Goal: Task Accomplishment & Management: Manage account settings

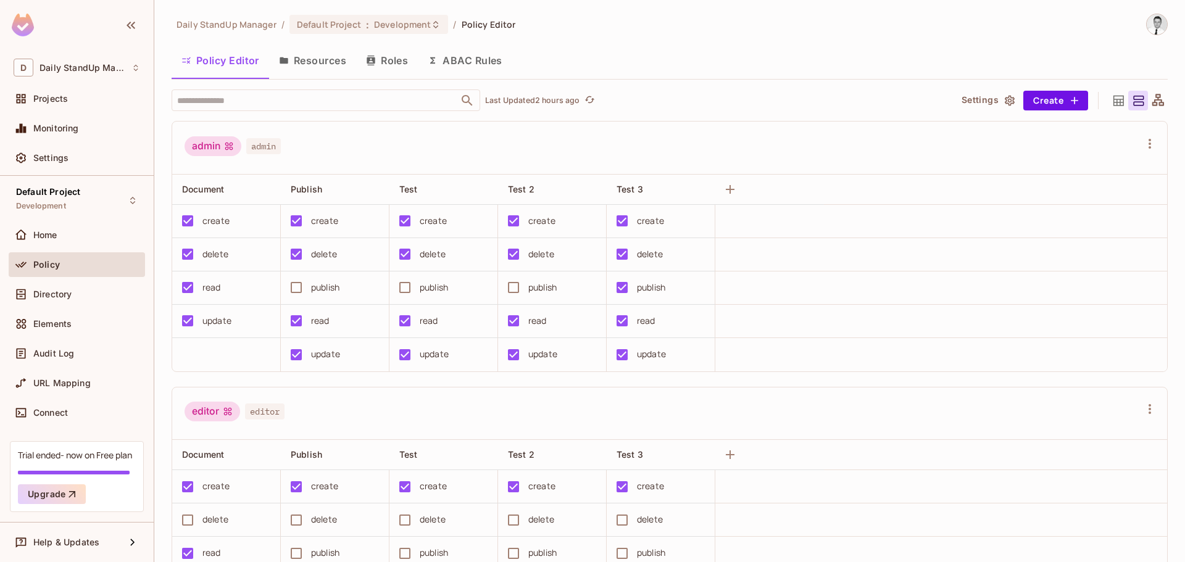
click at [511, 61] on button "ABAC Rules" at bounding box center [465, 60] width 94 height 31
click at [461, 56] on div "Daily StandUp Manager / Default Project : Development / Policy Editor Policy Ed…" at bounding box center [669, 281] width 1031 height 562
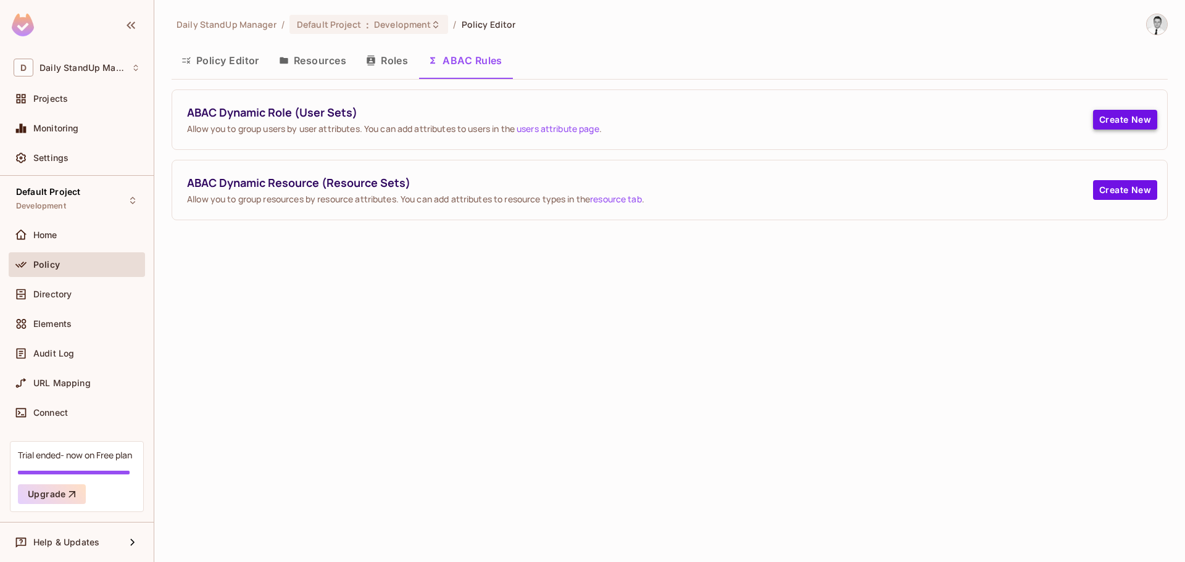
click at [1111, 121] on button "Create New" at bounding box center [1125, 120] width 64 height 20
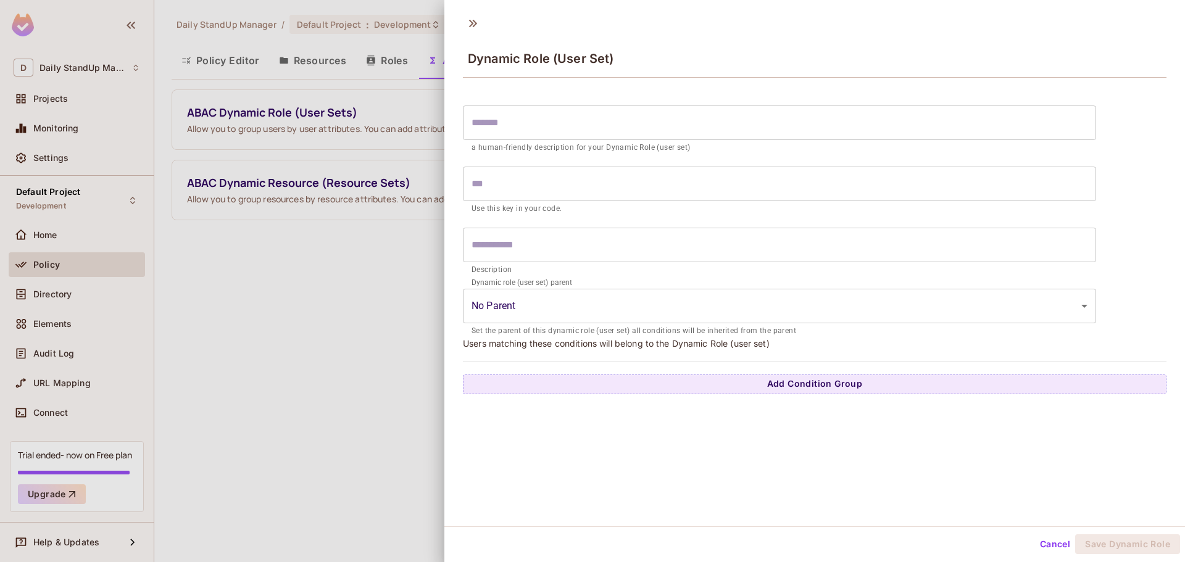
click at [1040, 540] on button "Cancel" at bounding box center [1055, 545] width 40 height 20
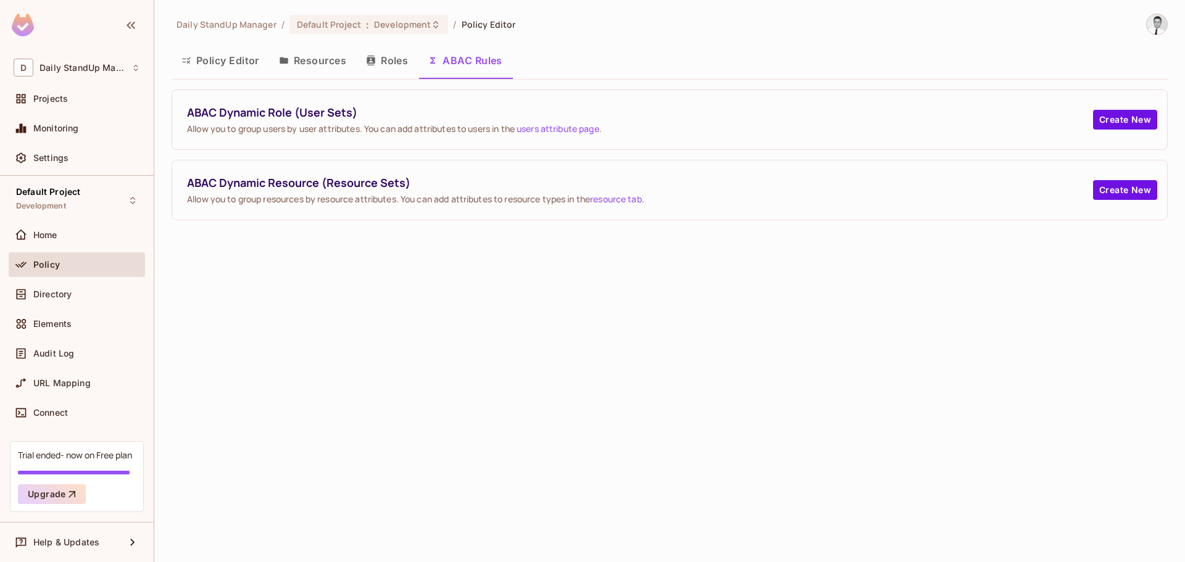
click at [212, 54] on button "Policy Editor" at bounding box center [221, 60] width 98 height 31
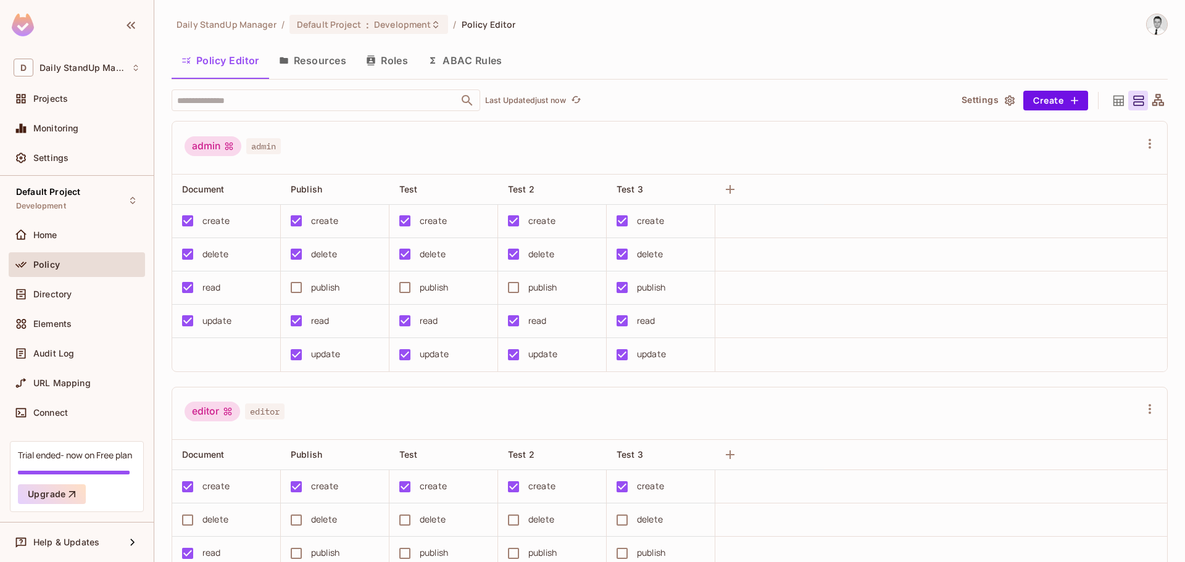
click at [963, 94] on button "Settings" at bounding box center [988, 101] width 62 height 20
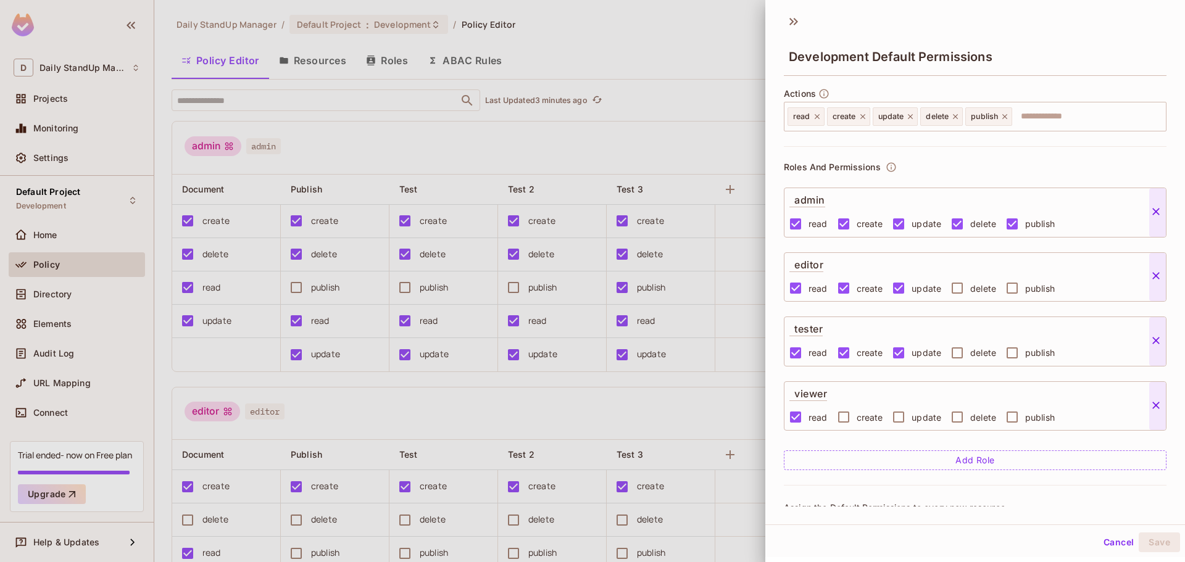
click at [1111, 548] on button "Cancel" at bounding box center [1119, 543] width 40 height 20
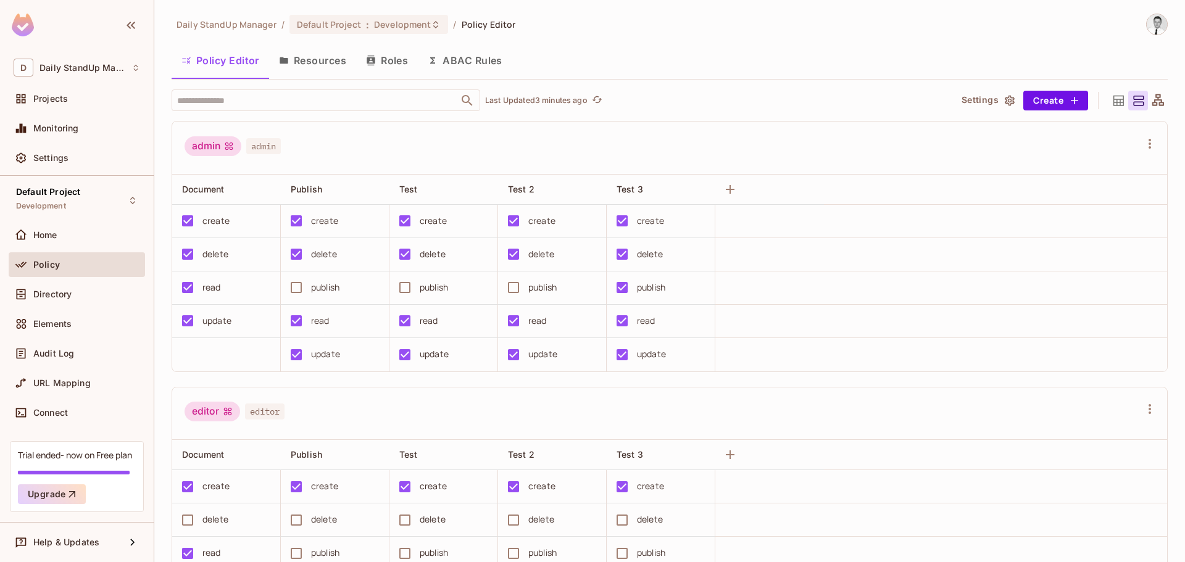
click at [966, 104] on button "Settings" at bounding box center [988, 101] width 62 height 20
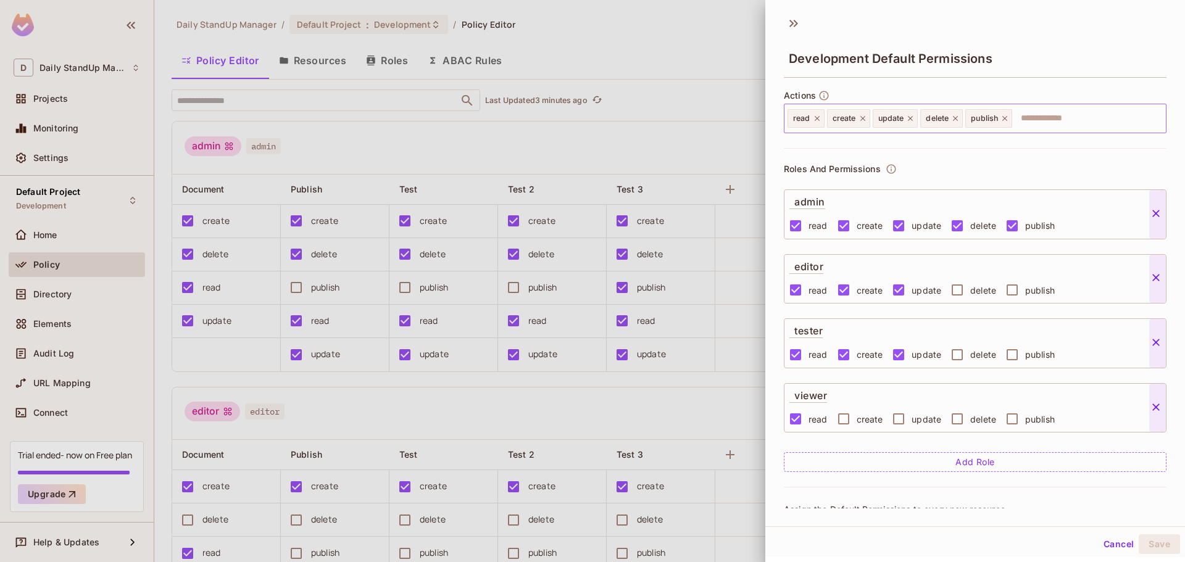
click at [1038, 117] on input "text" at bounding box center [1088, 118] width 148 height 25
click at [1007, 118] on icon at bounding box center [1005, 118] width 5 height 5
click at [1085, 65] on div "Development Default Permissions" at bounding box center [975, 58] width 383 height 40
click at [1099, 547] on button "Cancel" at bounding box center [1119, 545] width 40 height 20
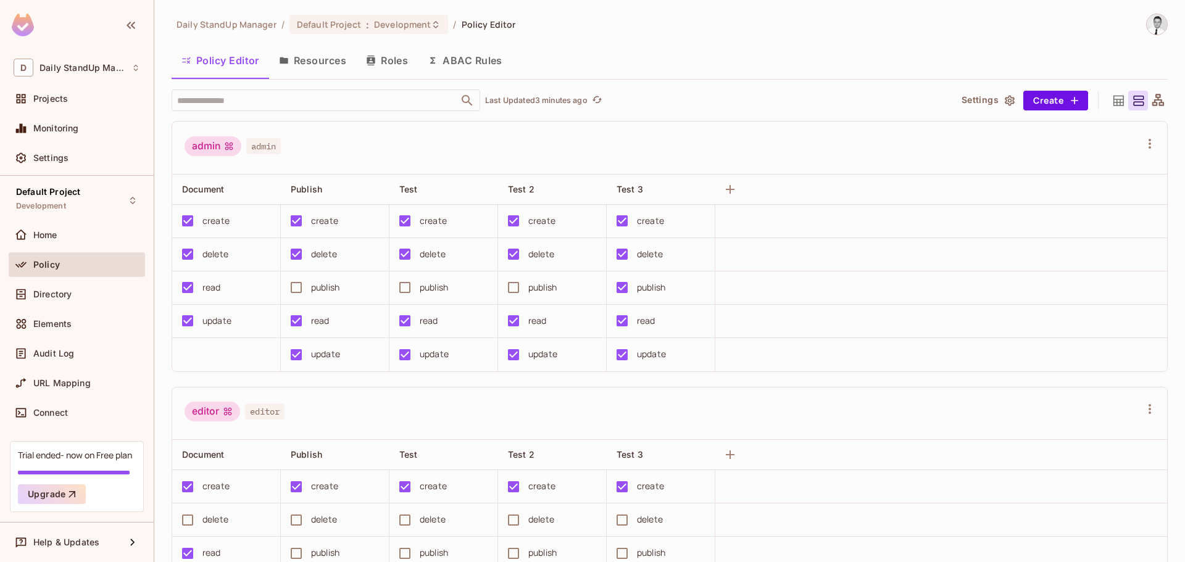
click at [990, 94] on button "Settings" at bounding box center [988, 101] width 62 height 20
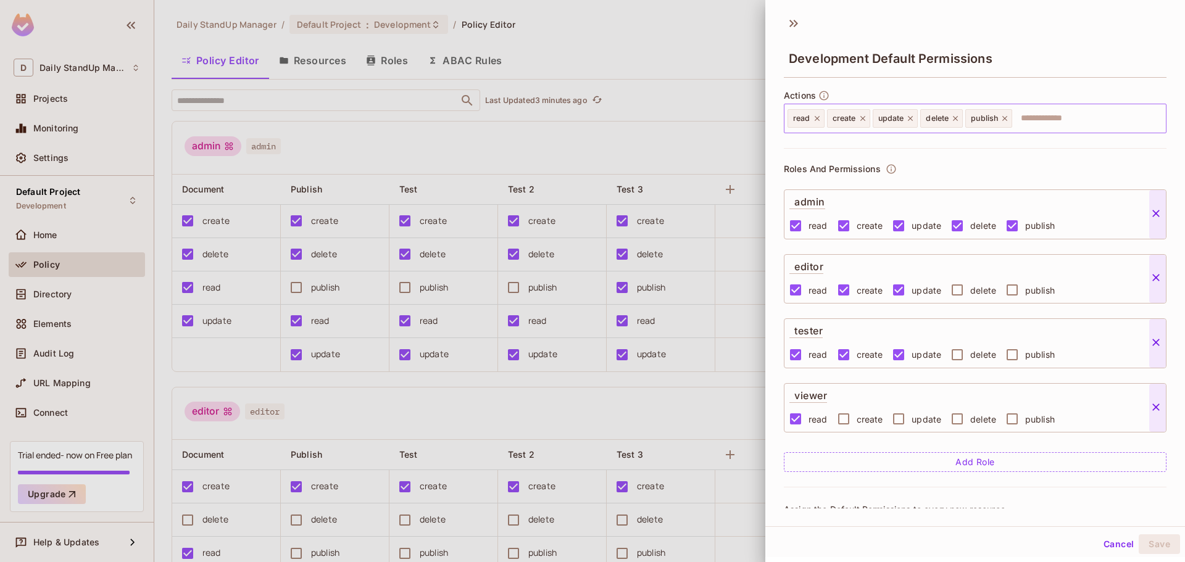
click at [1009, 118] on icon at bounding box center [1005, 118] width 9 height 9
click at [1111, 541] on button "Cancel" at bounding box center [1119, 545] width 40 height 20
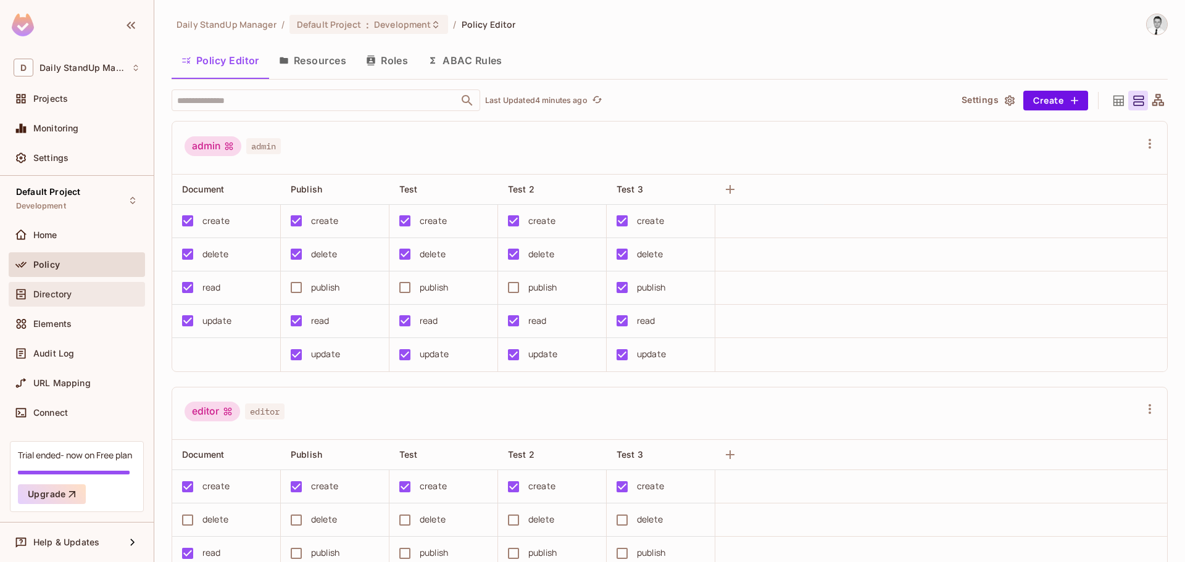
click at [67, 292] on span "Directory" at bounding box center [52, 295] width 38 height 10
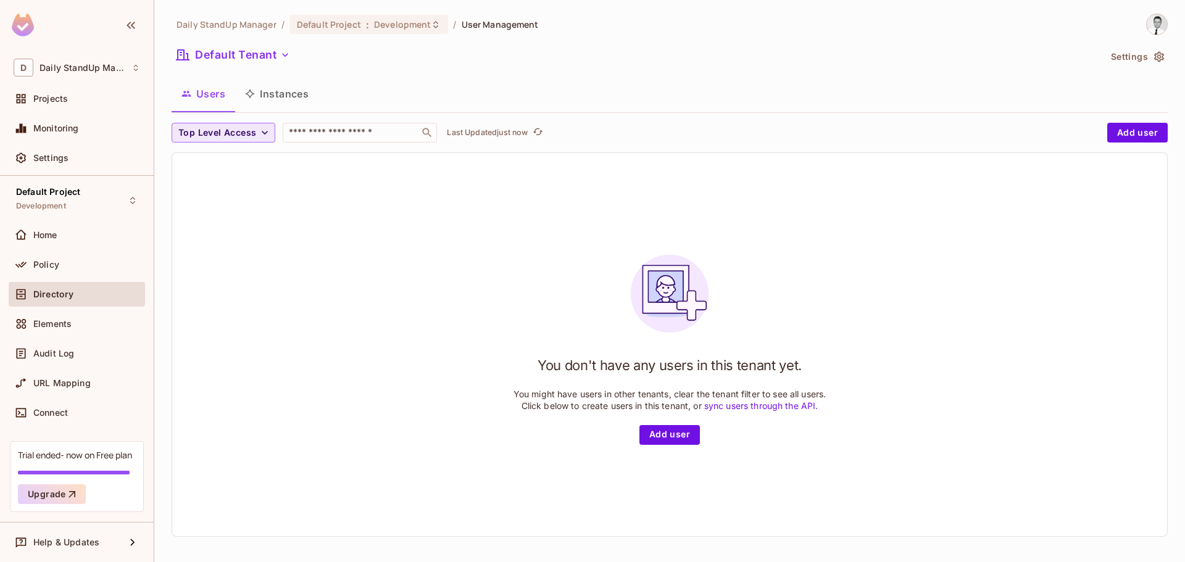
click at [232, 129] on span "Top Level Access" at bounding box center [217, 132] width 78 height 15
click at [726, 76] on div at bounding box center [592, 281] width 1185 height 562
click at [961, 109] on div "Users Instances" at bounding box center [670, 93] width 997 height 31
click at [1146, 130] on button "Add user" at bounding box center [1138, 133] width 61 height 20
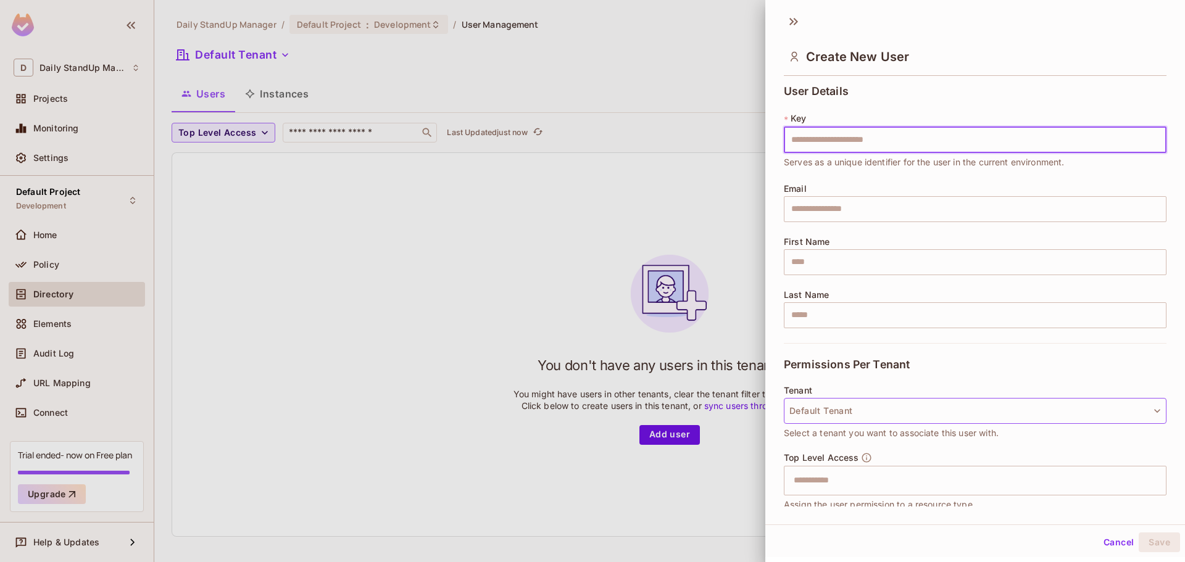
click at [892, 411] on button "Default Tenant" at bounding box center [975, 411] width 383 height 26
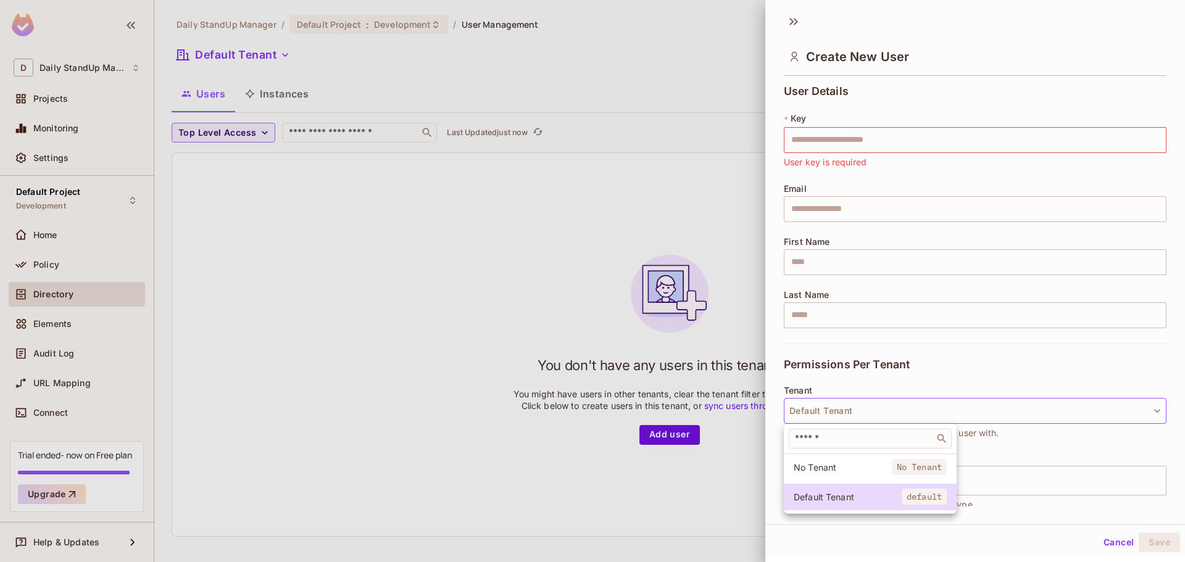
click at [1056, 330] on div at bounding box center [592, 281] width 1185 height 562
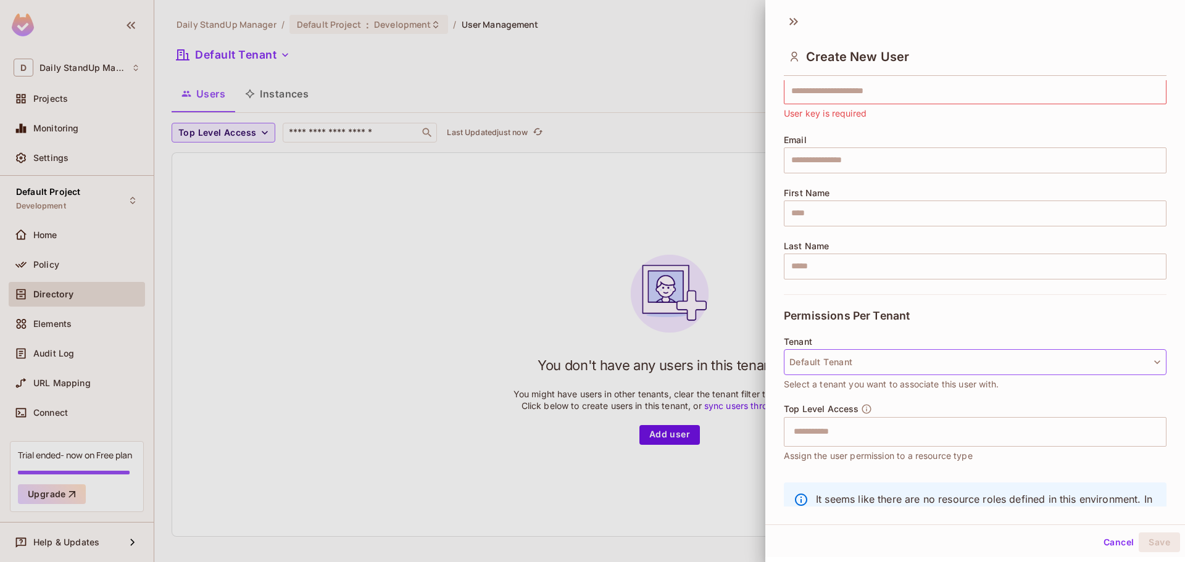
scroll to position [105, 0]
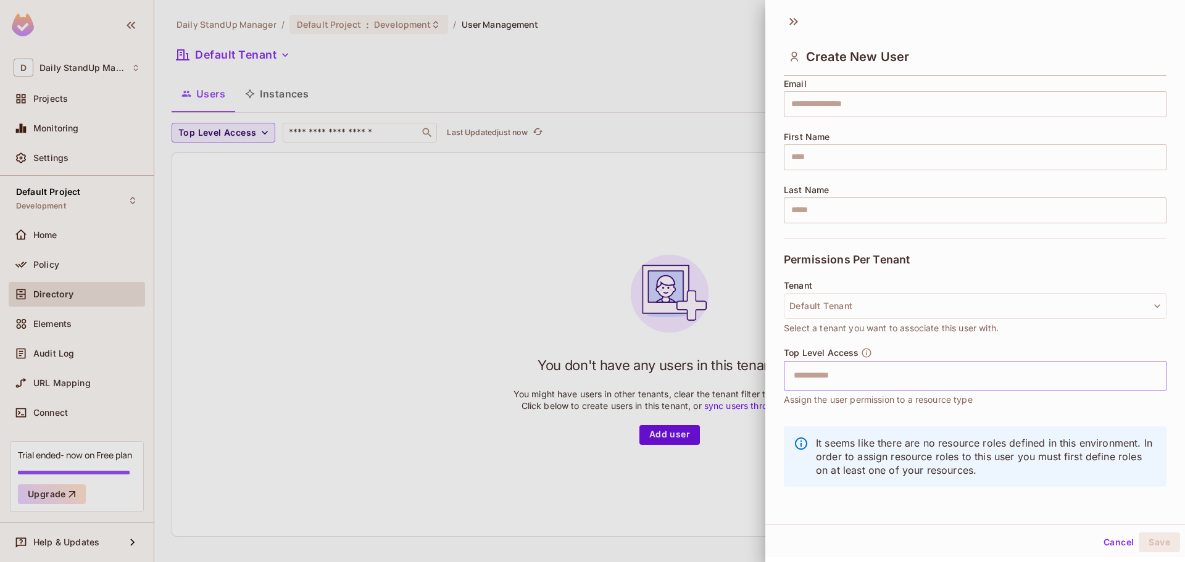
click at [873, 376] on input "text" at bounding box center [965, 376] width 356 height 25
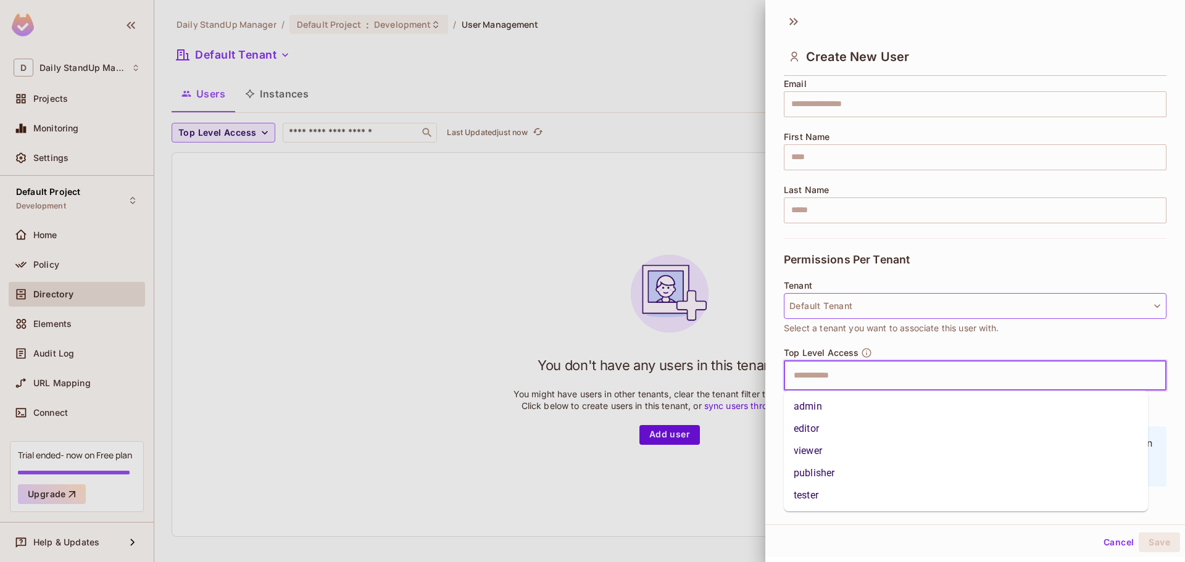
click at [863, 303] on button "Default Tenant" at bounding box center [975, 306] width 383 height 26
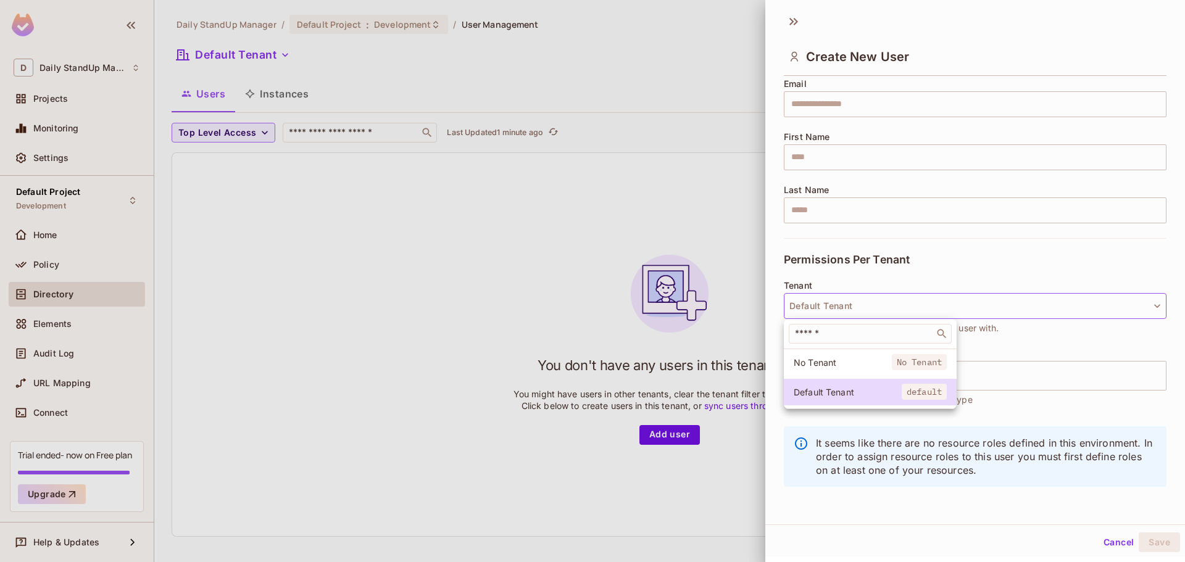
click at [900, 460] on div at bounding box center [592, 281] width 1185 height 562
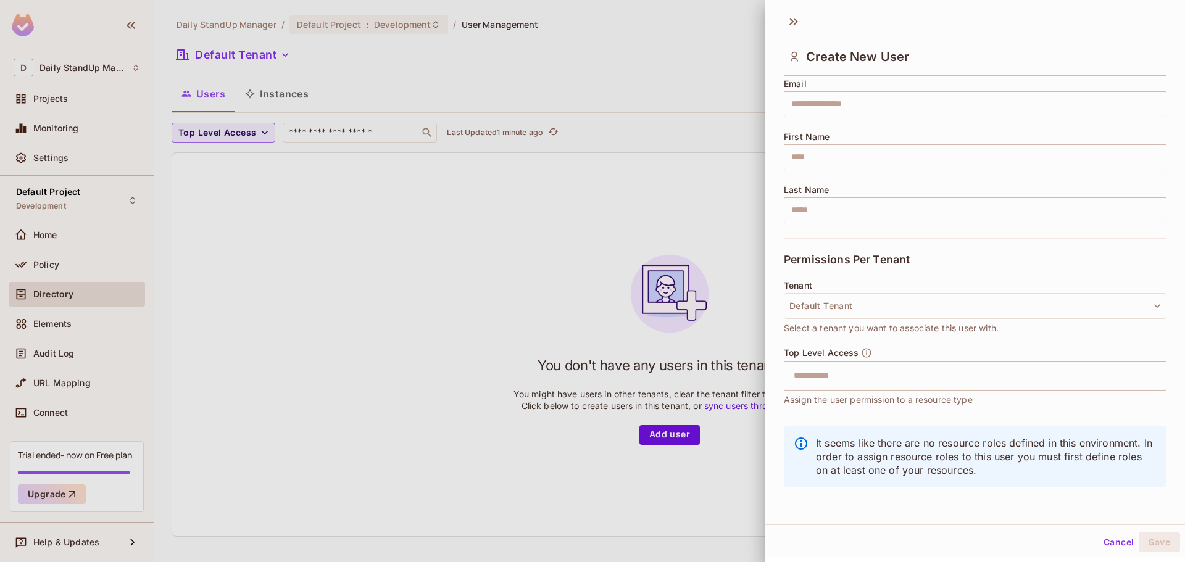
click at [987, 473] on p "It seems like there are no resource roles defined in this environment. In order…" at bounding box center [986, 457] width 341 height 41
click at [1105, 537] on button "Cancel" at bounding box center [1119, 543] width 40 height 20
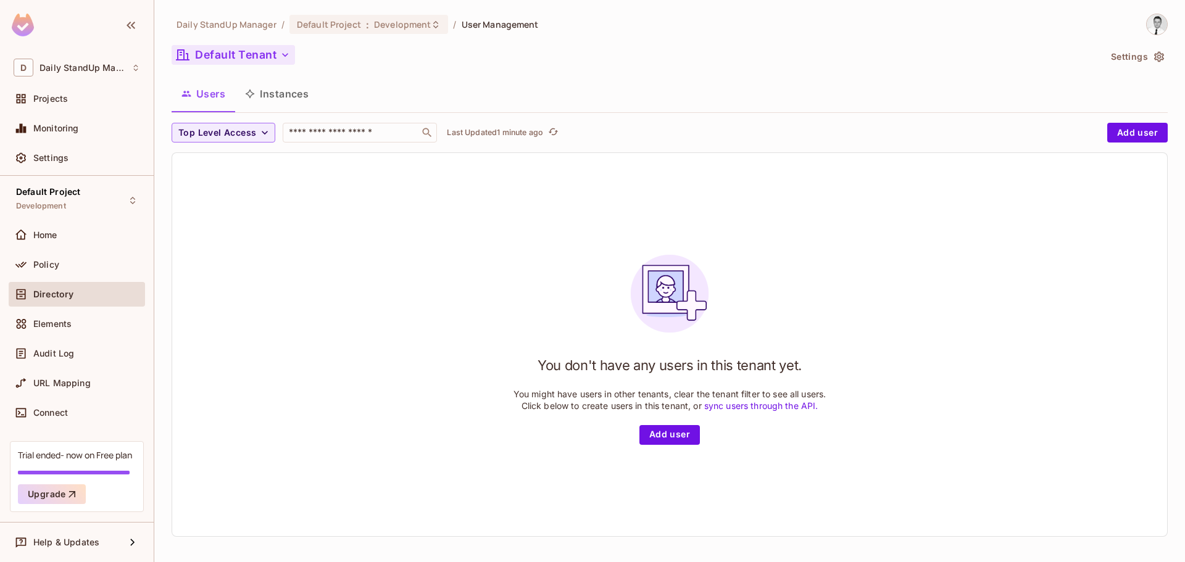
click at [240, 58] on button "Default Tenant" at bounding box center [233, 55] width 123 height 20
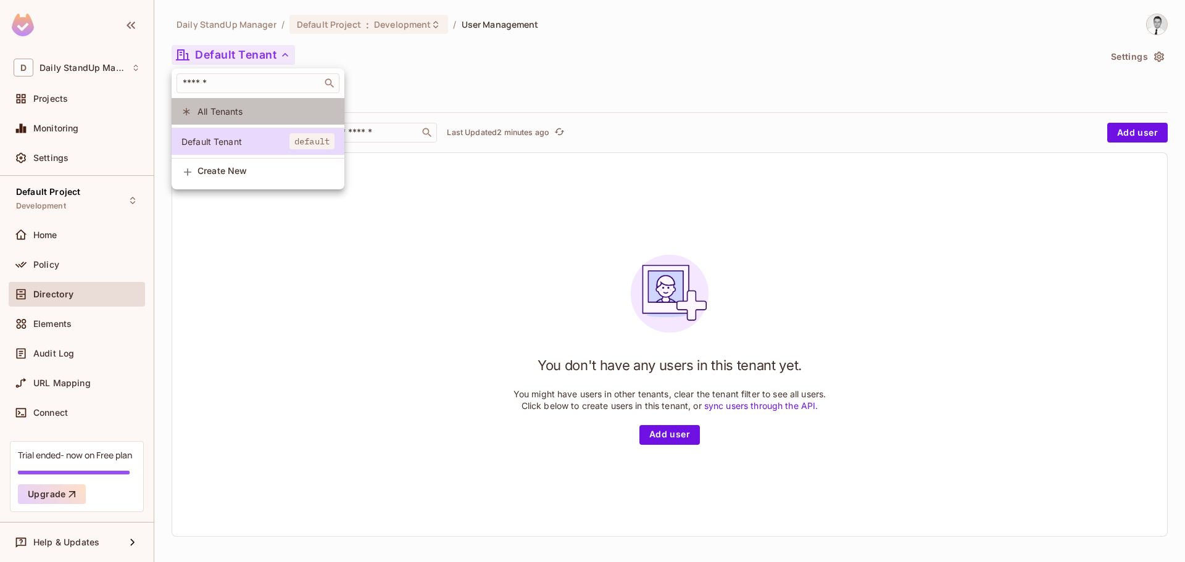
click at [245, 114] on span "All Tenants" at bounding box center [266, 112] width 137 height 12
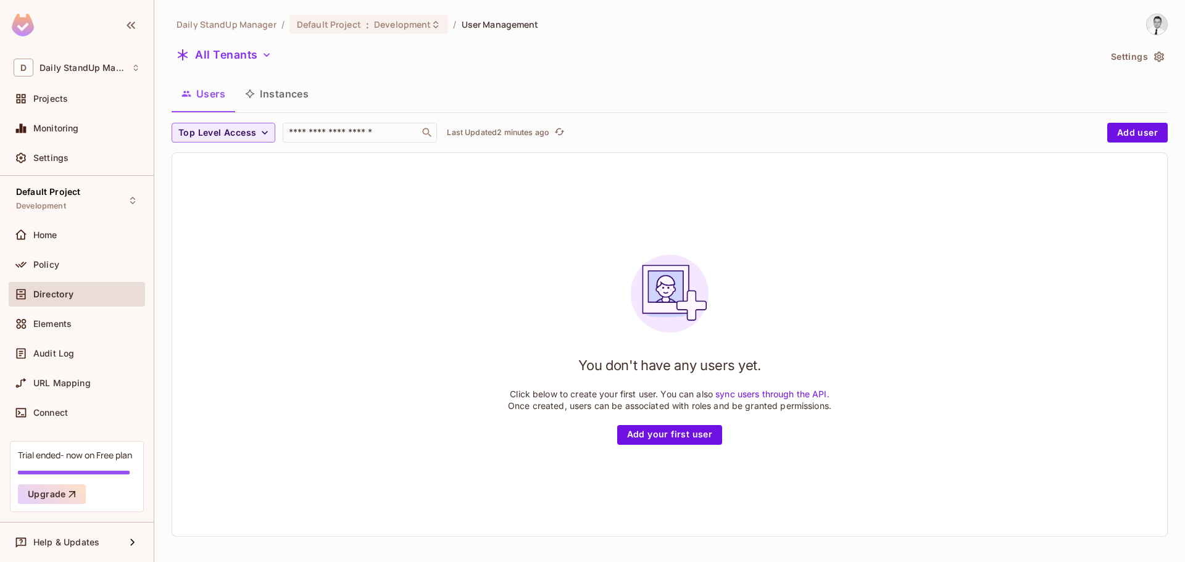
click at [284, 85] on button "Instances" at bounding box center [276, 93] width 83 height 31
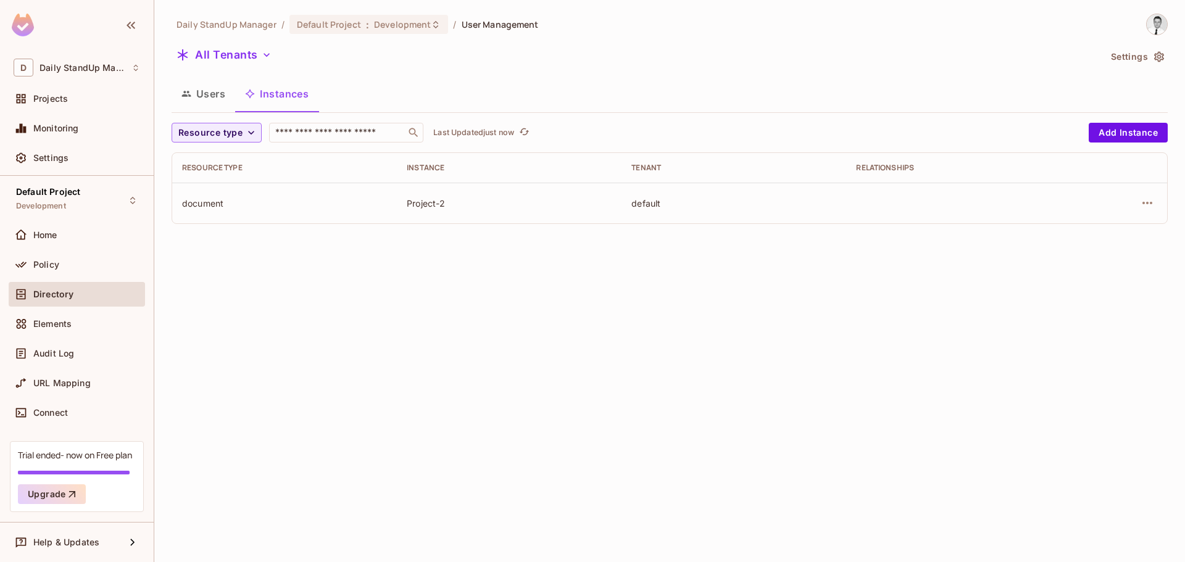
click at [212, 201] on div "document" at bounding box center [284, 204] width 205 height 12
click at [1139, 128] on button "Add Instance" at bounding box center [1128, 133] width 79 height 20
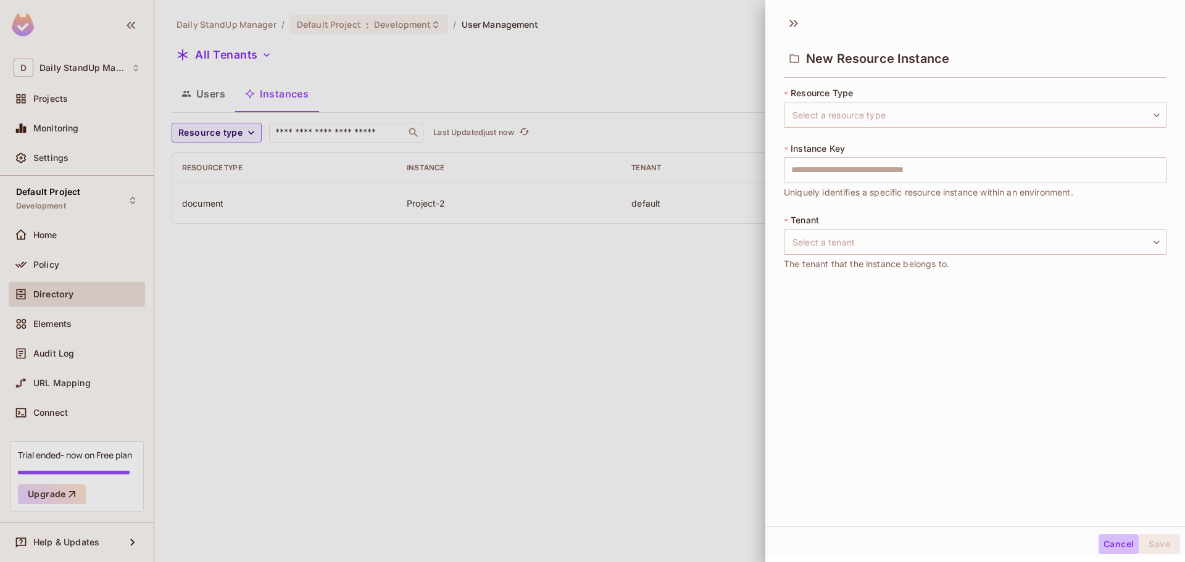
click at [1109, 552] on button "Cancel" at bounding box center [1119, 545] width 40 height 20
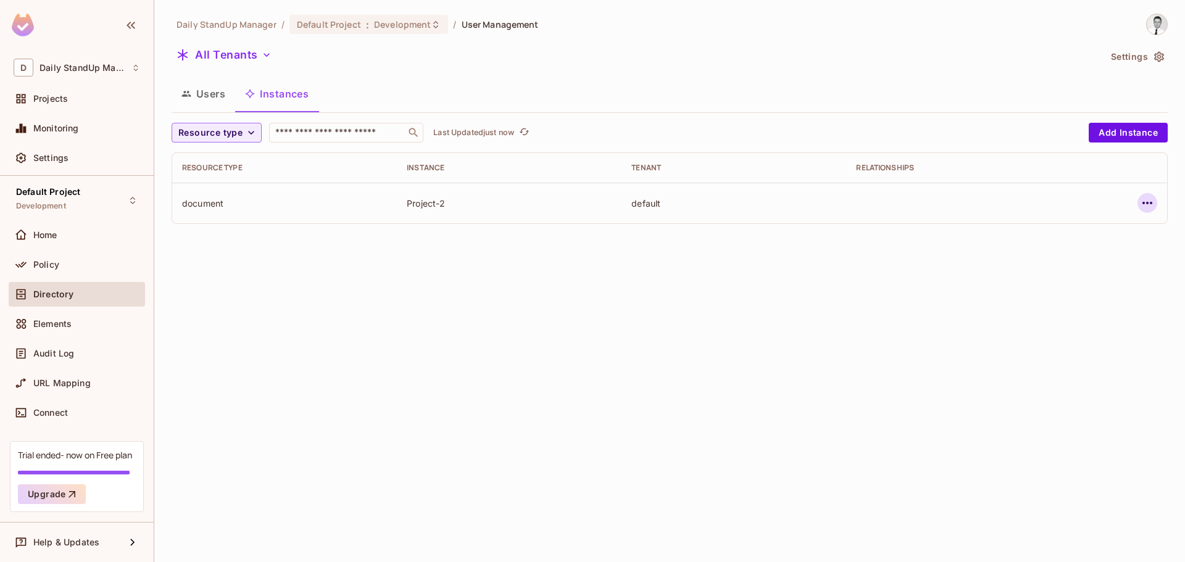
click at [1147, 195] on button "button" at bounding box center [1148, 203] width 20 height 20
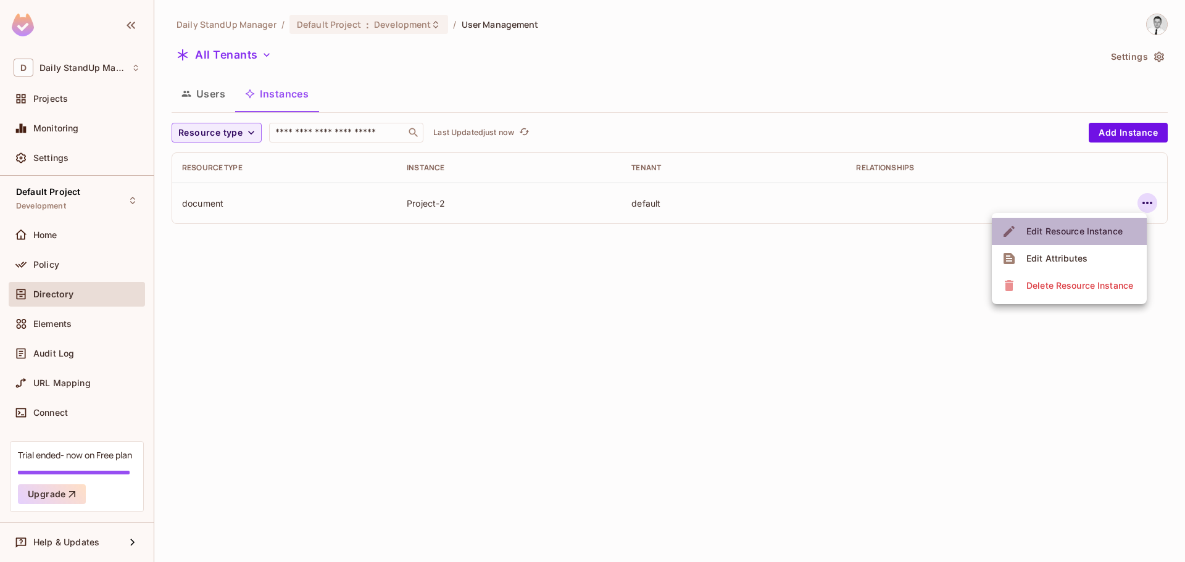
click at [1084, 237] on div "Edit Resource Instance" at bounding box center [1075, 231] width 96 height 12
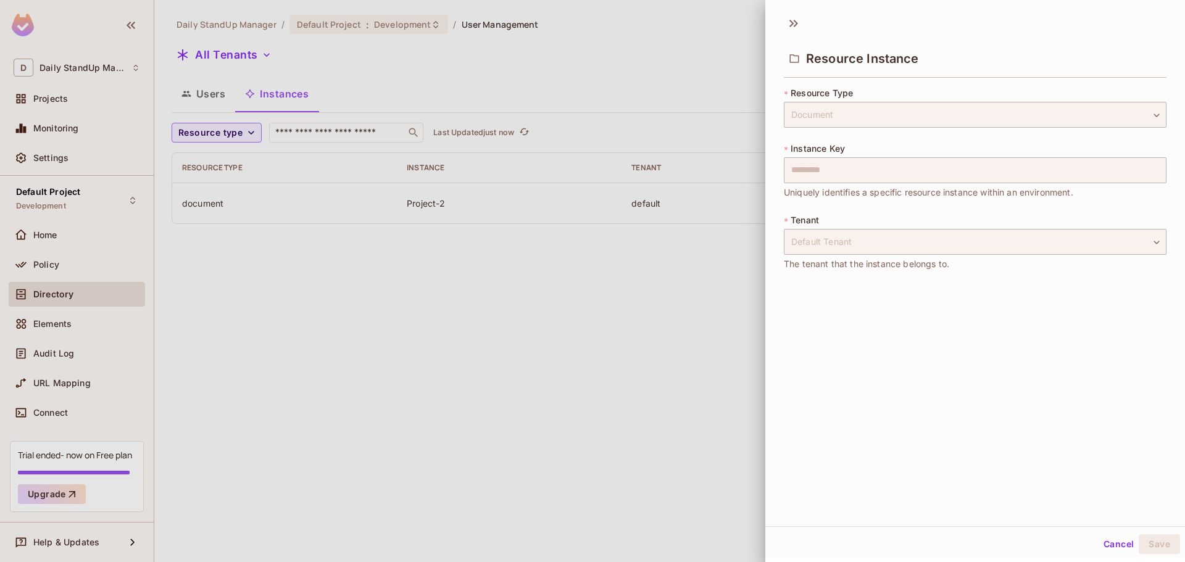
click at [855, 370] on div "Resource Instance * Resource Type Document ******** ​ * Instance Key ********* …" at bounding box center [976, 268] width 420 height 518
click at [909, 101] on div "* Resource Type Document ******** ​" at bounding box center [975, 107] width 383 height 41
click at [913, 78] on div "Resource Instance" at bounding box center [976, 48] width 420 height 69
click at [800, 19] on icon at bounding box center [794, 24] width 20 height 20
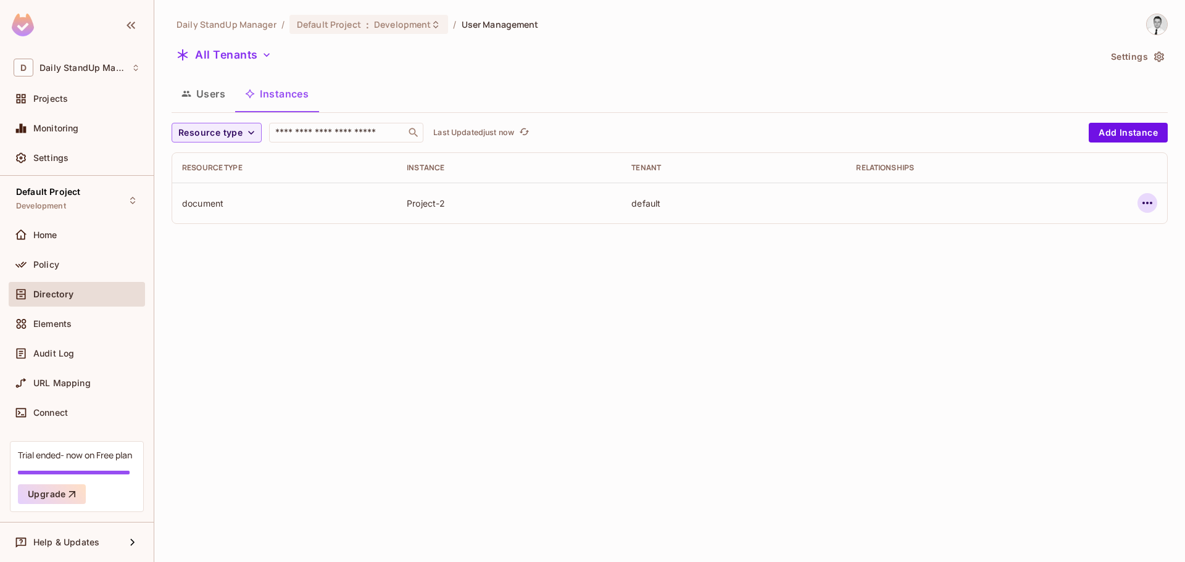
click at [1153, 201] on icon "button" at bounding box center [1147, 203] width 15 height 15
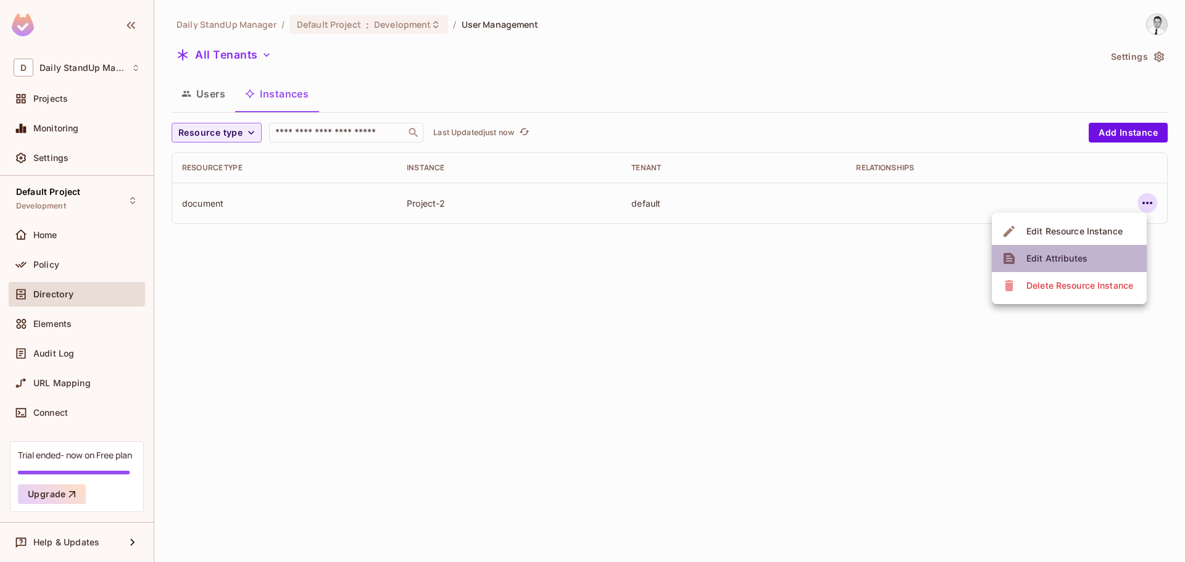
click at [1077, 261] on div "Edit Attributes" at bounding box center [1057, 259] width 61 height 12
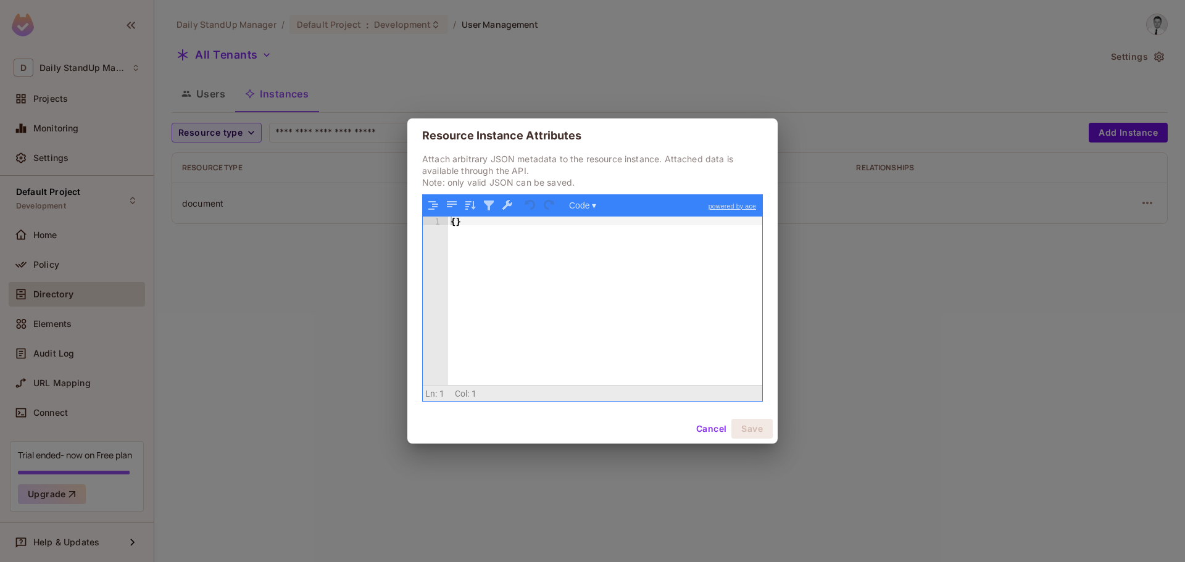
click at [702, 425] on button "Cancel" at bounding box center [712, 429] width 40 height 20
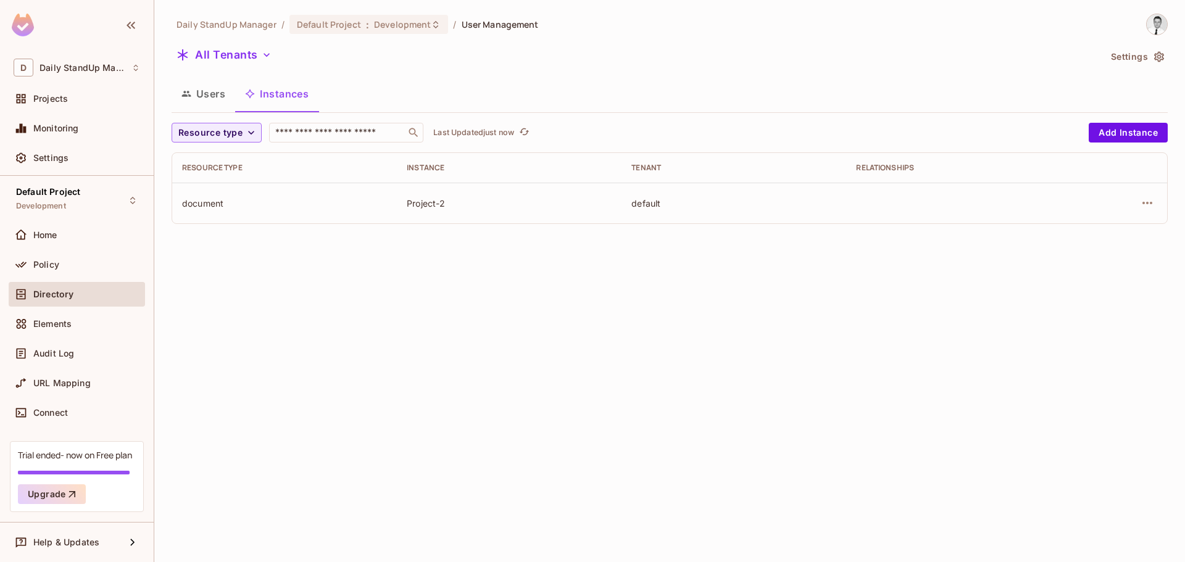
click at [565, 62] on div "All Tenants" at bounding box center [636, 56] width 929 height 23
click at [235, 61] on button "All Tenants" at bounding box center [224, 55] width 105 height 20
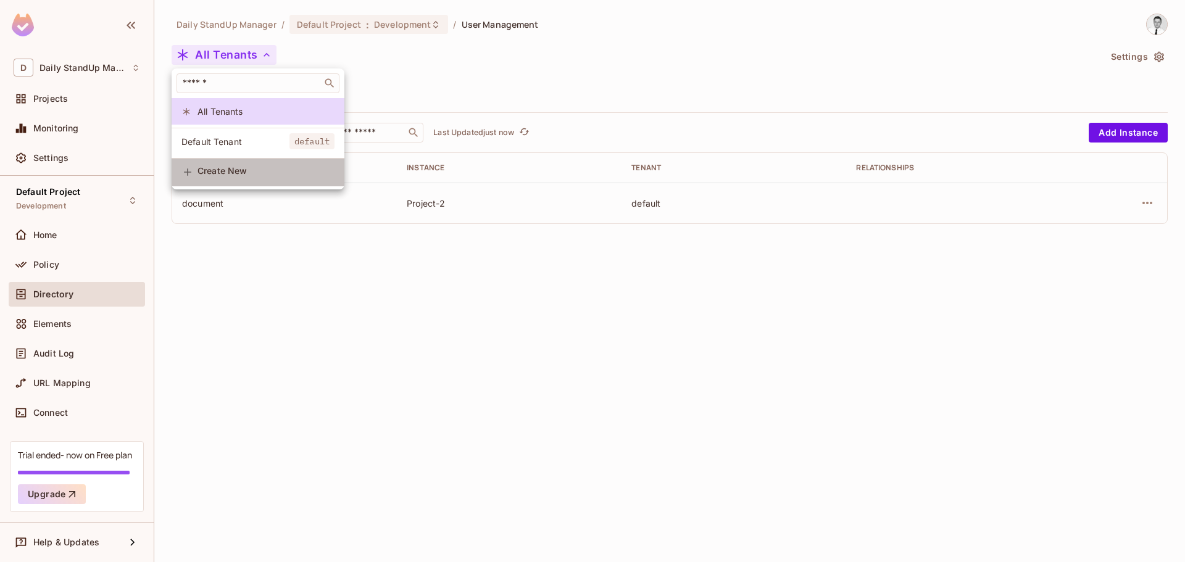
click at [256, 176] on span "Create New" at bounding box center [266, 171] width 137 height 10
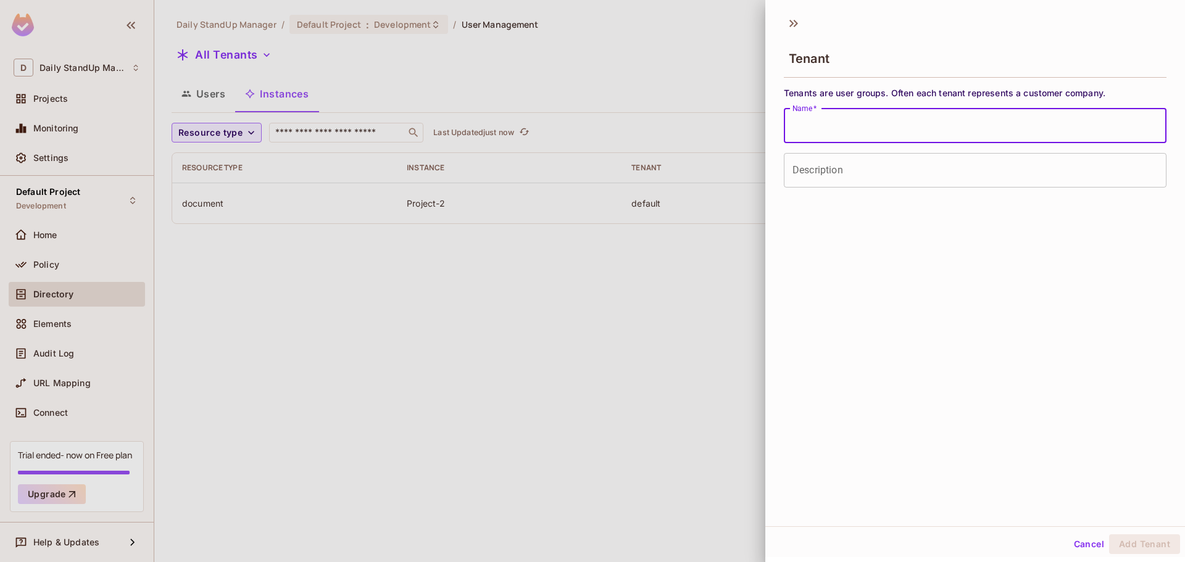
click at [854, 130] on input "Name   *" at bounding box center [975, 126] width 383 height 35
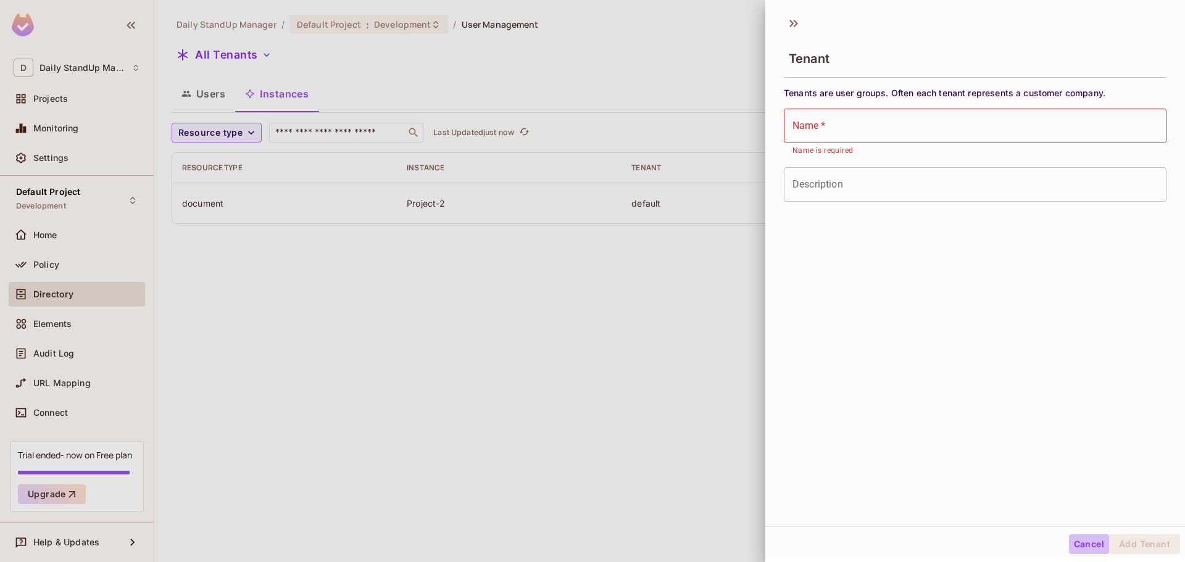
click at [1081, 535] on button "Cancel" at bounding box center [1089, 545] width 40 height 20
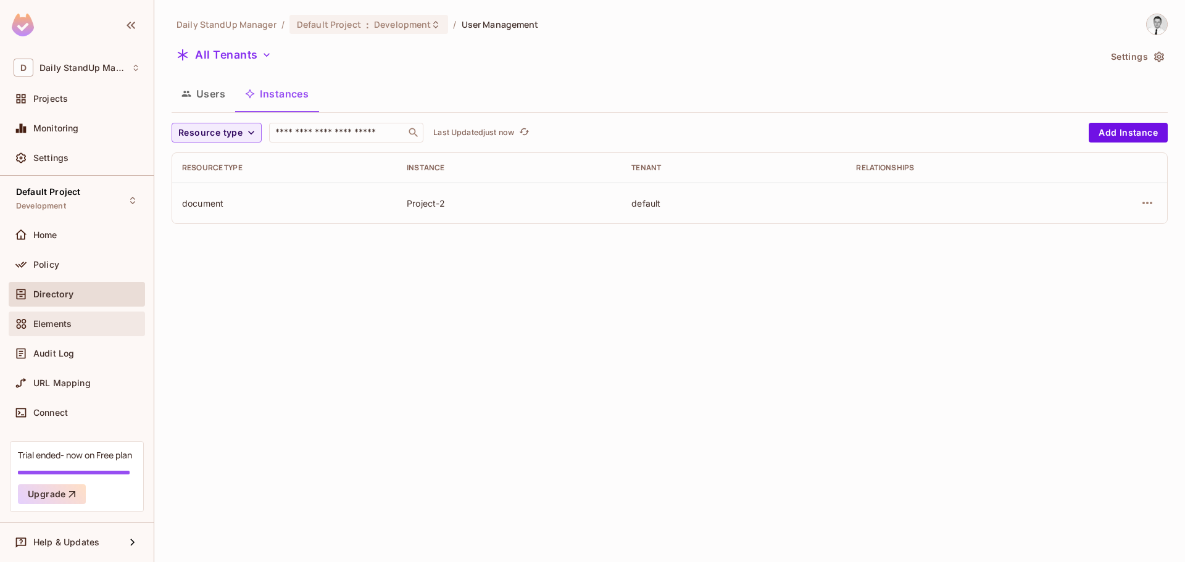
click at [61, 319] on span "Elements" at bounding box center [52, 324] width 38 height 10
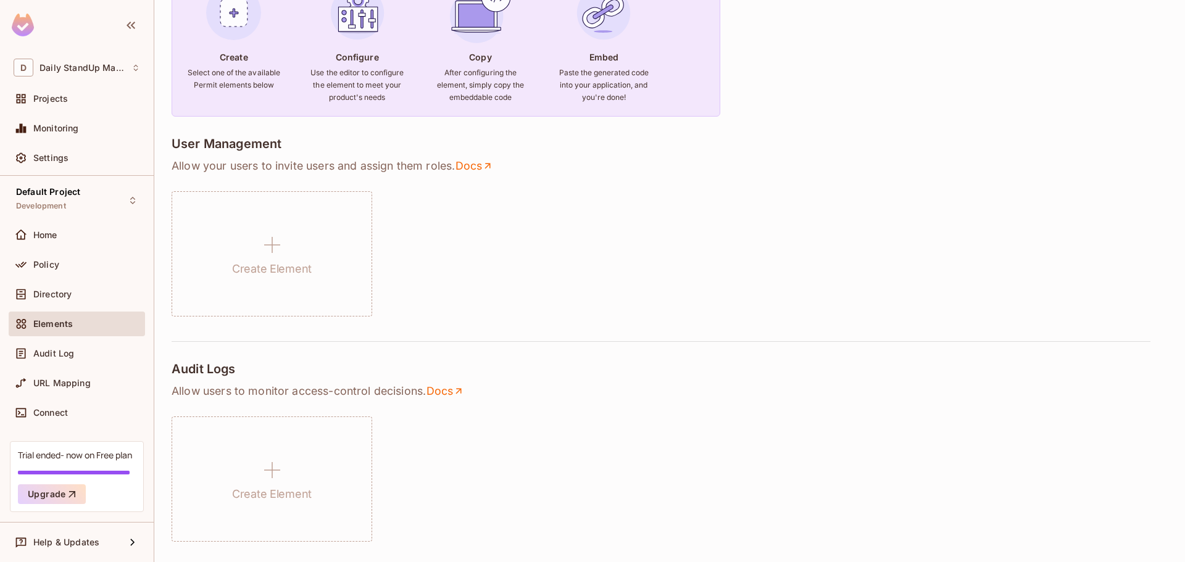
scroll to position [185, 0]
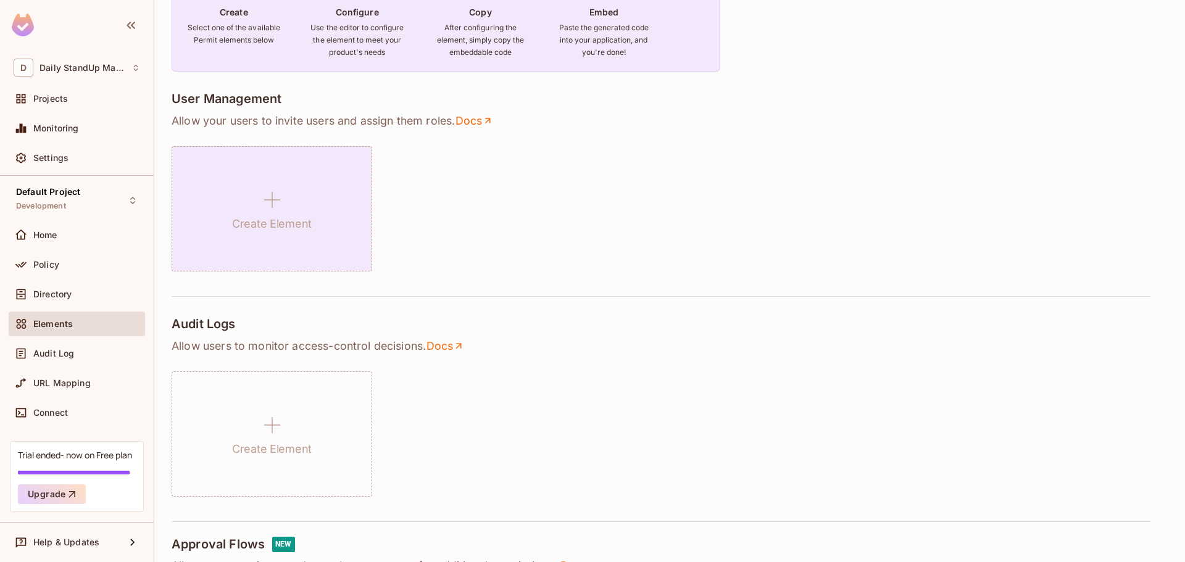
click at [336, 235] on div "Create Element" at bounding box center [272, 208] width 201 height 125
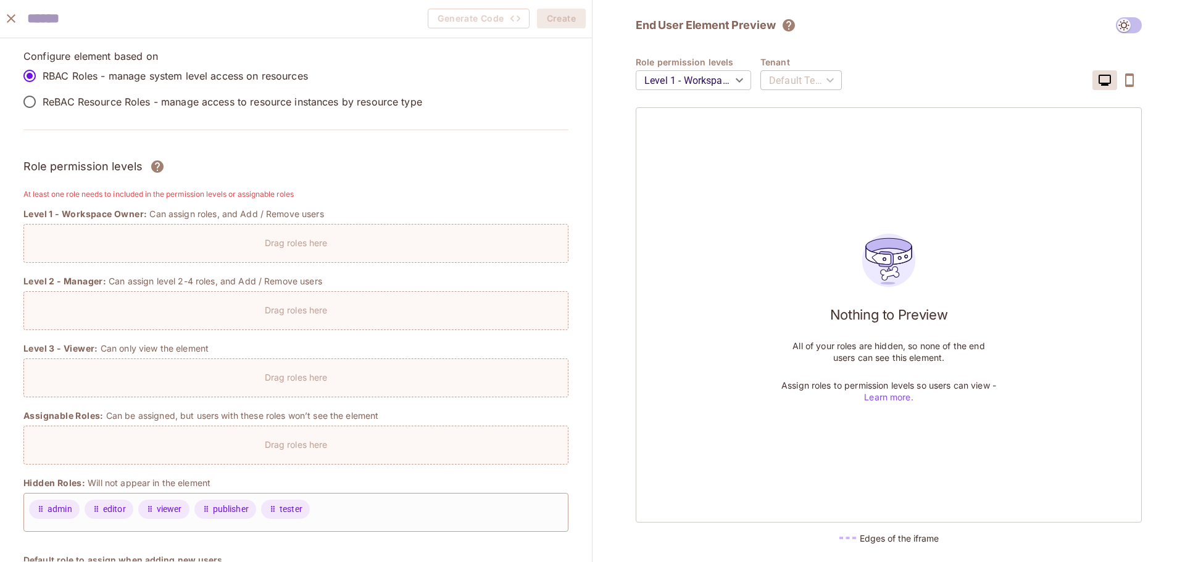
click at [357, 366] on div "Drag roles here" at bounding box center [296, 375] width 544 height 18
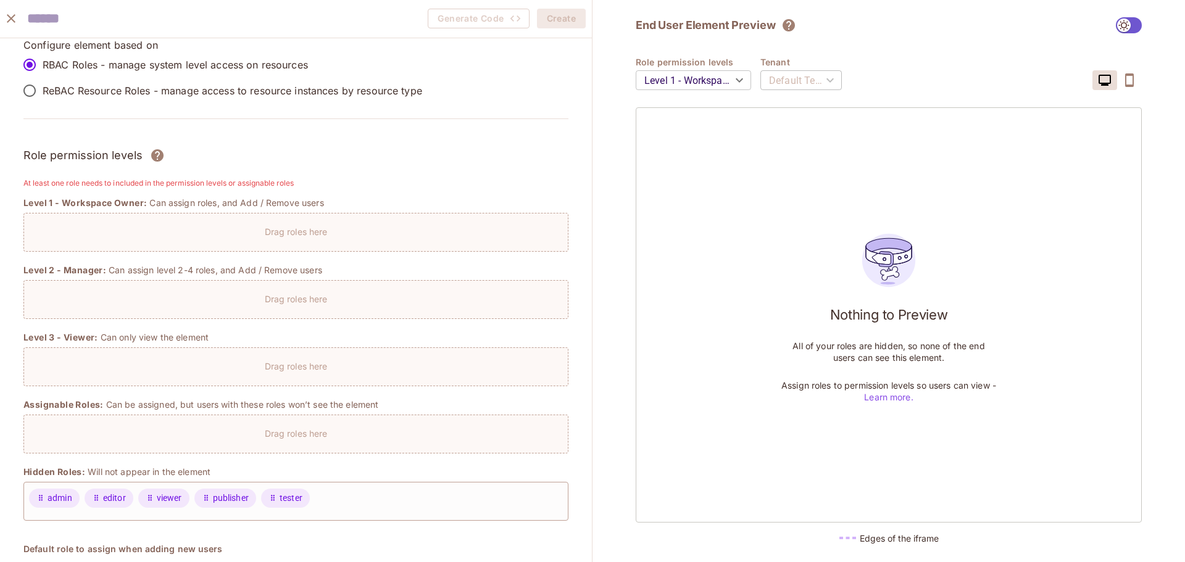
scroll to position [8, 0]
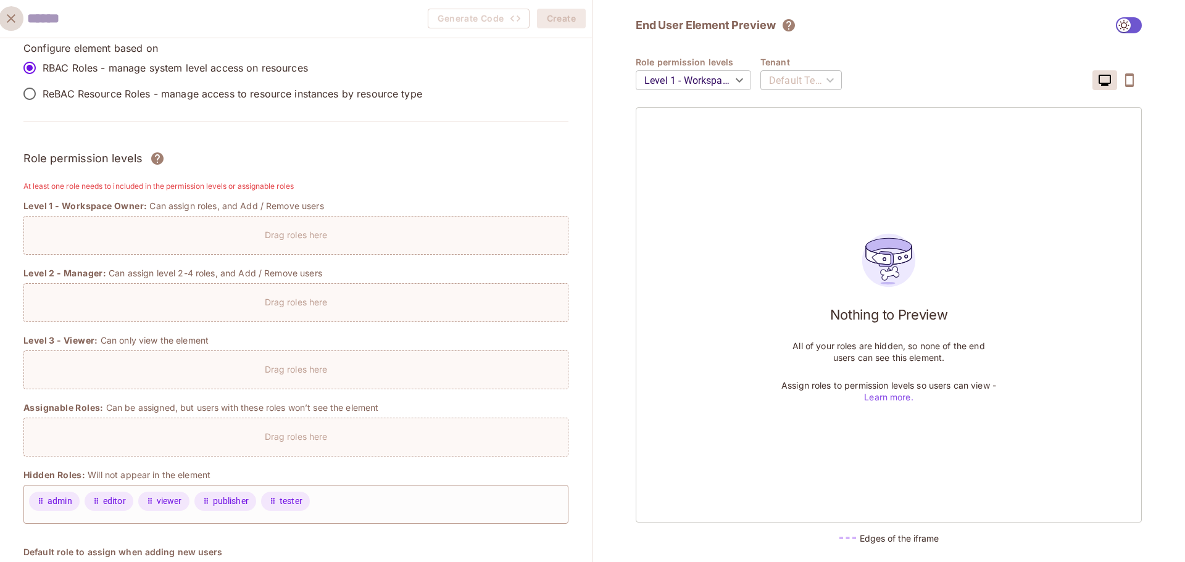
click at [10, 18] on icon "close" at bounding box center [11, 18] width 9 height 9
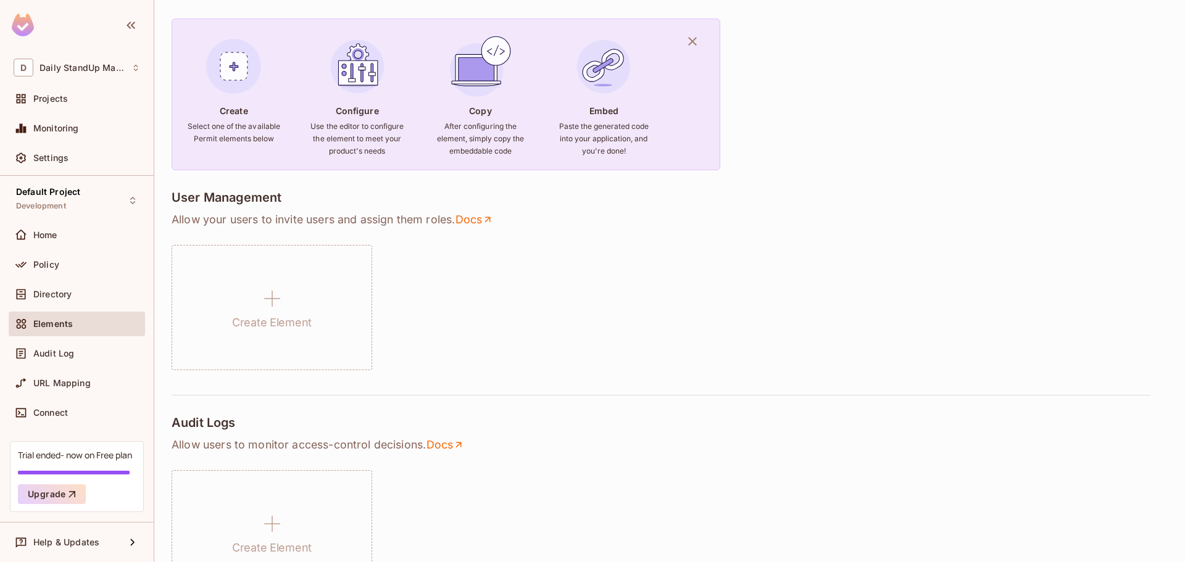
scroll to position [0, 0]
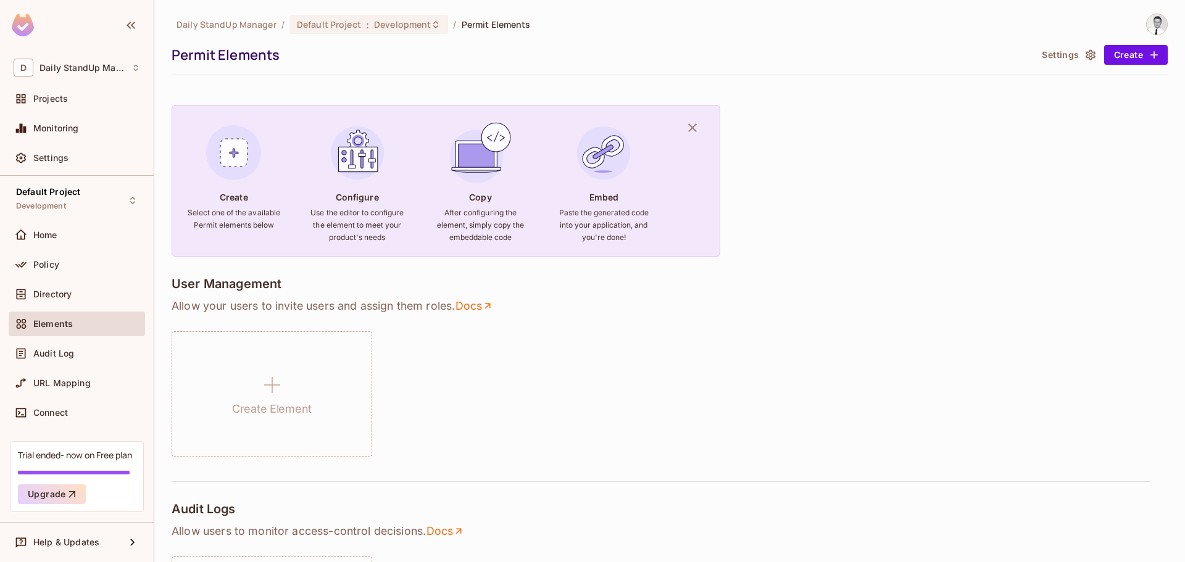
click at [612, 65] on div "Daily StandUp Manager / Default Project : Development / Permit Elements Permit …" at bounding box center [670, 45] width 997 height 62
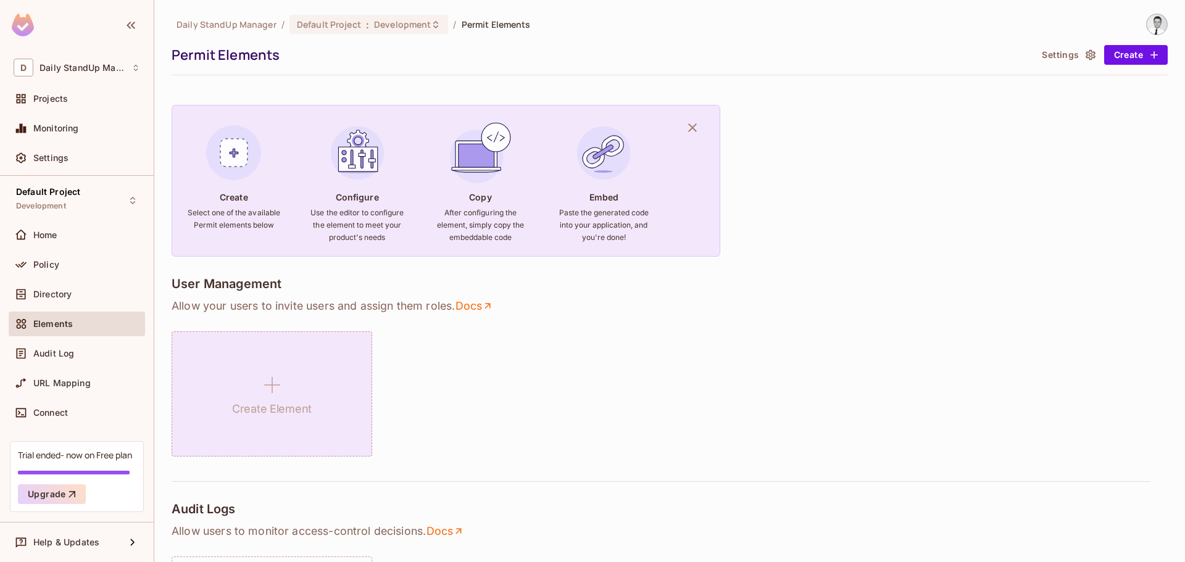
click at [289, 380] on div "Create Element" at bounding box center [272, 394] width 201 height 125
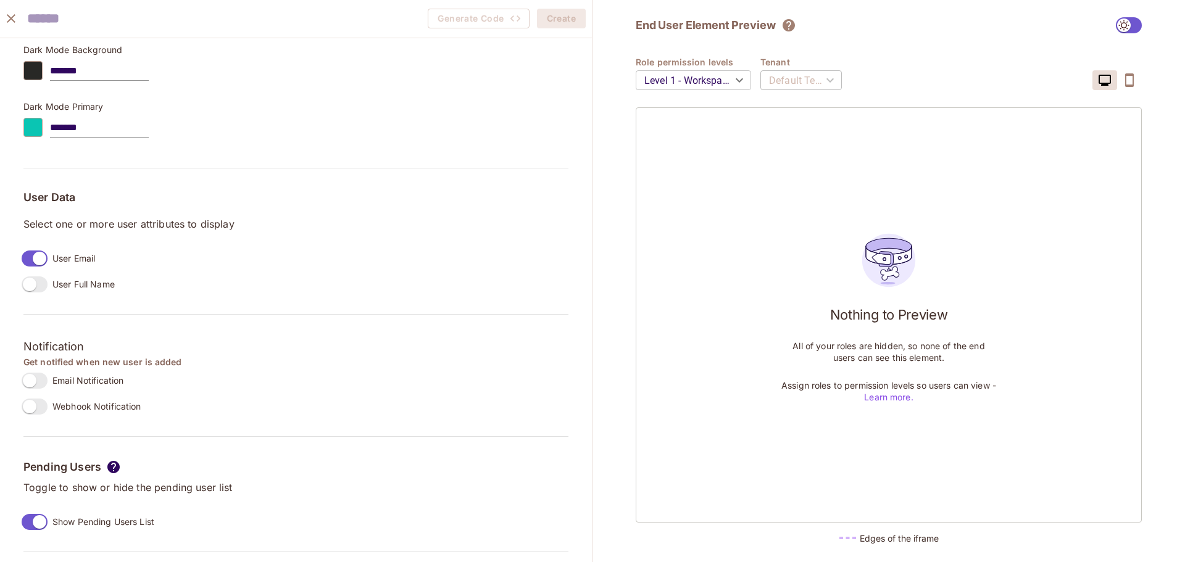
scroll to position [1058, 0]
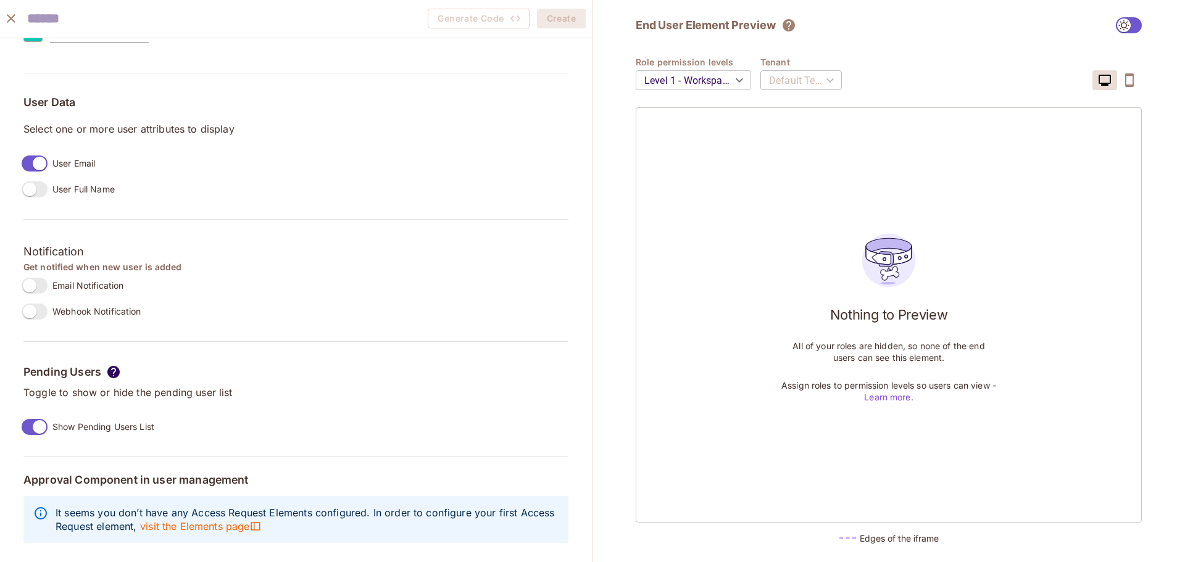
click at [12, 17] on icon "close" at bounding box center [11, 18] width 9 height 9
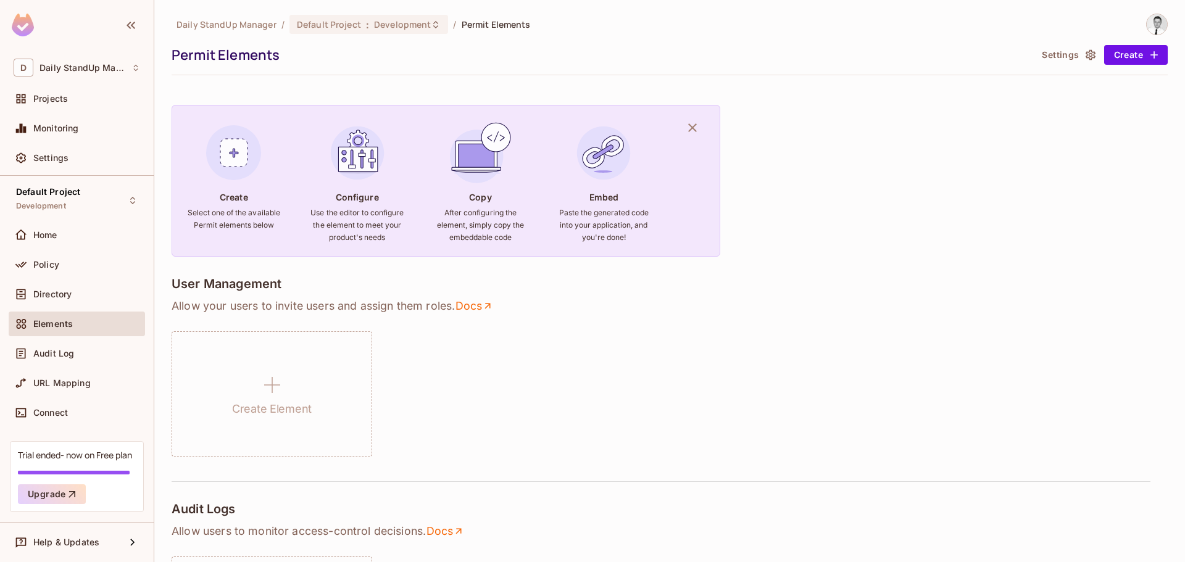
scroll to position [944, 0]
click at [598, 391] on div "Create Element" at bounding box center [670, 394] width 997 height 125
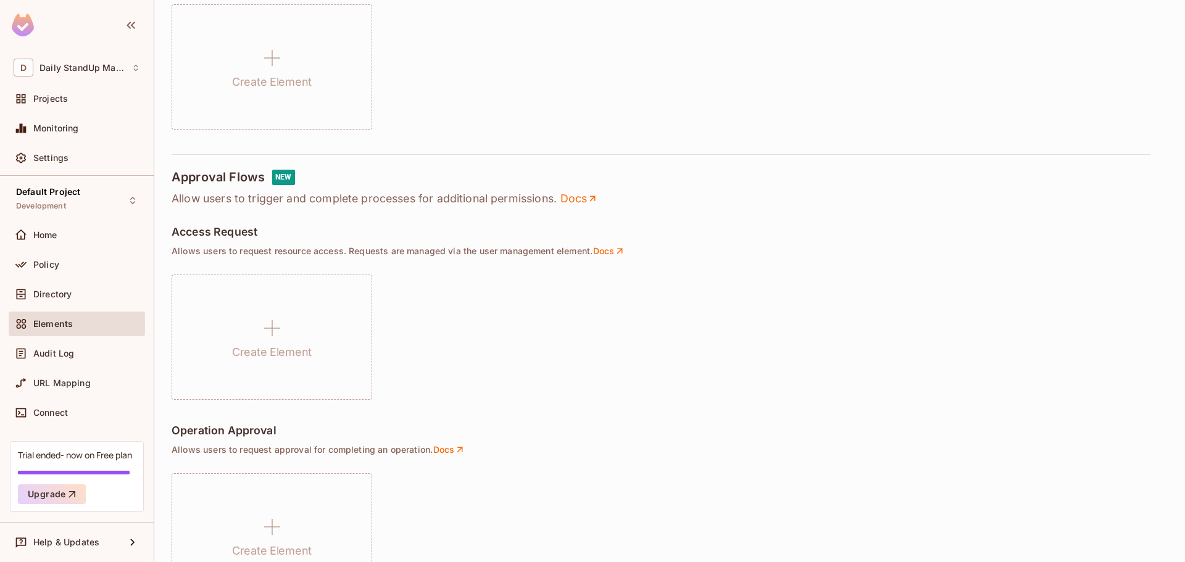
scroll to position [679, 0]
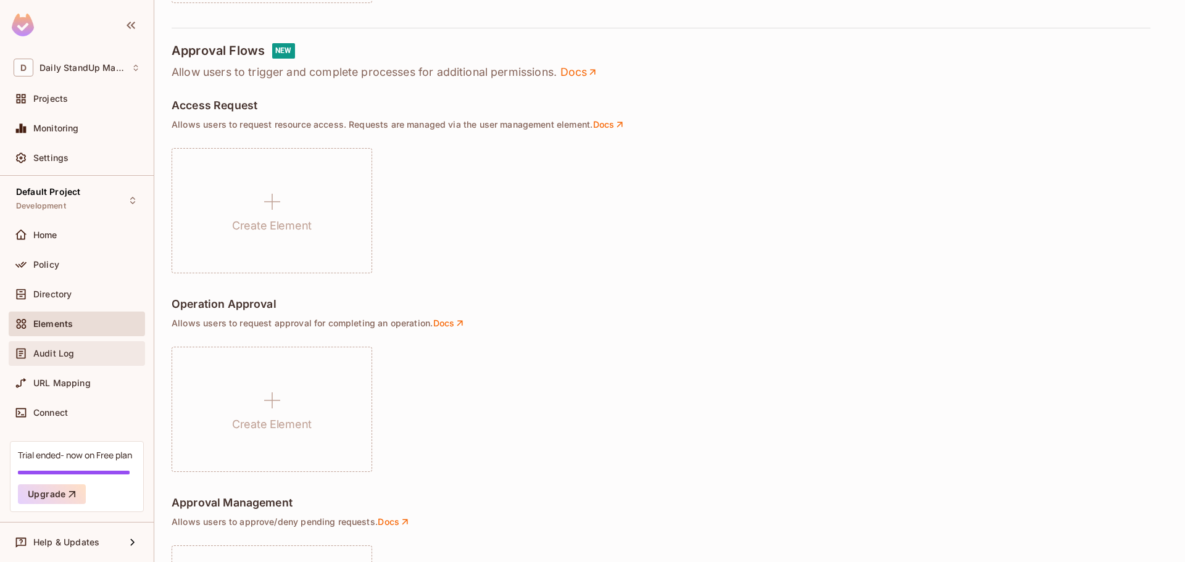
click at [67, 350] on span "Audit Log" at bounding box center [53, 354] width 41 height 10
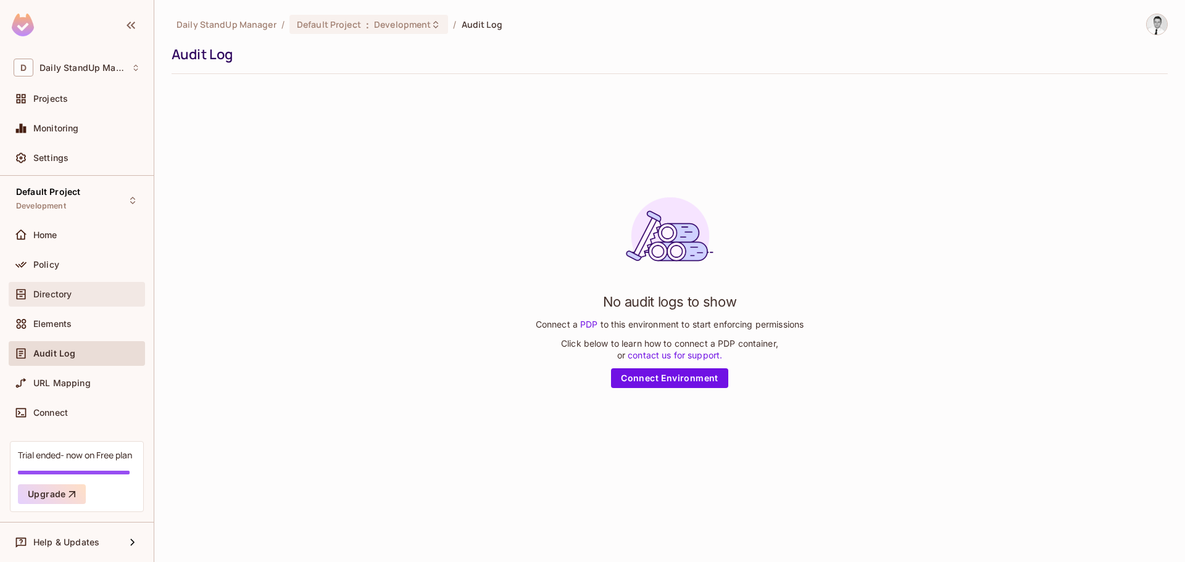
click at [72, 291] on span "Directory" at bounding box center [52, 295] width 38 height 10
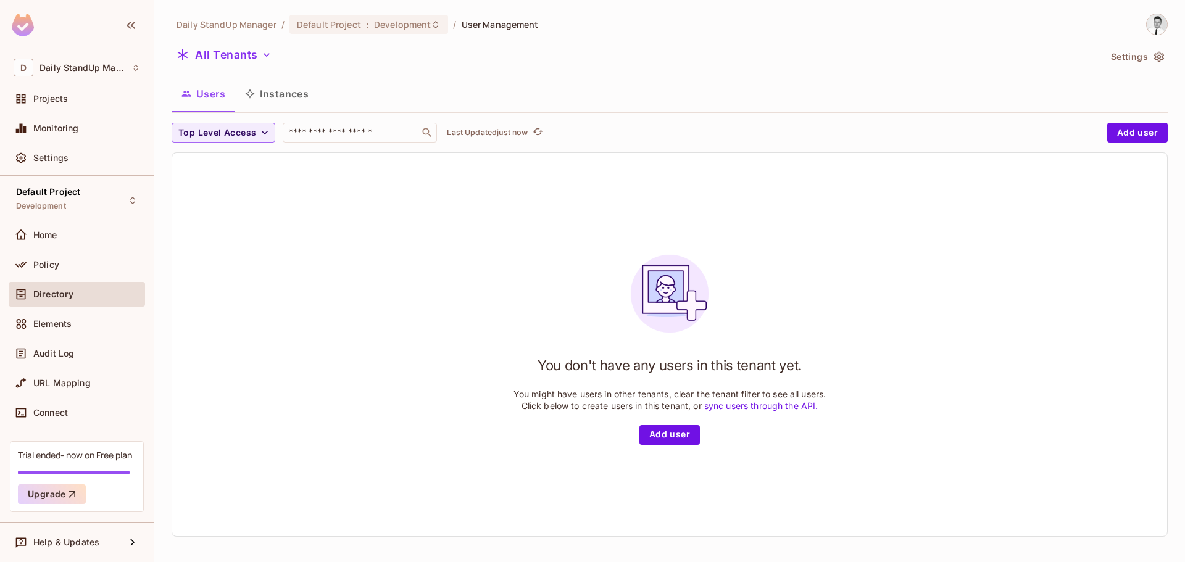
click at [677, 130] on div "Top Level Access ​ Last Updated just now" at bounding box center [637, 133] width 930 height 20
click at [1126, 59] on button "Settings" at bounding box center [1137, 57] width 62 height 20
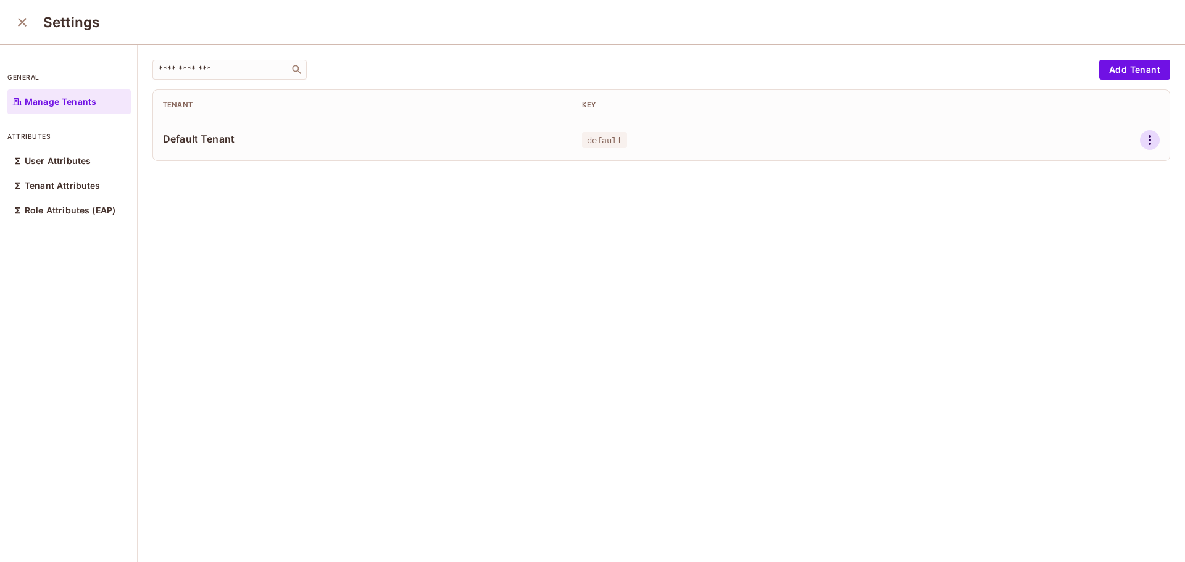
click at [1122, 136] on div at bounding box center [1080, 140] width 159 height 20
click at [1143, 136] on icon "button" at bounding box center [1150, 140] width 15 height 15
click at [1087, 167] on li "Edit" at bounding box center [1078, 168] width 109 height 27
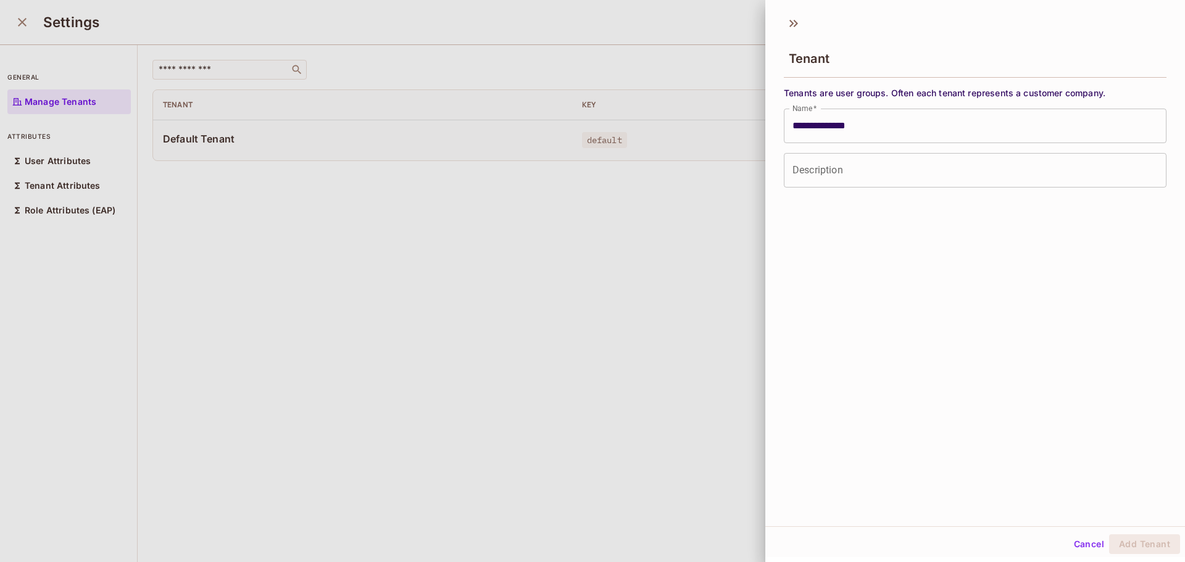
drag, startPoint x: 867, startPoint y: 151, endPoint x: 864, endPoint y: 156, distance: 6.4
click at [864, 156] on div "**********" at bounding box center [975, 137] width 383 height 101
click at [798, 14] on icon at bounding box center [794, 24] width 20 height 20
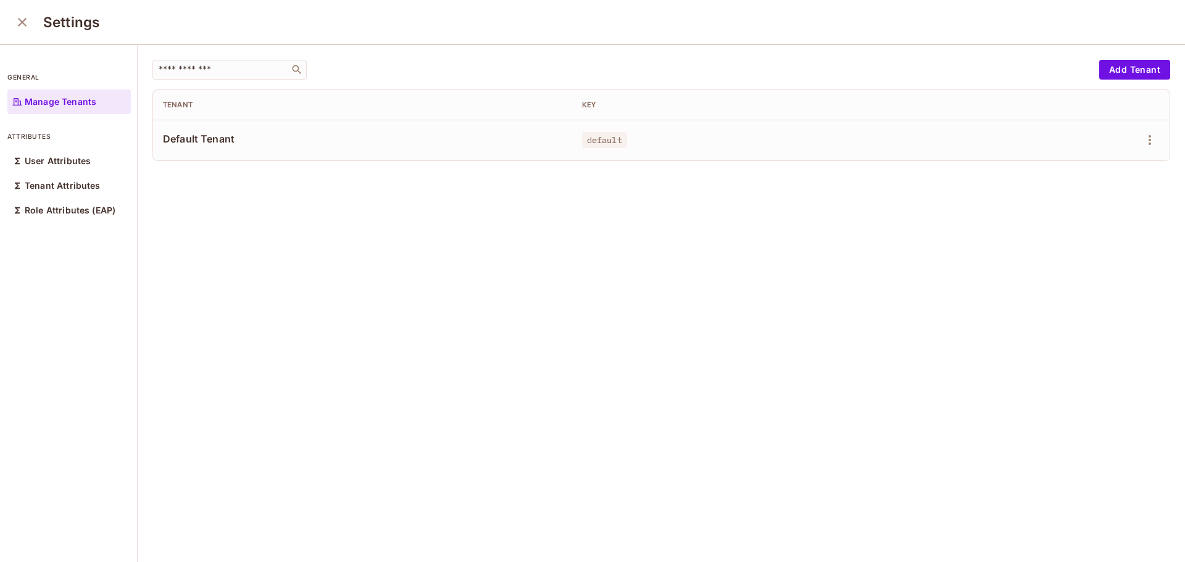
click at [1121, 135] on div at bounding box center [1080, 140] width 159 height 20
click at [1143, 135] on icon "button" at bounding box center [1150, 140] width 15 height 15
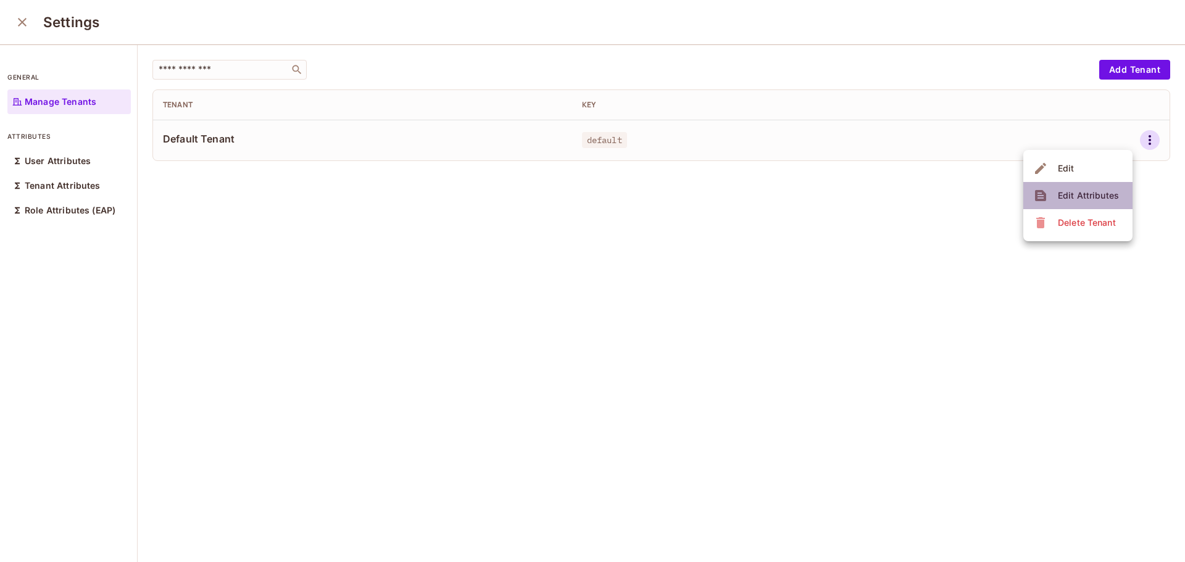
click at [1079, 196] on div "Edit Attributes" at bounding box center [1088, 196] width 61 height 12
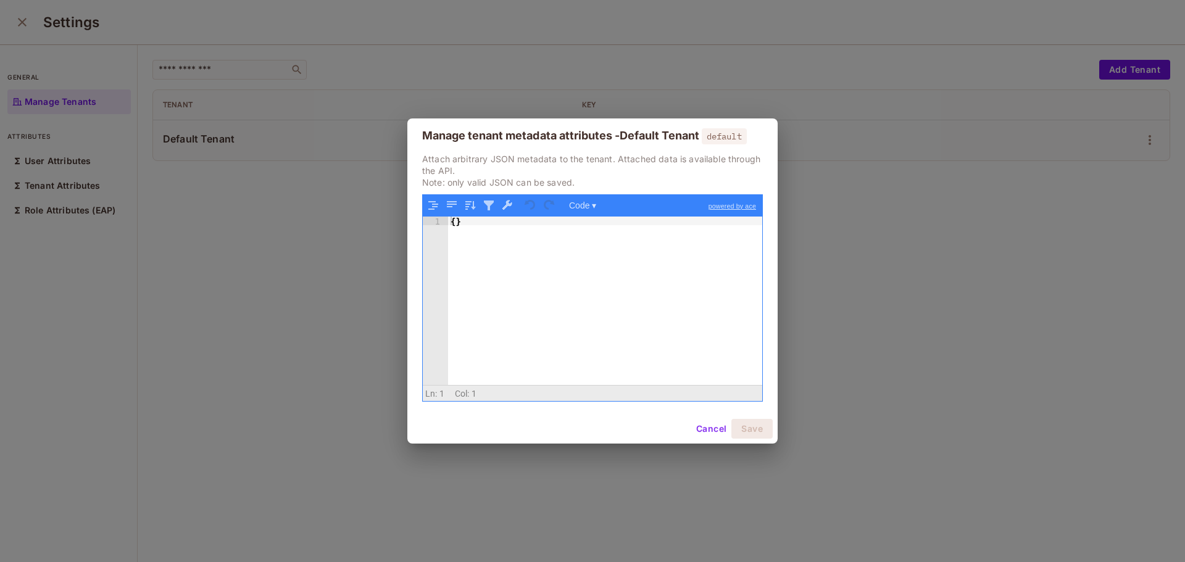
click at [720, 430] on button "Cancel" at bounding box center [712, 429] width 40 height 20
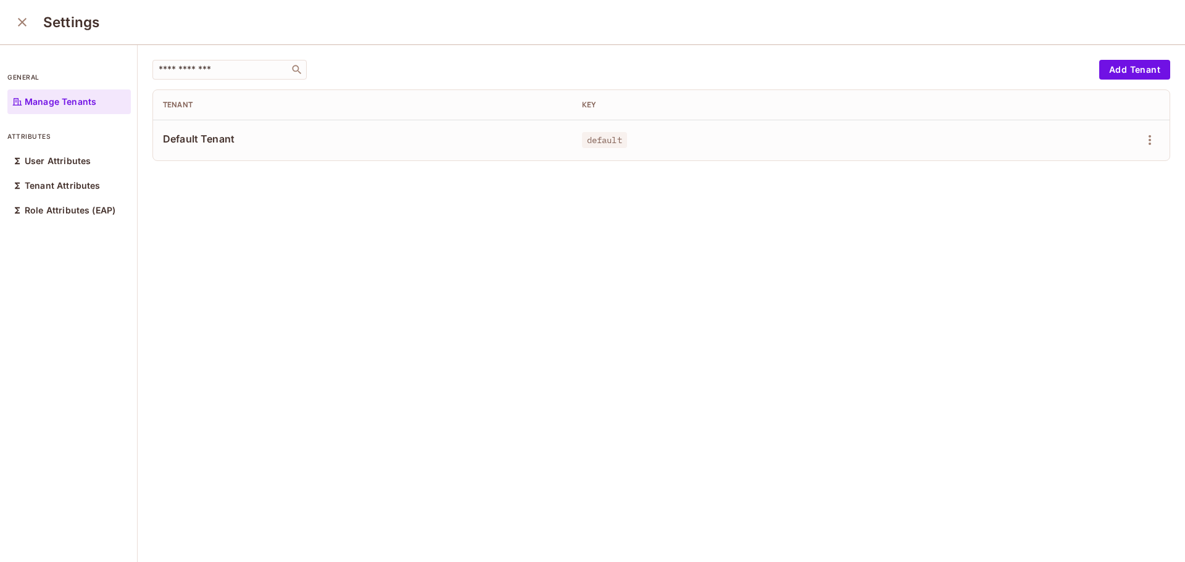
click at [23, 20] on icon "close" at bounding box center [22, 22] width 15 height 15
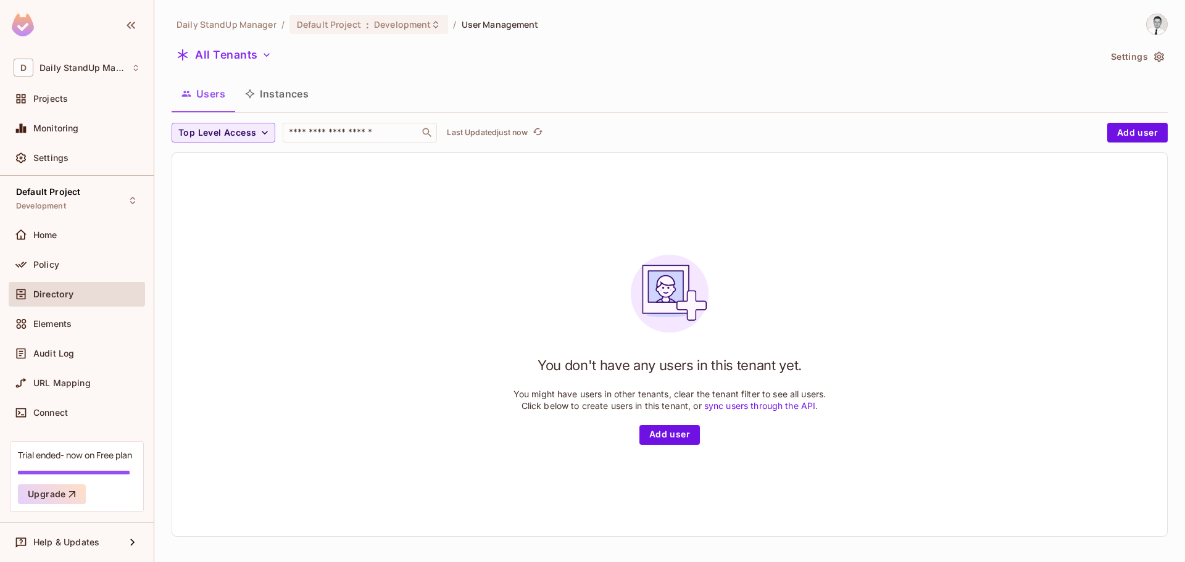
click at [535, 61] on div "All Tenants" at bounding box center [636, 56] width 929 height 23
click at [247, 58] on button "All Tenants" at bounding box center [224, 55] width 105 height 20
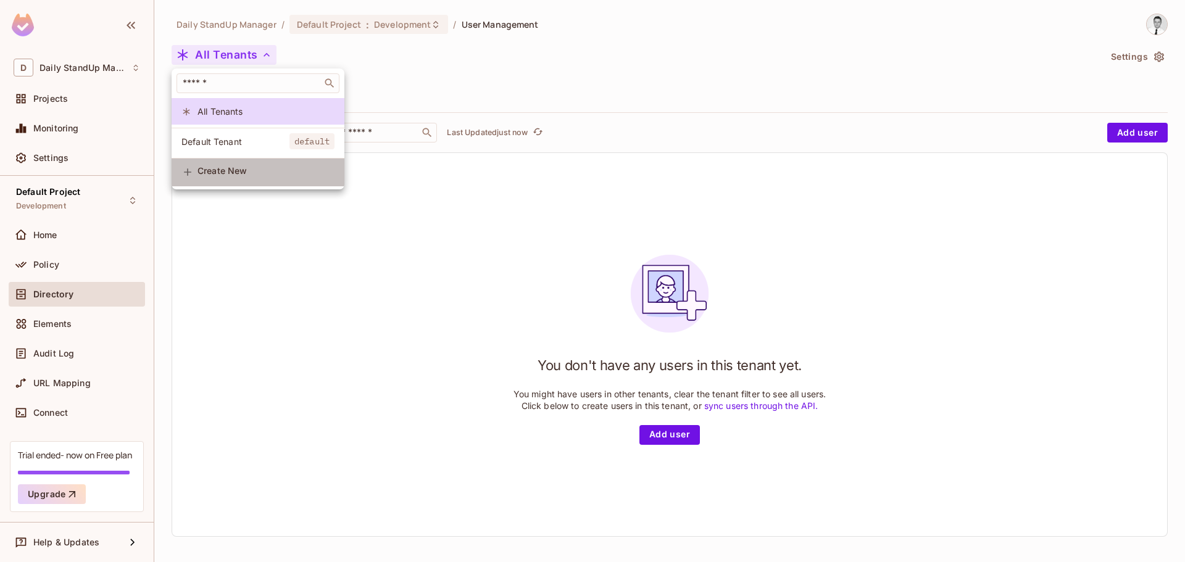
click at [236, 176] on span "Create New" at bounding box center [266, 171] width 137 height 10
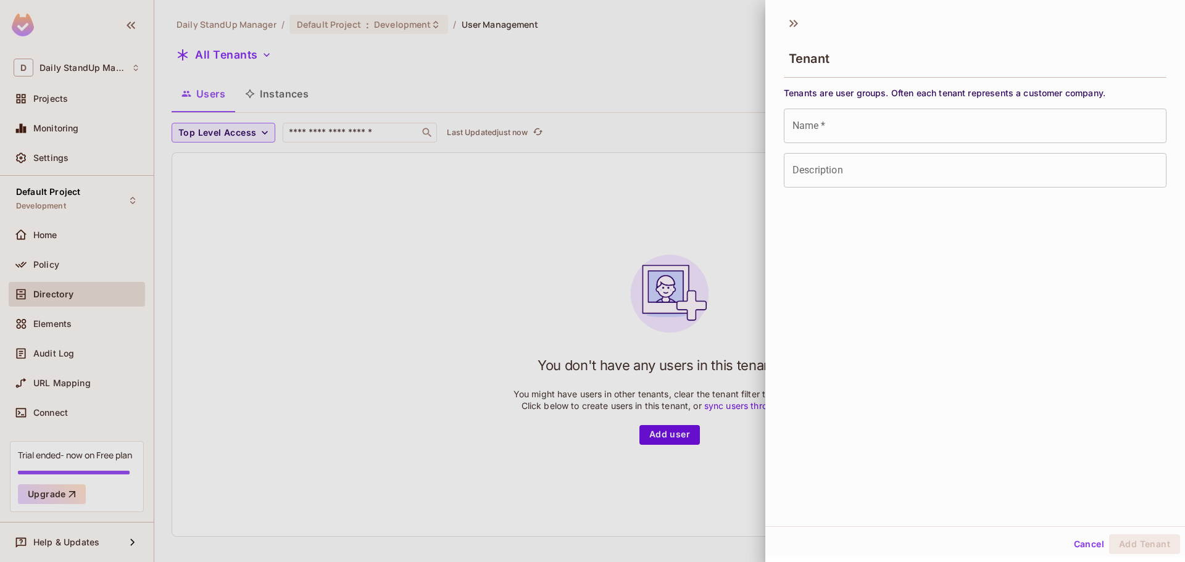
click at [1086, 540] on button "Cancel" at bounding box center [1089, 545] width 40 height 20
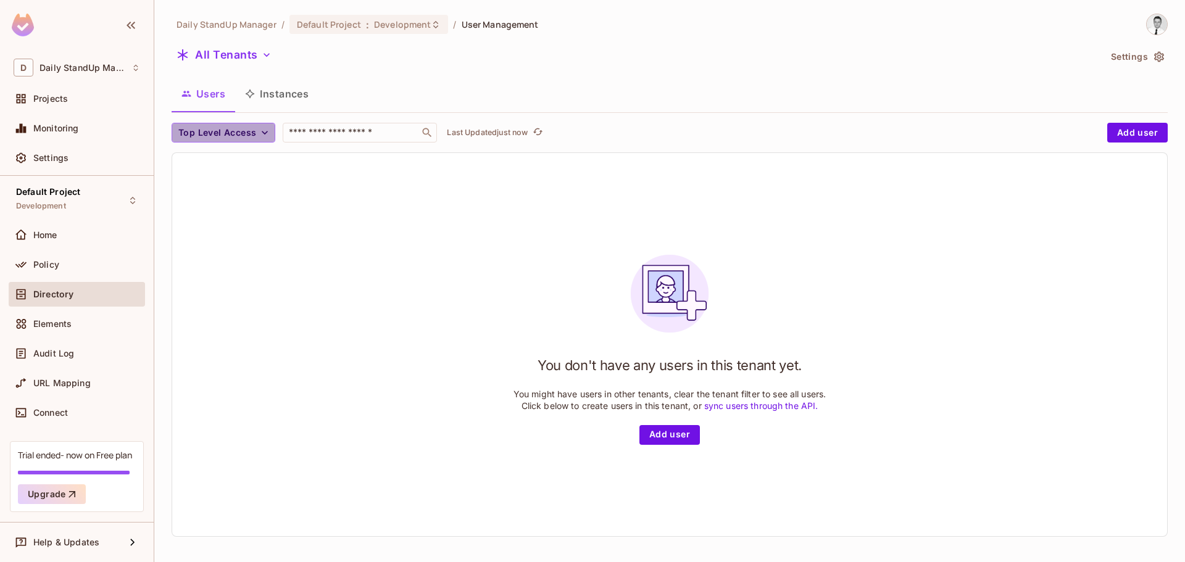
click at [235, 138] on span "Top Level Access" at bounding box center [217, 132] width 78 height 15
click at [324, 183] on div at bounding box center [592, 281] width 1185 height 562
click at [239, 131] on span "Top Level Access" at bounding box center [217, 132] width 78 height 15
click at [199, 180] on li "editor" at bounding box center [203, 187] width 62 height 27
click at [213, 128] on icon "button" at bounding box center [213, 133] width 12 height 12
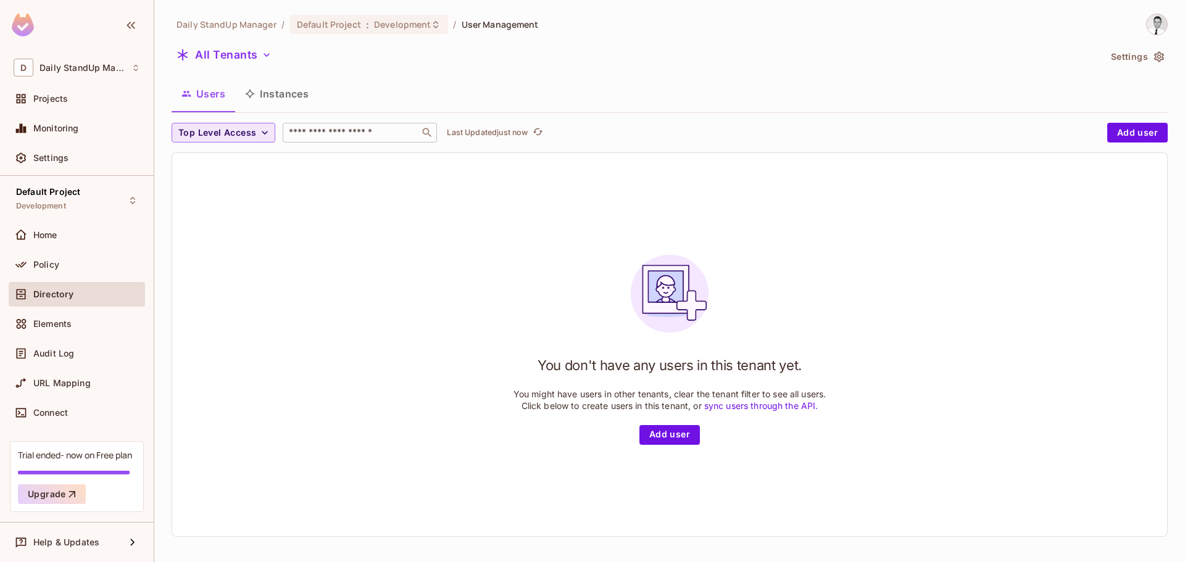
click at [381, 136] on input "text" at bounding box center [351, 133] width 130 height 12
click at [664, 134] on div "Top Level Access ​ Last Updated just now" at bounding box center [637, 133] width 930 height 20
click at [1134, 128] on button "Add user" at bounding box center [1138, 133] width 61 height 20
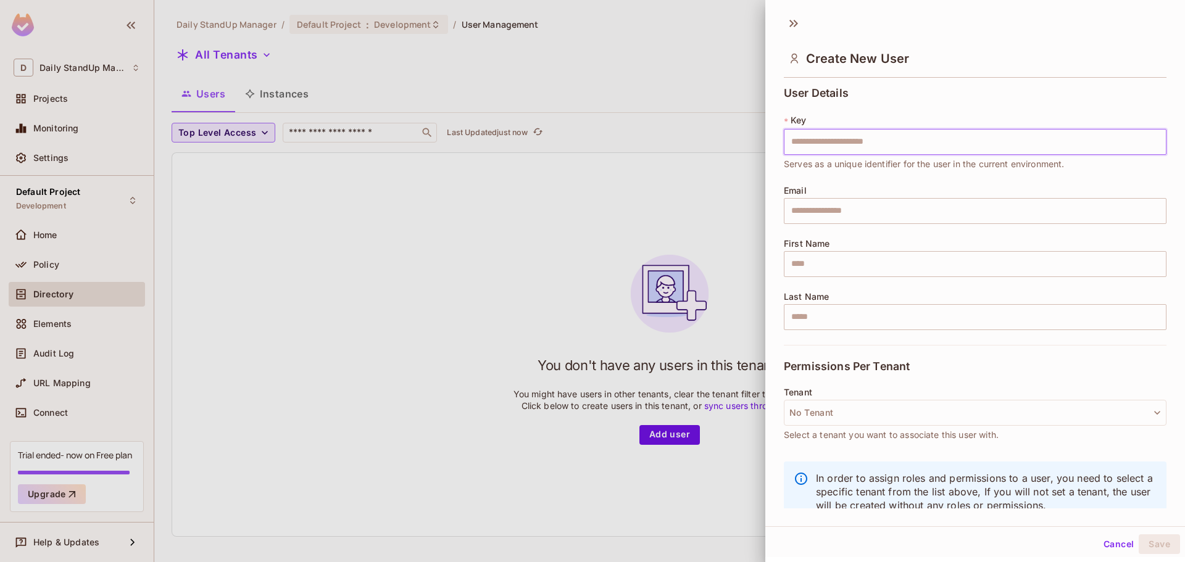
click at [819, 143] on input "text" at bounding box center [975, 142] width 383 height 26
click at [920, 69] on div "Create New User" at bounding box center [975, 58] width 383 height 40
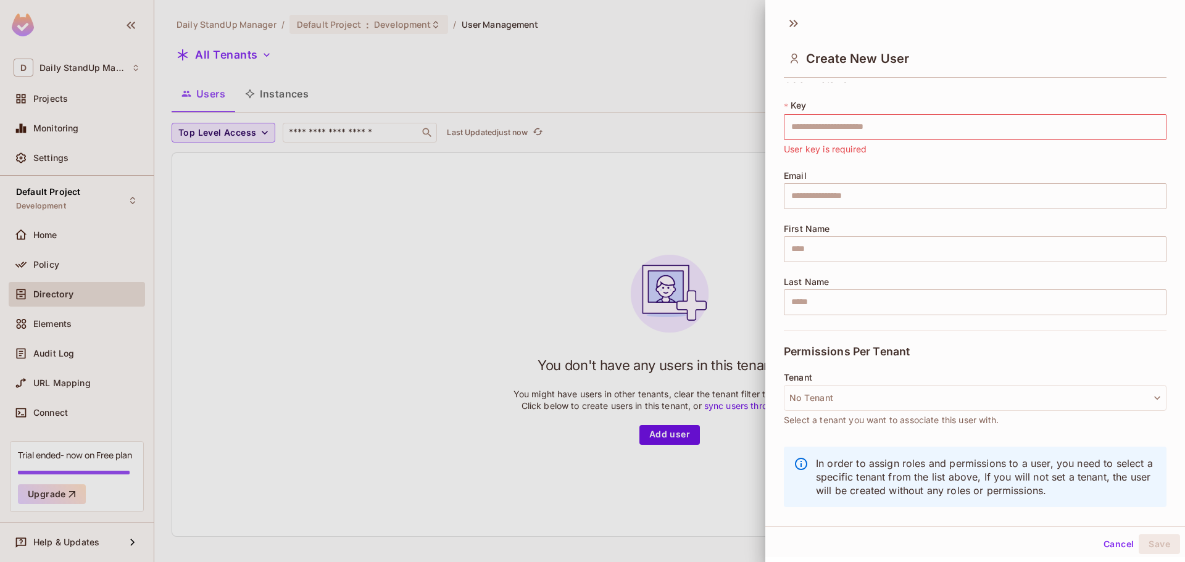
scroll to position [21, 0]
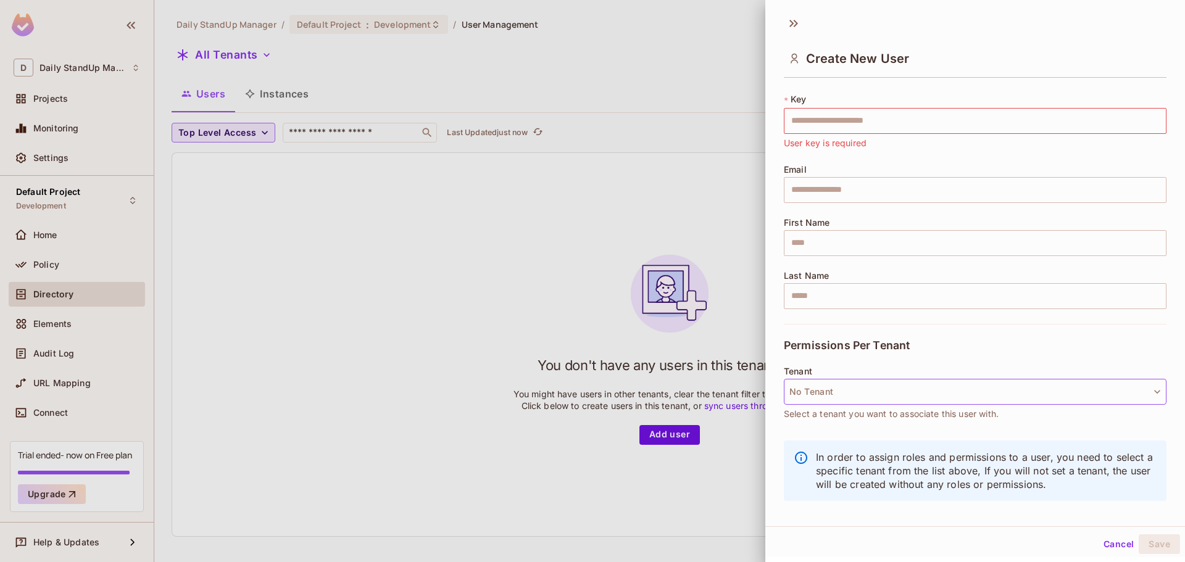
click at [892, 390] on button "No Tenant" at bounding box center [975, 392] width 383 height 26
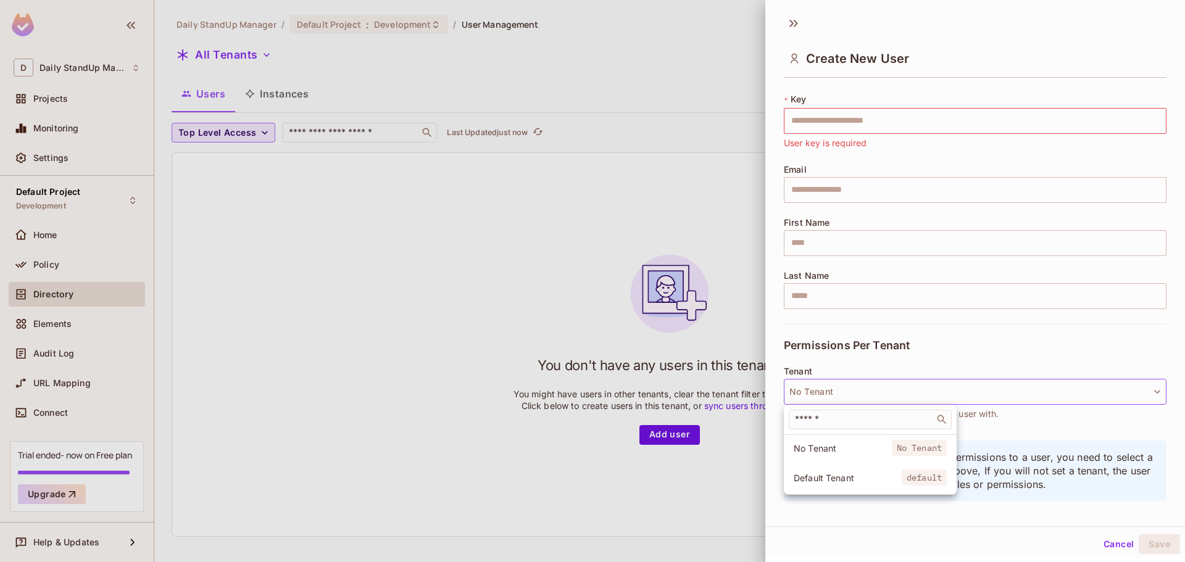
click at [912, 351] on div at bounding box center [592, 281] width 1185 height 562
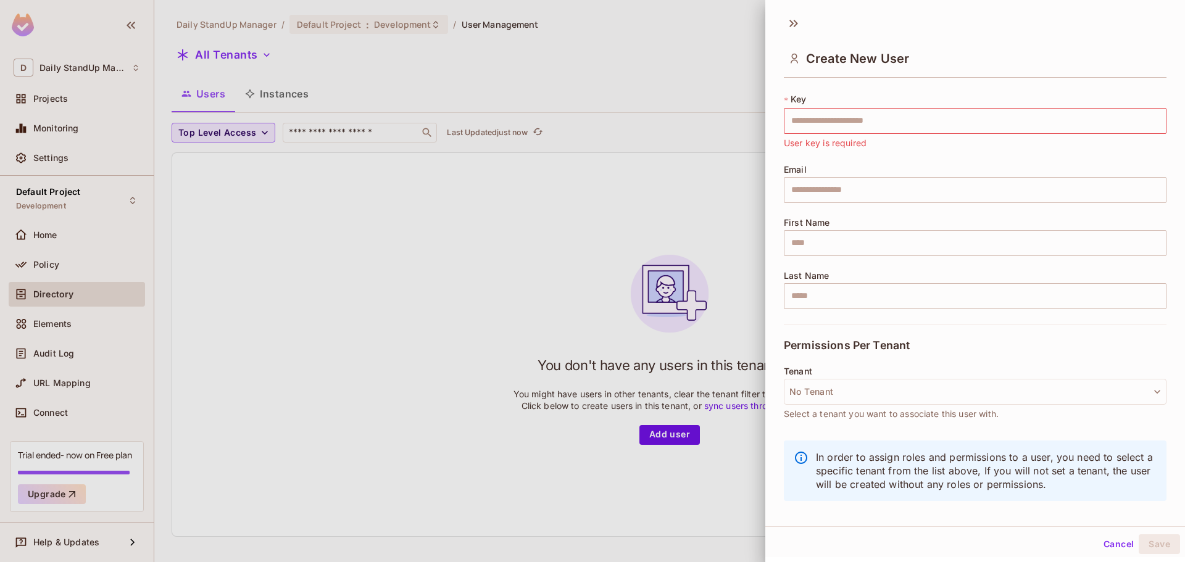
click at [885, 340] on span "Permissions Per Tenant" at bounding box center [847, 346] width 126 height 12
click at [909, 437] on div "User Details * Key ​ User key is required Email ​ First Name ​ Last Name ​ Perm…" at bounding box center [975, 287] width 383 height 443
click at [1109, 542] on button "Cancel" at bounding box center [1119, 545] width 40 height 20
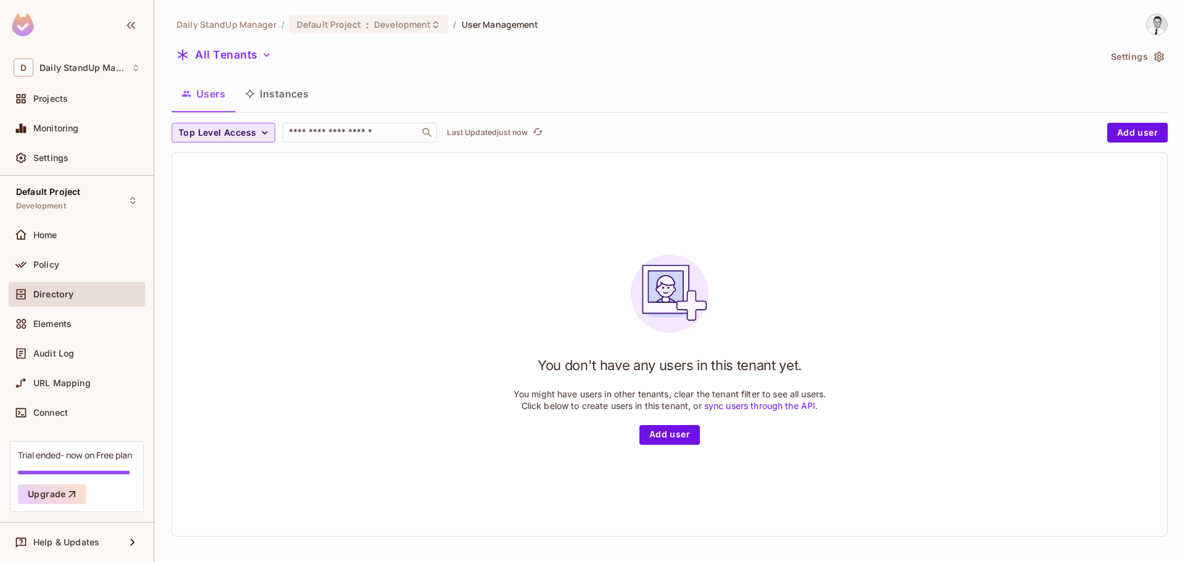
click at [866, 261] on div "You don't have any users in this tenant yet. You might have users in other tena…" at bounding box center [669, 344] width 995 height 383
click at [709, 65] on div "All Tenants" at bounding box center [636, 56] width 929 height 23
click at [846, 304] on div "You don't have any users in this tenant yet. You might have users in other tena…" at bounding box center [669, 344] width 995 height 383
click at [1112, 59] on button "Settings" at bounding box center [1137, 57] width 62 height 20
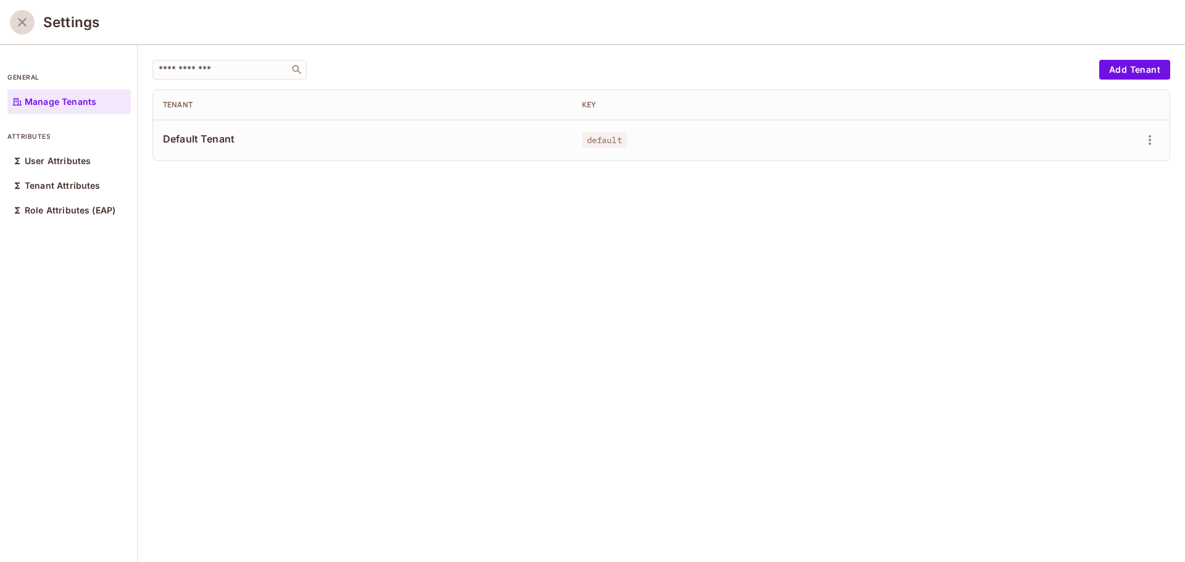
click at [14, 21] on button "close" at bounding box center [22, 22] width 25 height 25
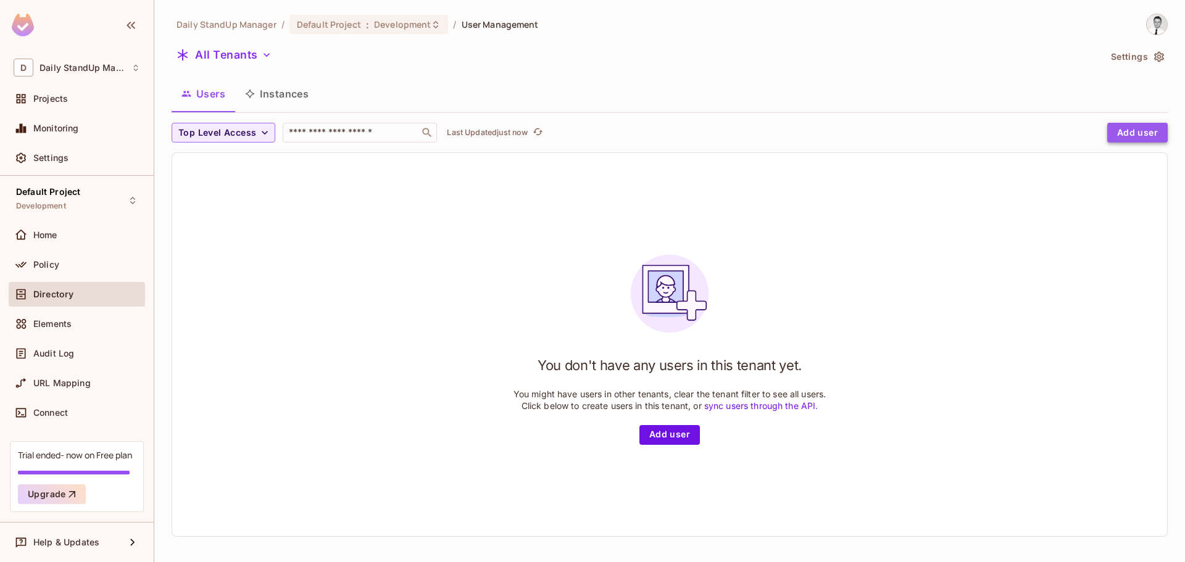
click at [1127, 133] on button "Add user" at bounding box center [1138, 133] width 61 height 20
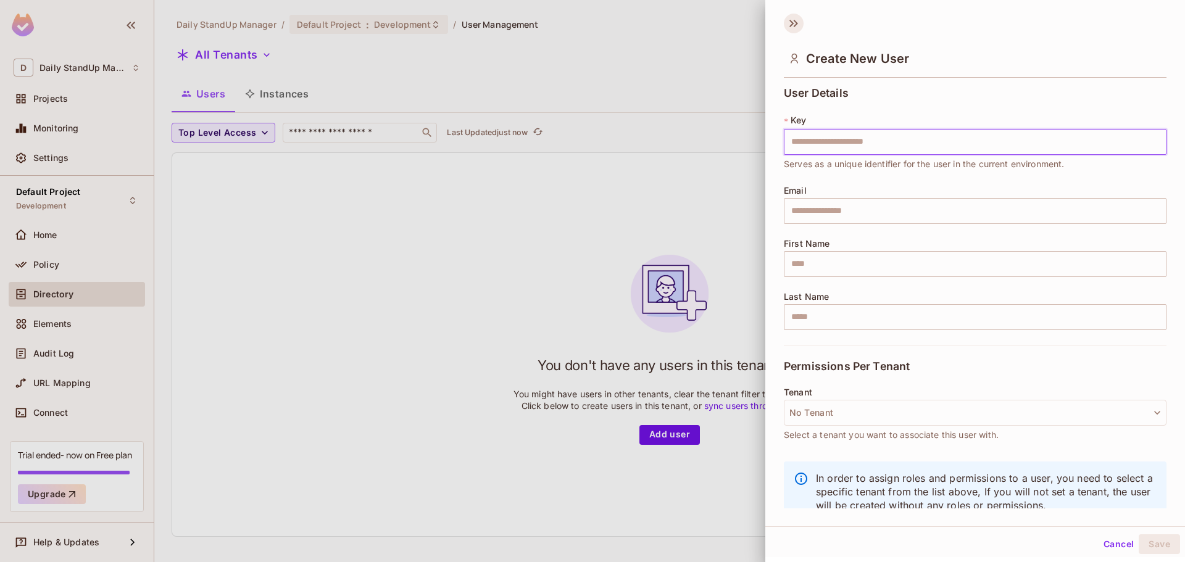
click at [793, 19] on icon at bounding box center [794, 24] width 20 height 20
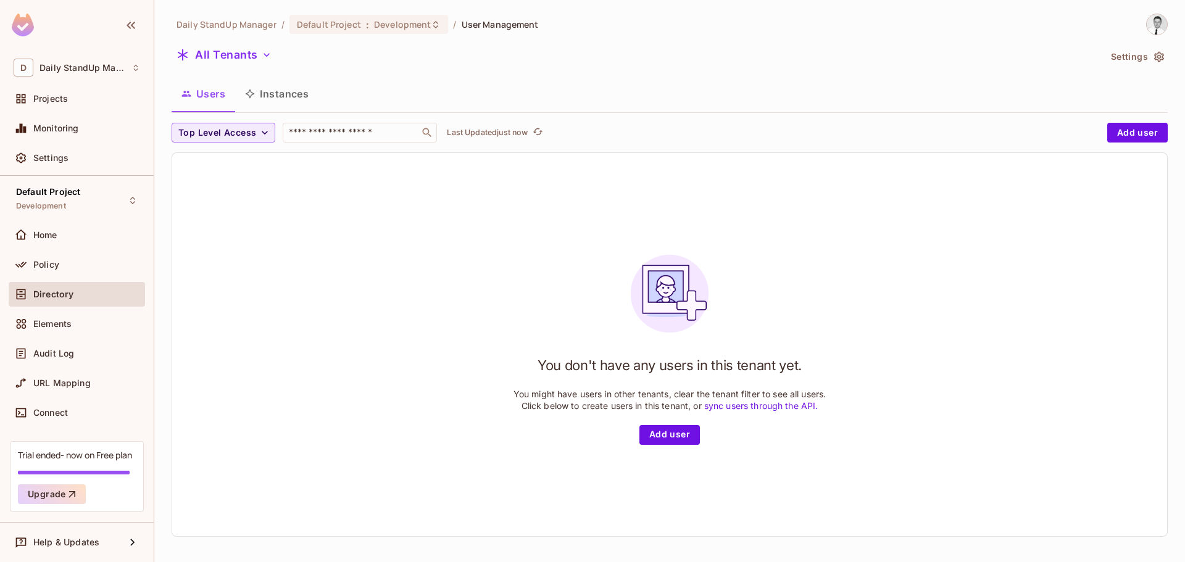
click at [1124, 56] on button "Settings" at bounding box center [1137, 57] width 62 height 20
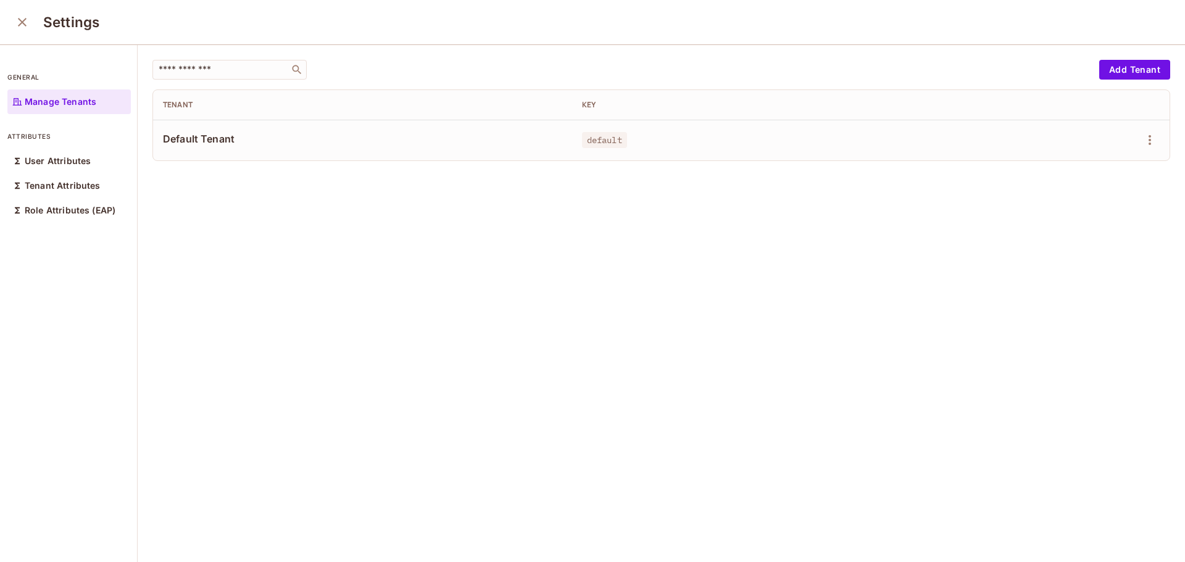
click at [15, 15] on icon "close" at bounding box center [22, 22] width 15 height 15
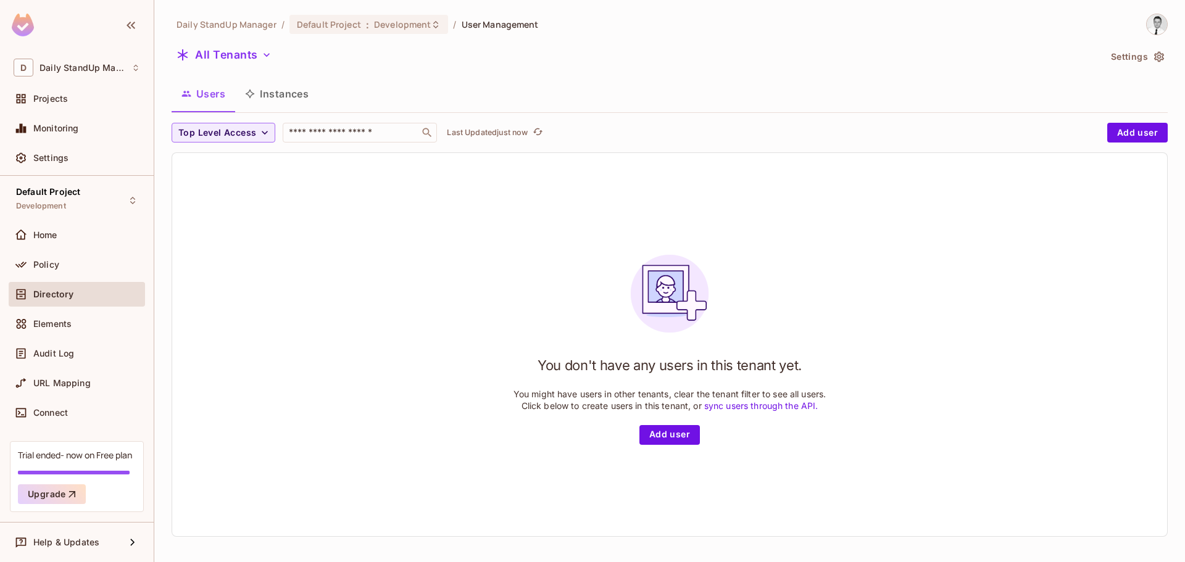
click at [688, 81] on div "Users Instances" at bounding box center [670, 93] width 997 height 31
click at [379, 292] on div "You don't have any users in this tenant yet. You might have users in other tena…" at bounding box center [669, 344] width 995 height 383
click at [431, 80] on div "Users Instances" at bounding box center [670, 93] width 997 height 31
click at [424, 212] on div "You don't have any users in this tenant yet. You might have users in other tena…" at bounding box center [669, 344] width 995 height 383
drag, startPoint x: 461, startPoint y: 228, endPoint x: 458, endPoint y: 222, distance: 7.5
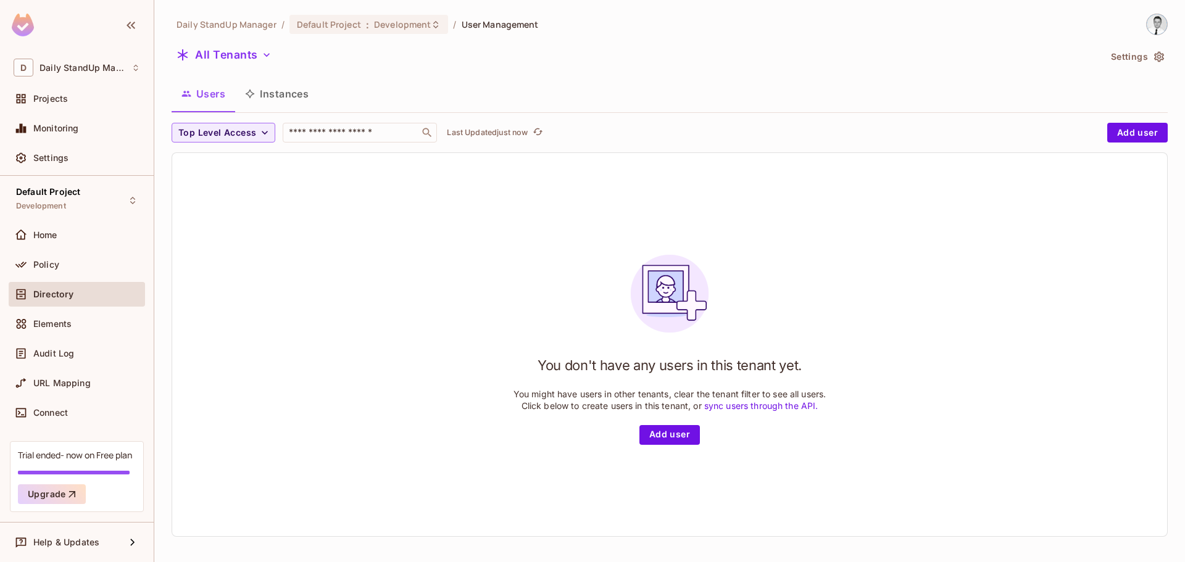
click at [458, 220] on div "You don't have any users in this tenant yet. You might have users in other tena…" at bounding box center [669, 344] width 995 height 383
click at [107, 206] on div "Default Project Development" at bounding box center [77, 200] width 136 height 34
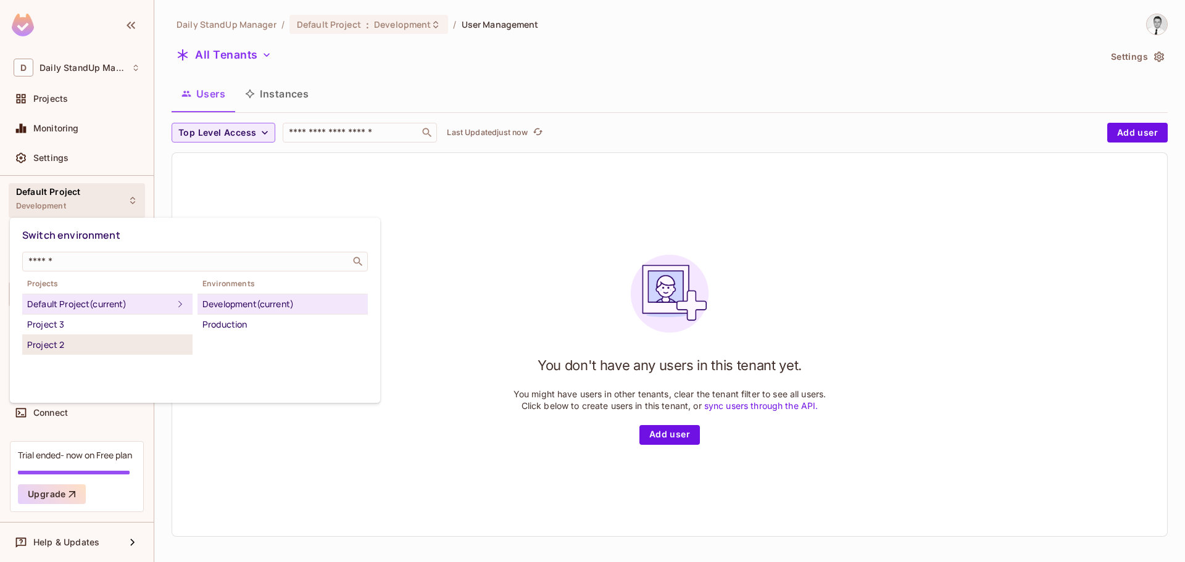
click at [101, 341] on div "Project 2" at bounding box center [107, 345] width 161 height 15
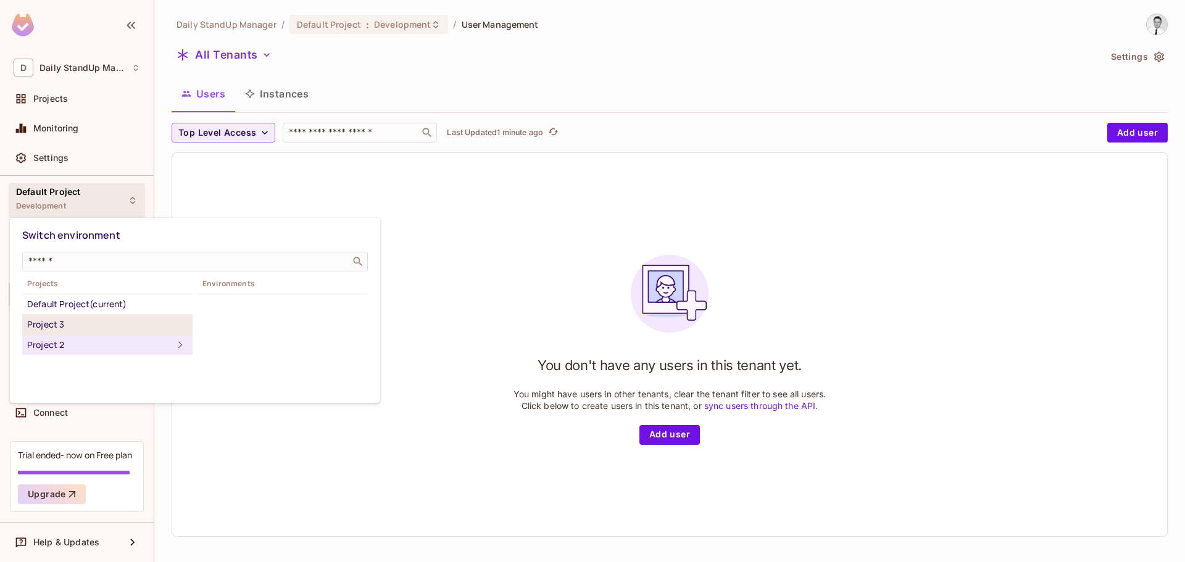
click at [104, 322] on div "Project 3" at bounding box center [107, 324] width 161 height 15
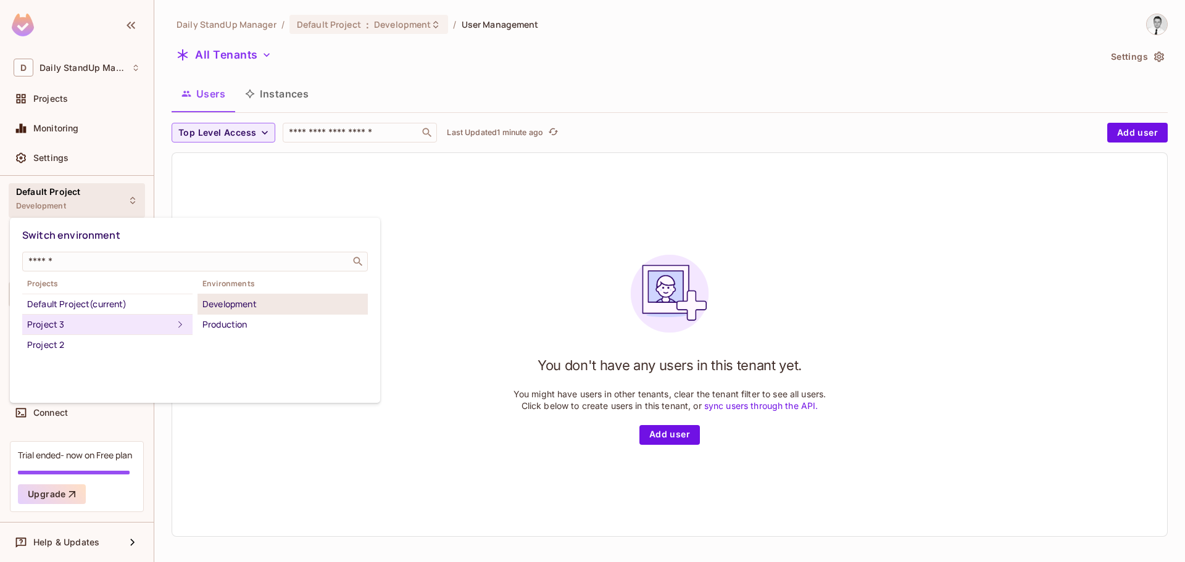
click at [255, 306] on div "Development" at bounding box center [283, 304] width 161 height 15
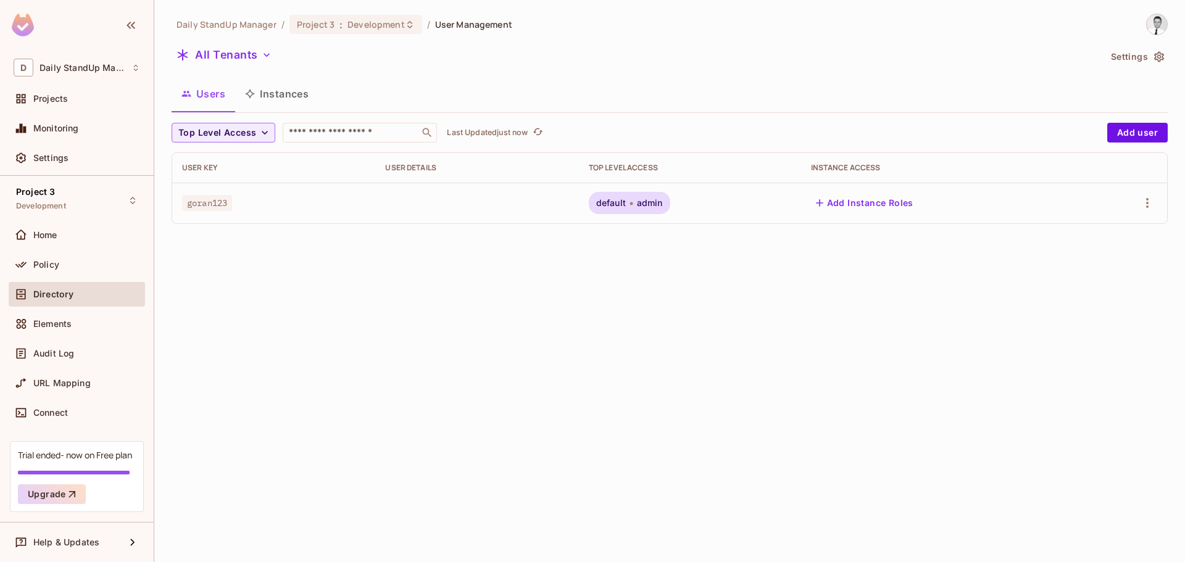
click at [625, 62] on div "All Tenants" at bounding box center [636, 56] width 929 height 23
click at [641, 204] on span "admin" at bounding box center [650, 203] width 26 height 10
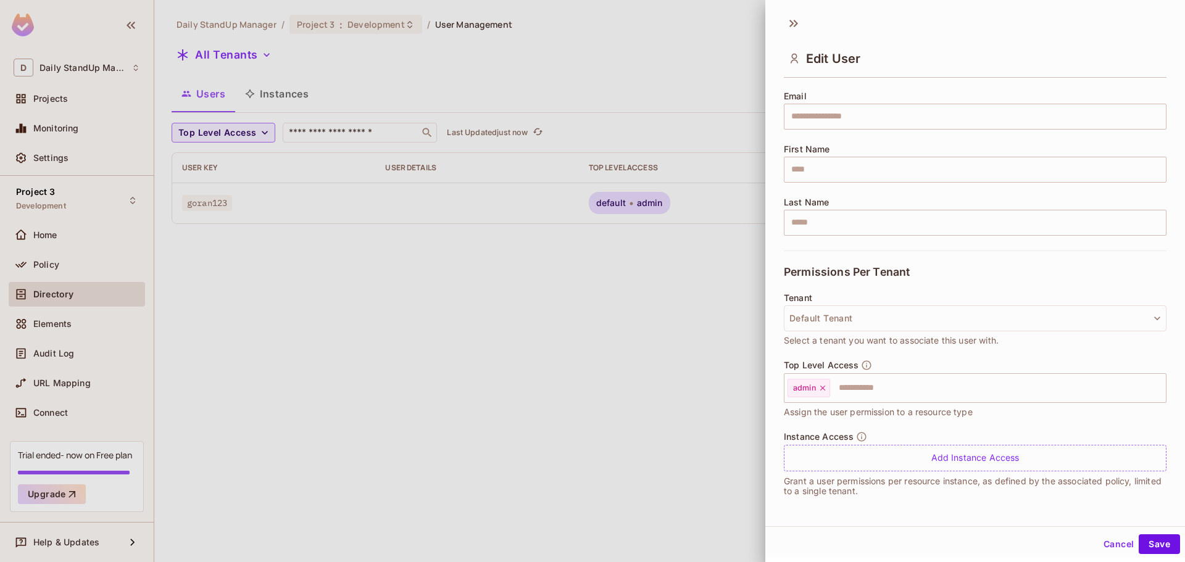
scroll to position [2, 0]
click at [846, 315] on button "Default Tenant" at bounding box center [975, 317] width 383 height 26
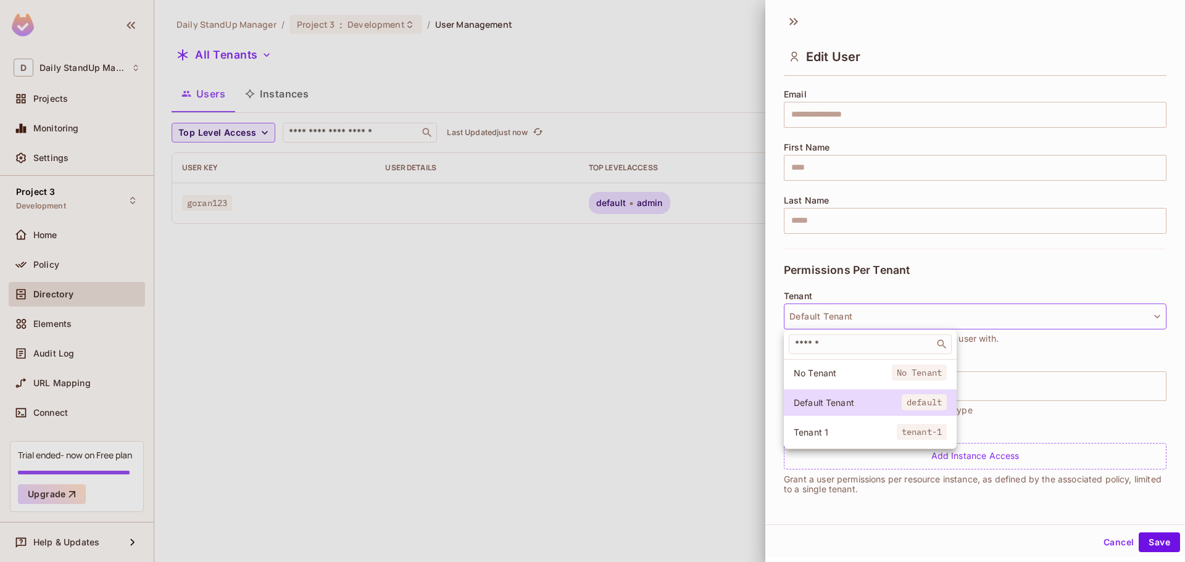
click at [819, 427] on span "Tenant 1" at bounding box center [845, 433] width 103 height 12
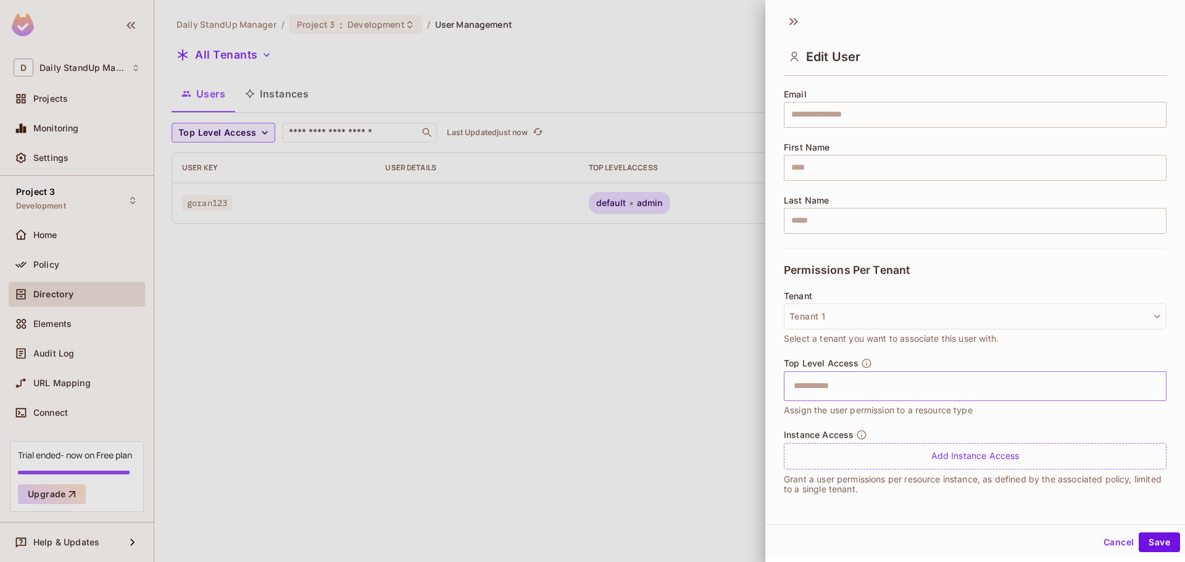
click at [815, 389] on input "text" at bounding box center [965, 386] width 356 height 25
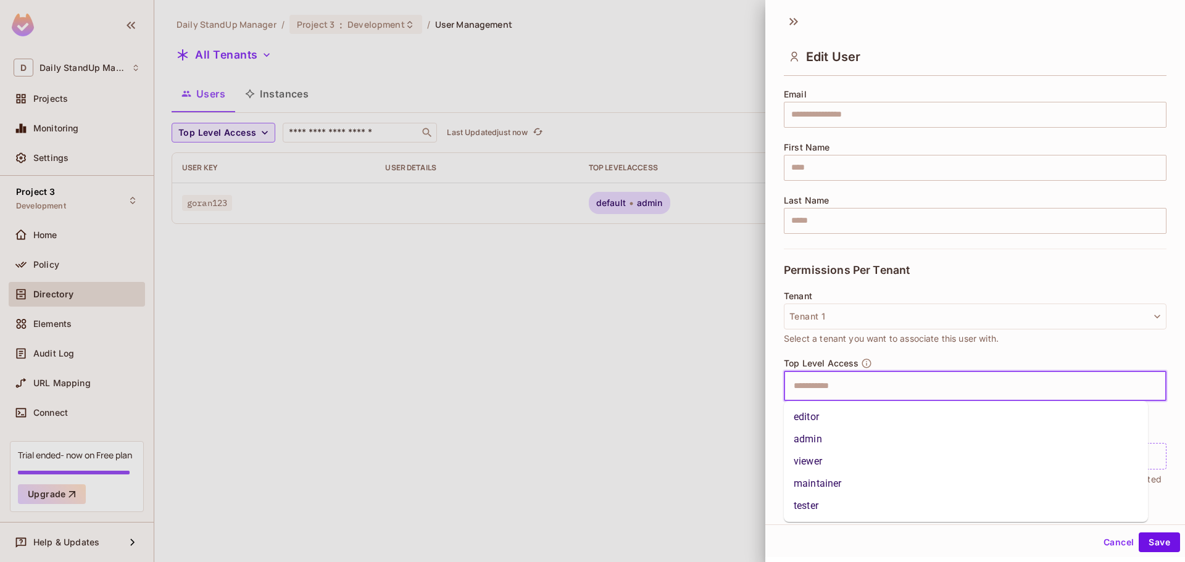
click at [1099, 538] on button "Cancel" at bounding box center [1119, 543] width 40 height 20
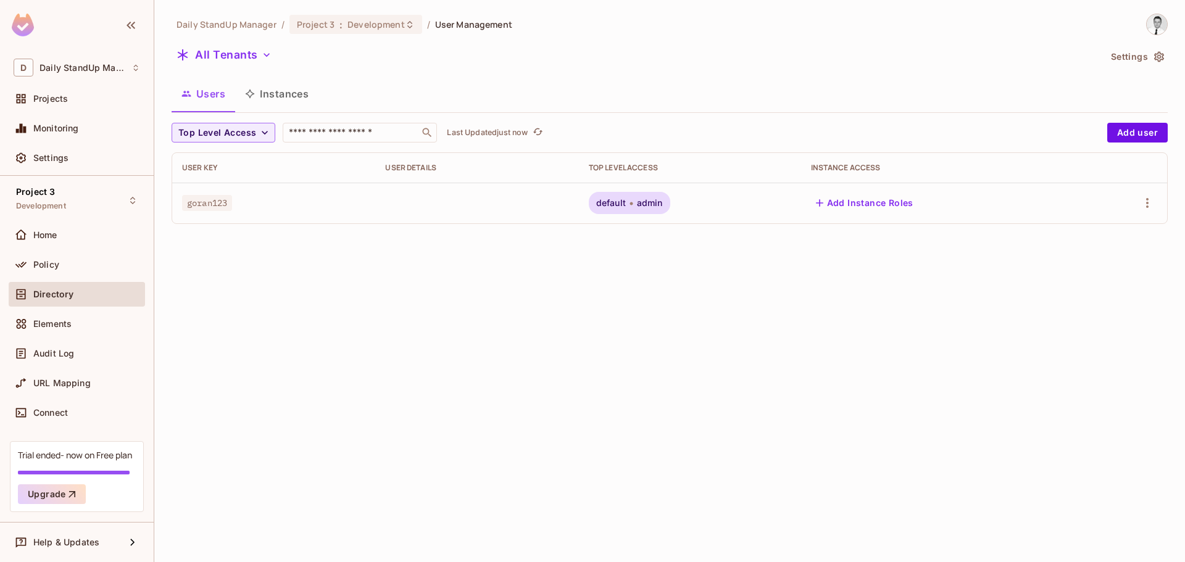
click at [644, 407] on div "Daily StandUp Manager / Project 3 : Development / User Management All Tenants S…" at bounding box center [669, 281] width 1031 height 562
click at [682, 99] on div "Users Instances" at bounding box center [670, 93] width 997 height 31
click at [248, 66] on div "All Tenants" at bounding box center [636, 56] width 929 height 23
click at [253, 57] on button "All Tenants" at bounding box center [224, 55] width 105 height 20
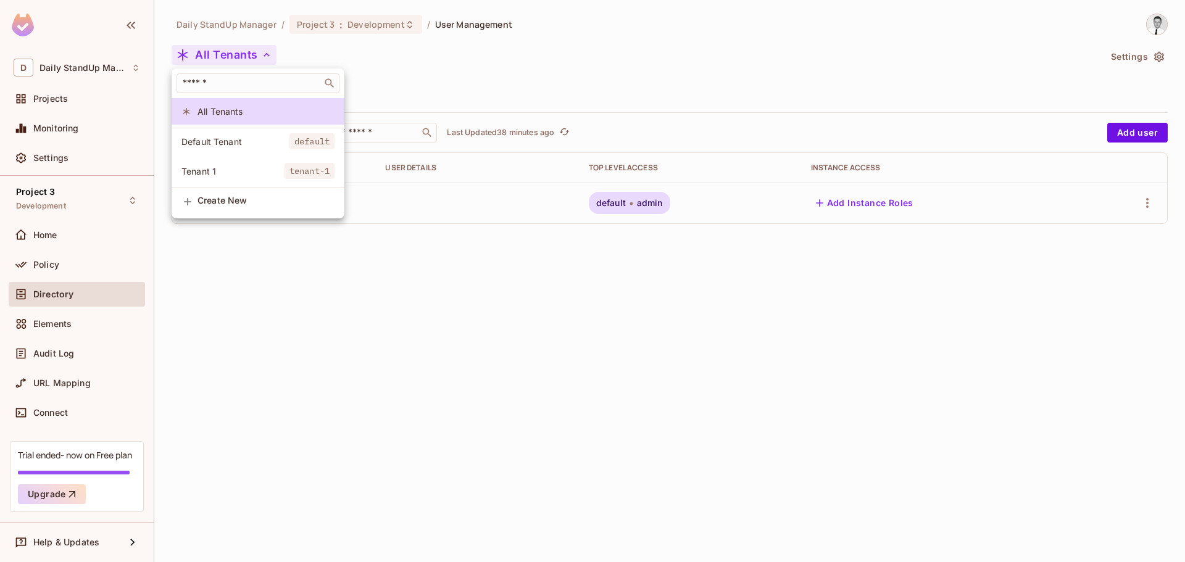
click at [231, 146] on span "Default Tenant" at bounding box center [236, 142] width 108 height 12
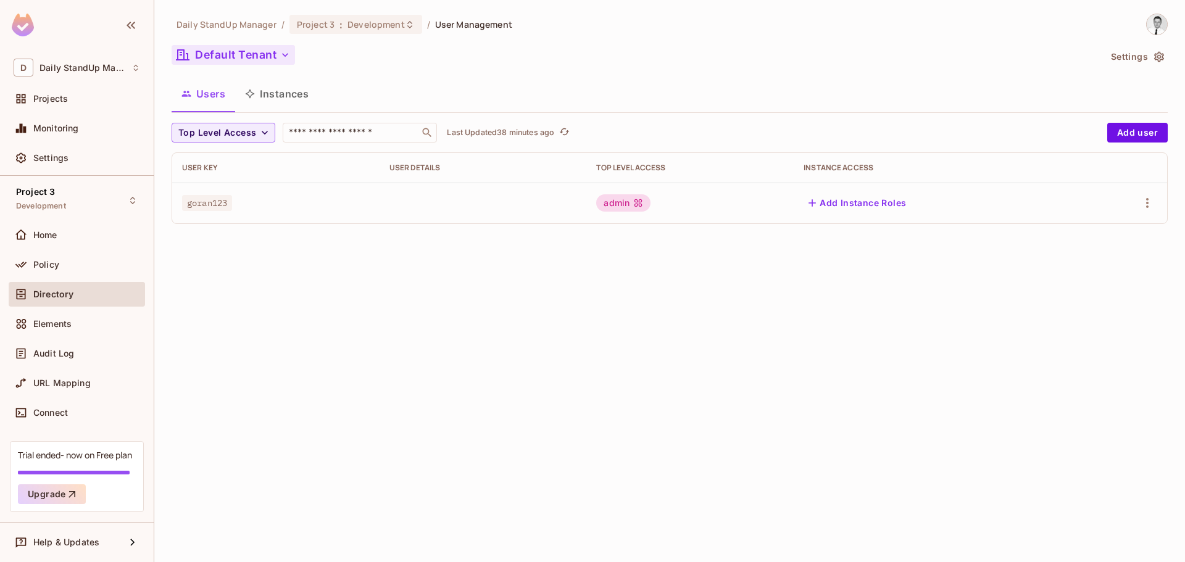
click at [240, 55] on button "Default Tenant" at bounding box center [233, 55] width 123 height 20
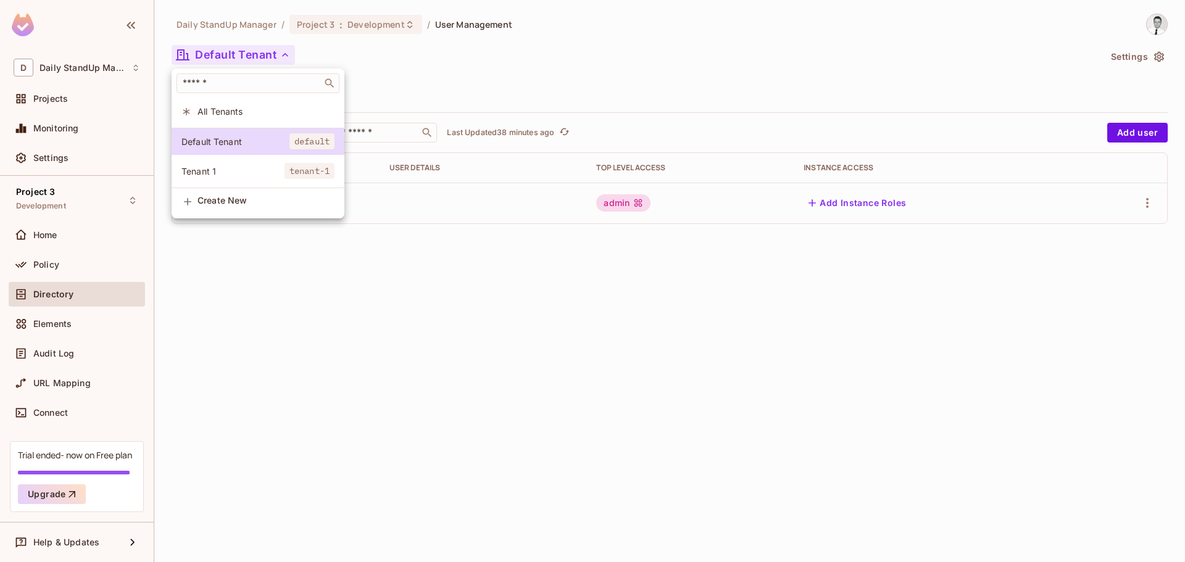
click at [224, 164] on li "Tenant 1 tenant-1" at bounding box center [258, 171] width 173 height 27
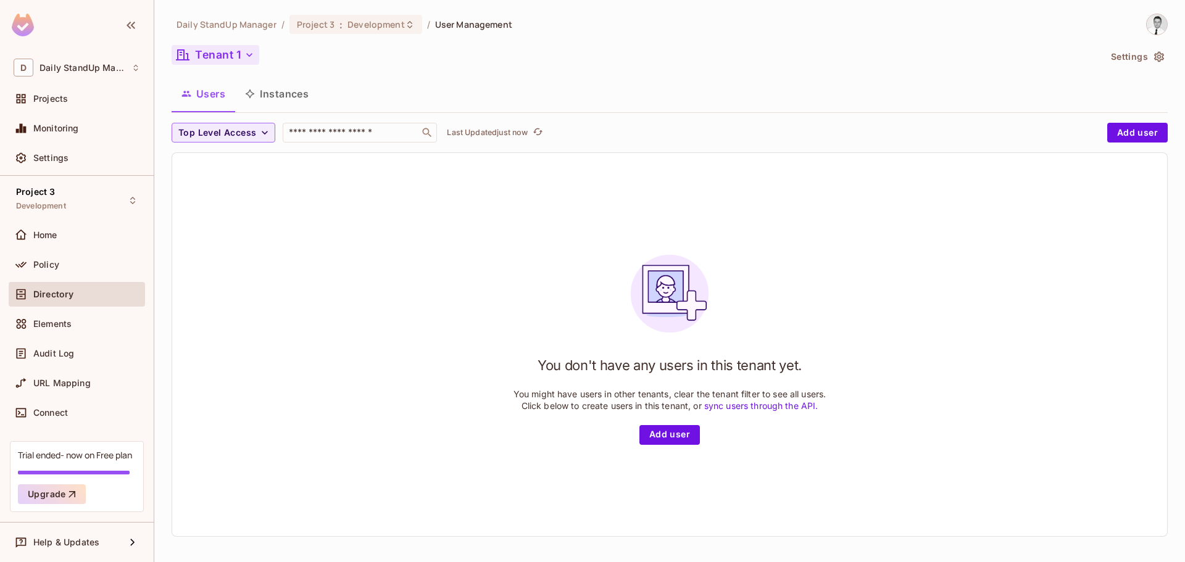
click at [225, 50] on button "Tenant 1" at bounding box center [216, 55] width 88 height 20
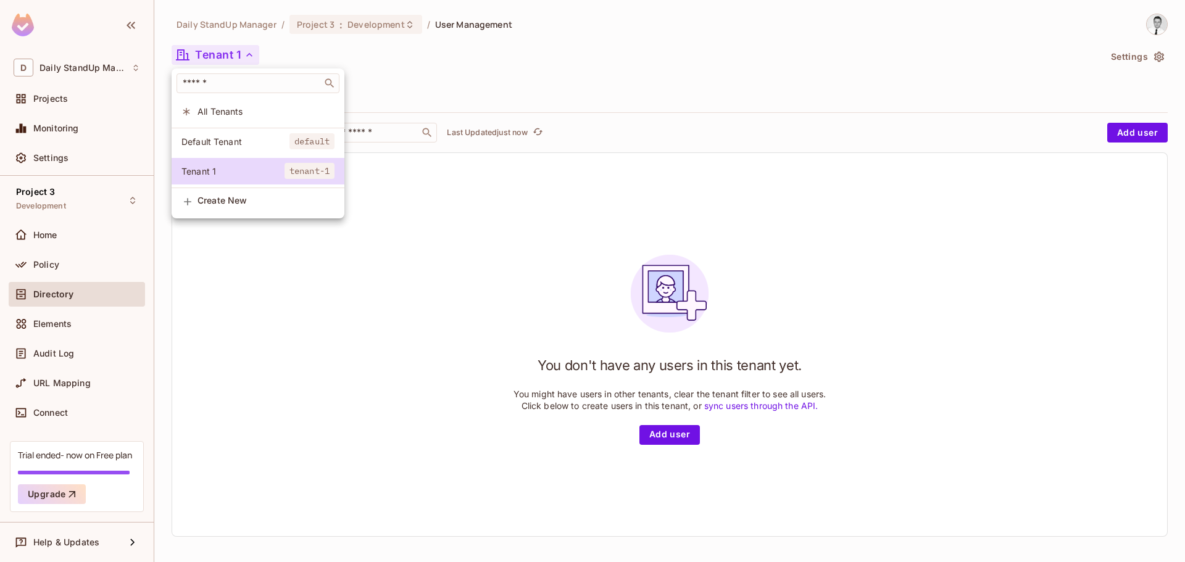
click at [206, 137] on span "Default Tenant" at bounding box center [236, 142] width 108 height 12
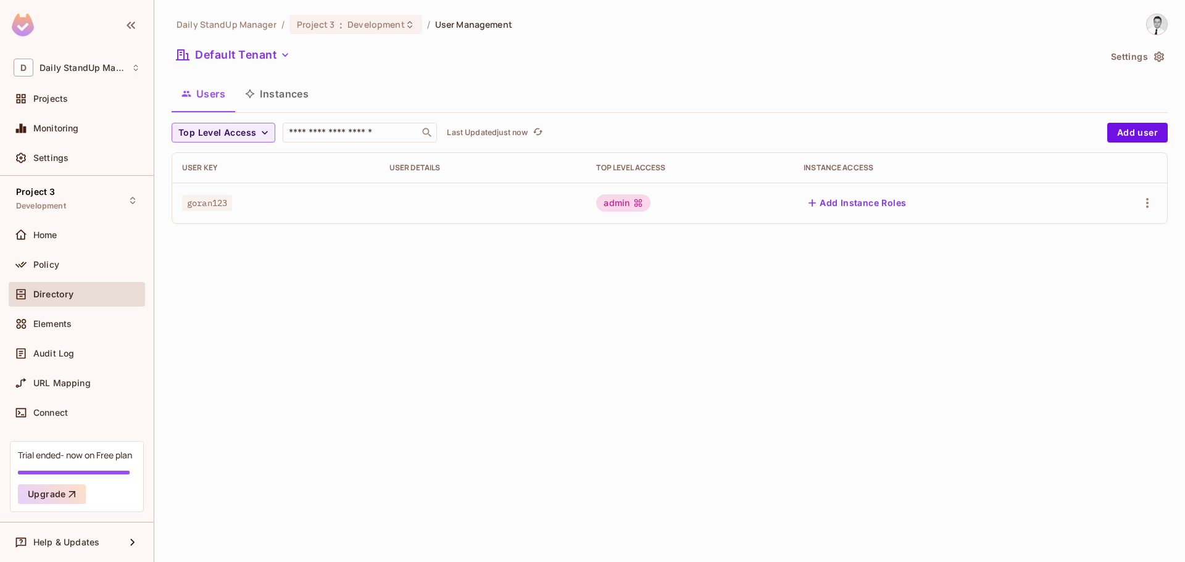
click at [626, 64] on div "Default Tenant" at bounding box center [636, 56] width 929 height 23
click at [773, 44] on div "Daily StandUp Manager / Project 3 : Development / User Management Default Tenan…" at bounding box center [670, 124] width 997 height 220
click at [688, 78] on div "Users Instances" at bounding box center [670, 93] width 997 height 31
click at [851, 209] on button "Add Instance Roles" at bounding box center [857, 203] width 107 height 20
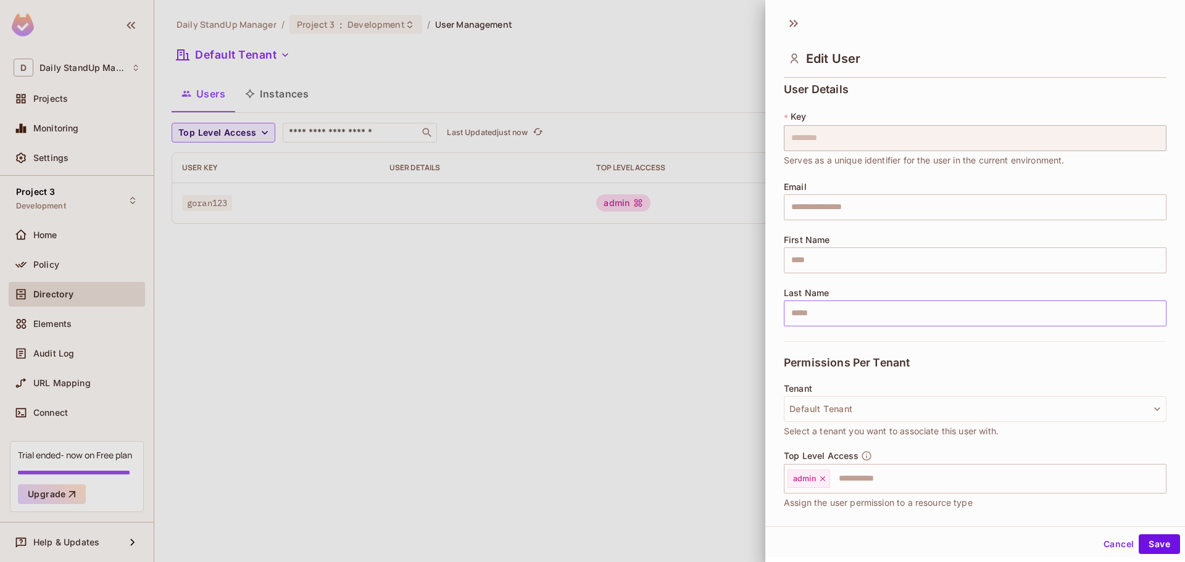
scroll to position [0, 0]
click at [929, 364] on div "Permissions Per Tenant" at bounding box center [975, 366] width 383 height 43
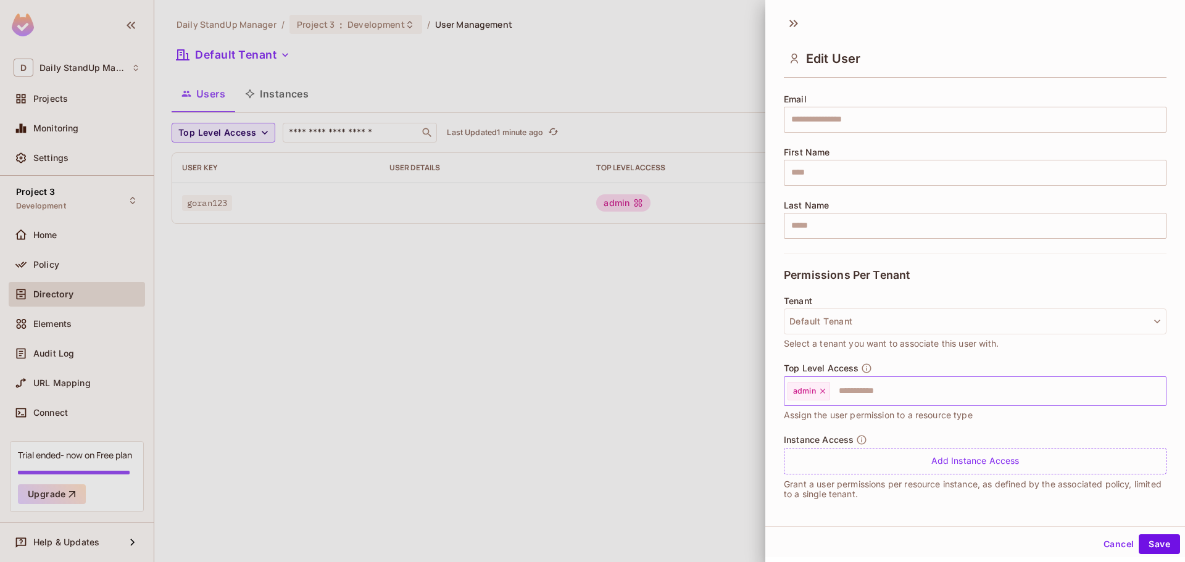
scroll to position [94, 0]
drag, startPoint x: 517, startPoint y: 343, endPoint x: 508, endPoint y: 308, distance: 36.2
click at [516, 333] on div at bounding box center [592, 281] width 1185 height 562
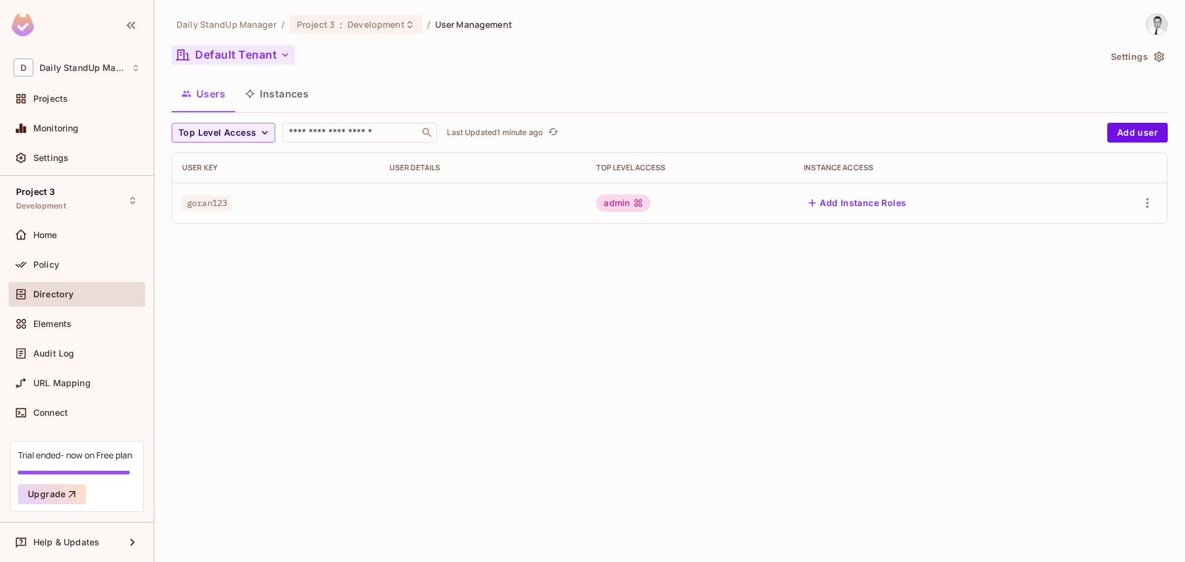
click at [224, 59] on button "Default Tenant" at bounding box center [233, 55] width 123 height 20
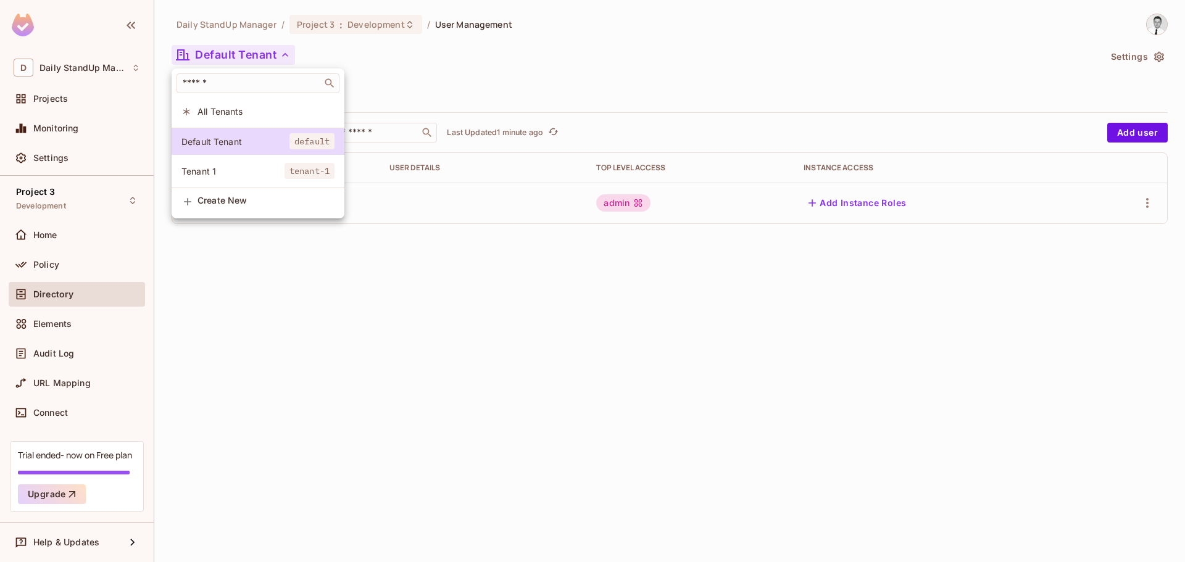
drag, startPoint x: 508, startPoint y: 51, endPoint x: 501, endPoint y: 40, distance: 13.4
click at [508, 46] on div at bounding box center [592, 281] width 1185 height 562
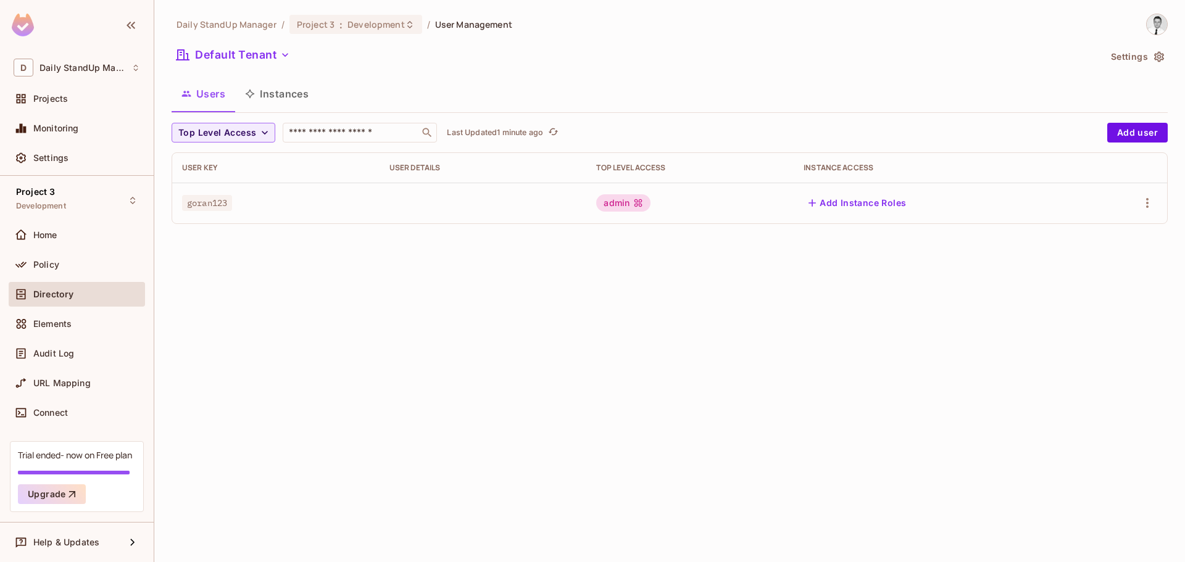
click at [554, 56] on div "Default Tenant" at bounding box center [636, 56] width 929 height 23
click at [571, 442] on div "Daily StandUp Manager / Project 3 : Development / User Management Default Tenan…" at bounding box center [669, 281] width 1031 height 562
click at [609, 57] on div "Default Tenant" at bounding box center [636, 56] width 929 height 23
click at [566, 52] on div "Default Tenant" at bounding box center [636, 56] width 929 height 23
click at [587, 58] on div "Default Tenant" at bounding box center [636, 56] width 929 height 23
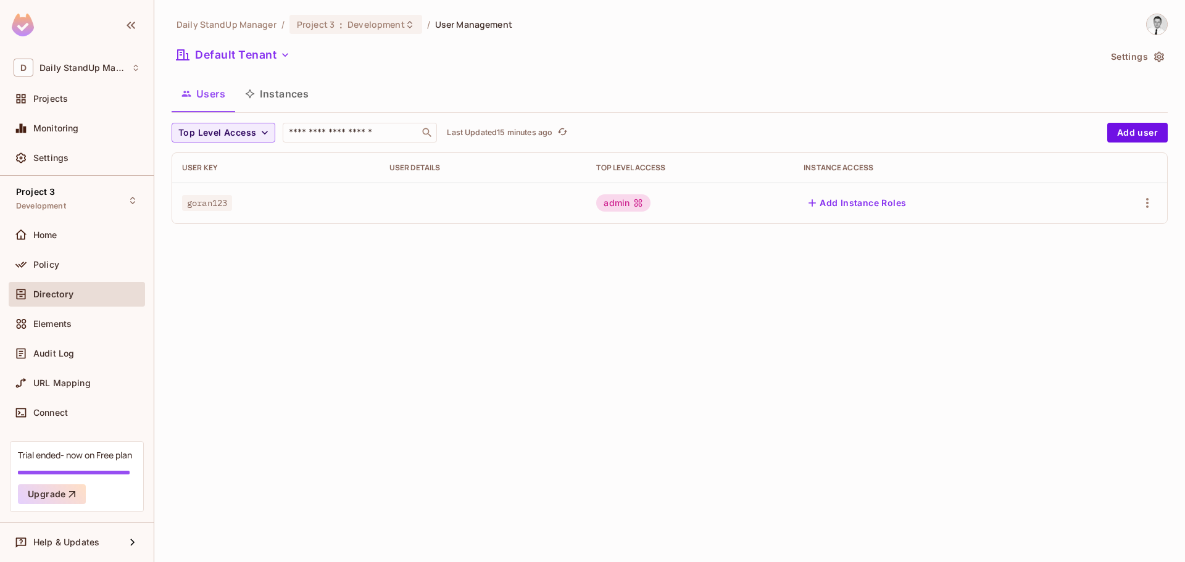
click at [593, 61] on div "Default Tenant" at bounding box center [636, 56] width 929 height 23
click at [338, 322] on div "Daily StandUp Manager / Project 3 : Development / User Management Default Tenan…" at bounding box center [669, 281] width 1031 height 562
click at [470, 298] on div "Daily StandUp Manager / Project 3 : Development / User Management Default Tenan…" at bounding box center [669, 281] width 1031 height 562
click at [718, 63] on div "Default Tenant" at bounding box center [636, 56] width 929 height 23
click at [541, 72] on div "Daily StandUp Manager / Project 3 : Development / User Management Default Tenan…" at bounding box center [670, 124] width 997 height 220
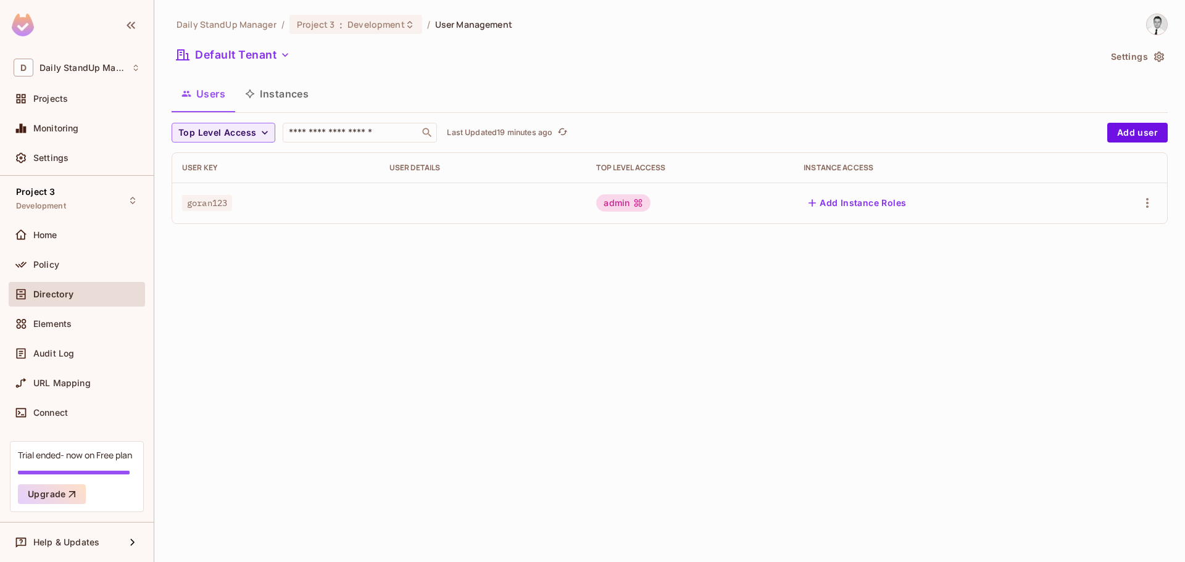
click at [585, 93] on div "Users Instances" at bounding box center [670, 93] width 997 height 31
click at [57, 294] on span "Directory" at bounding box center [53, 295] width 40 height 10
click at [640, 70] on div "Daily StandUp Manager / Project 3 : Development / User Management Default Tenan…" at bounding box center [670, 124] width 997 height 220
click at [73, 193] on div "Project 3 Development" at bounding box center [77, 200] width 136 height 34
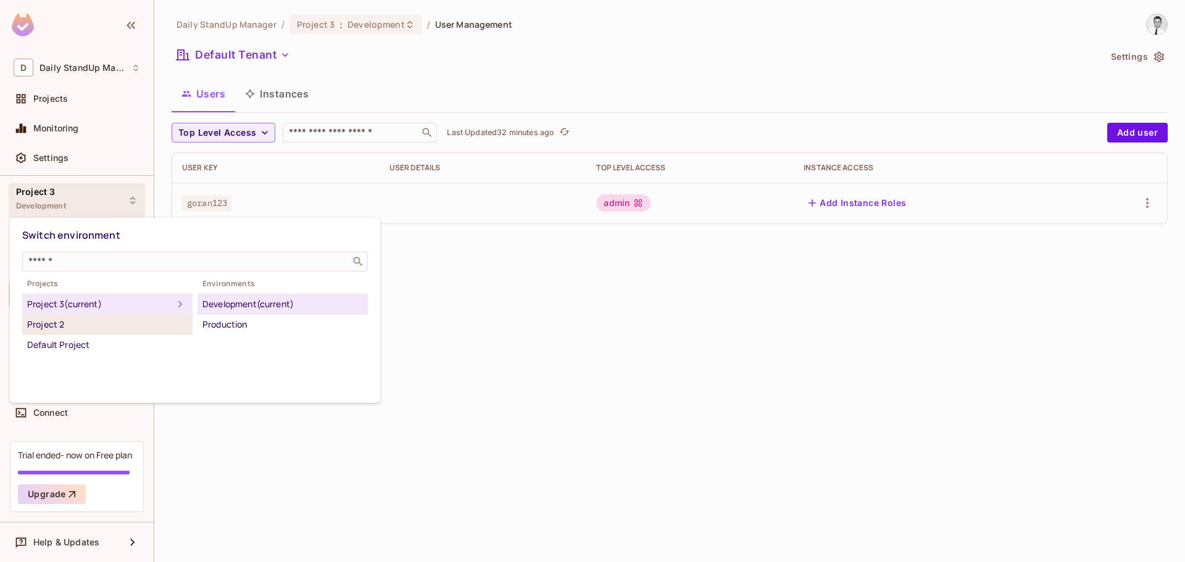
click at [78, 326] on div "Project 2" at bounding box center [107, 324] width 161 height 15
click at [201, 317] on li "Production" at bounding box center [283, 325] width 170 height 20
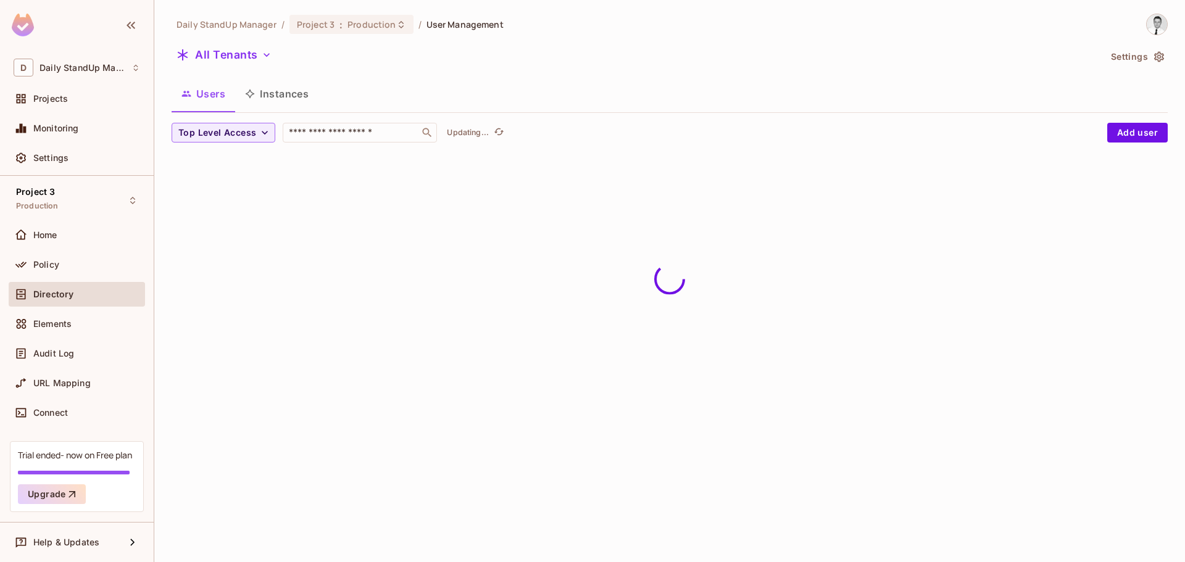
click at [648, 116] on div "Daily StandUp Manager / Project 3 : Production / User Management All Tenants Se…" at bounding box center [670, 88] width 997 height 149
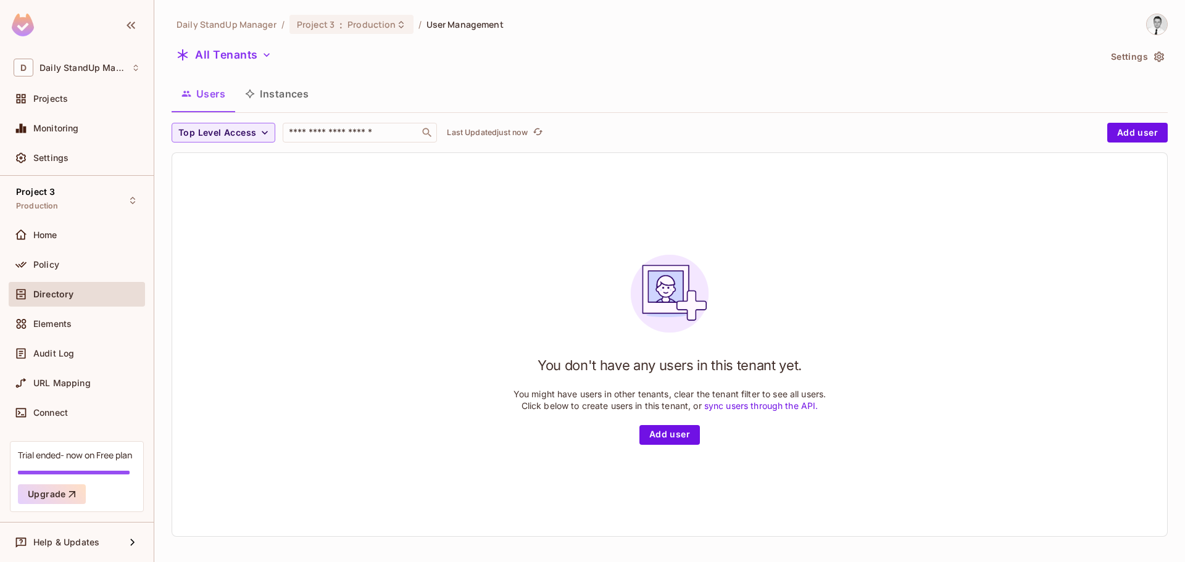
click at [292, 100] on button "Instances" at bounding box center [276, 93] width 83 height 31
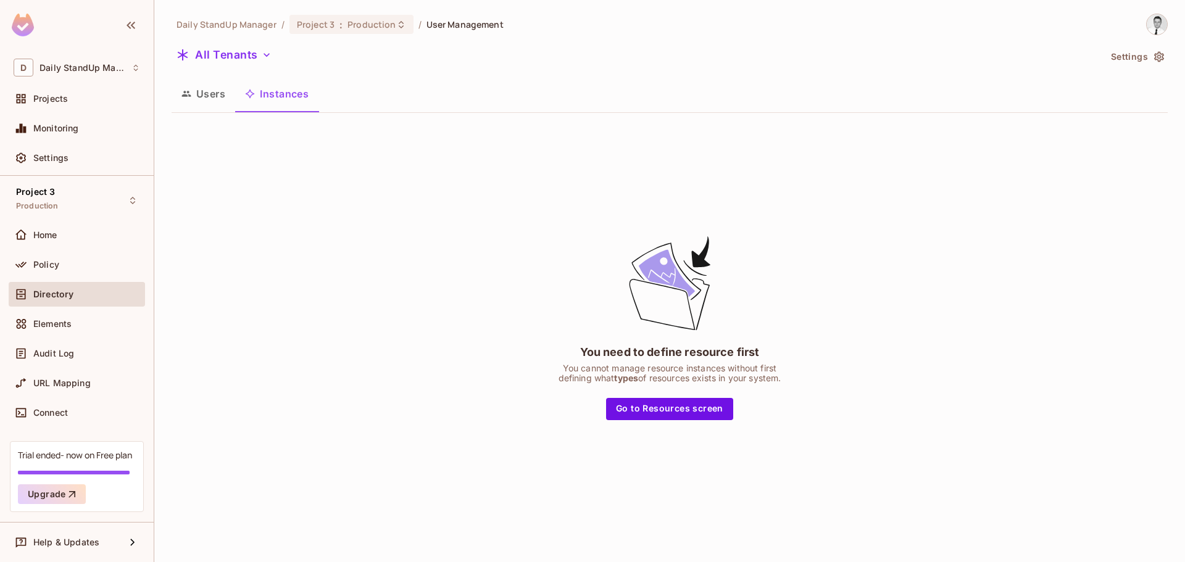
click at [212, 96] on button "Users" at bounding box center [204, 93] width 64 height 31
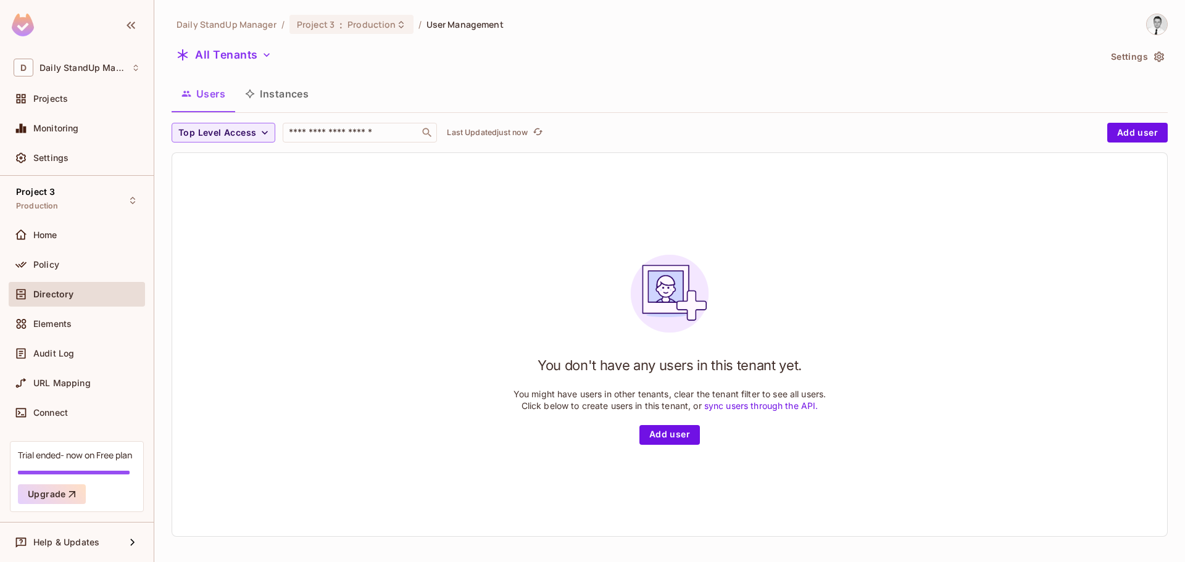
click at [404, 78] on div "Daily StandUp Manager / Project 3 : Production / User Management All Tenants Se…" at bounding box center [670, 280] width 997 height 533
click at [253, 91] on icon "button" at bounding box center [250, 94] width 10 height 10
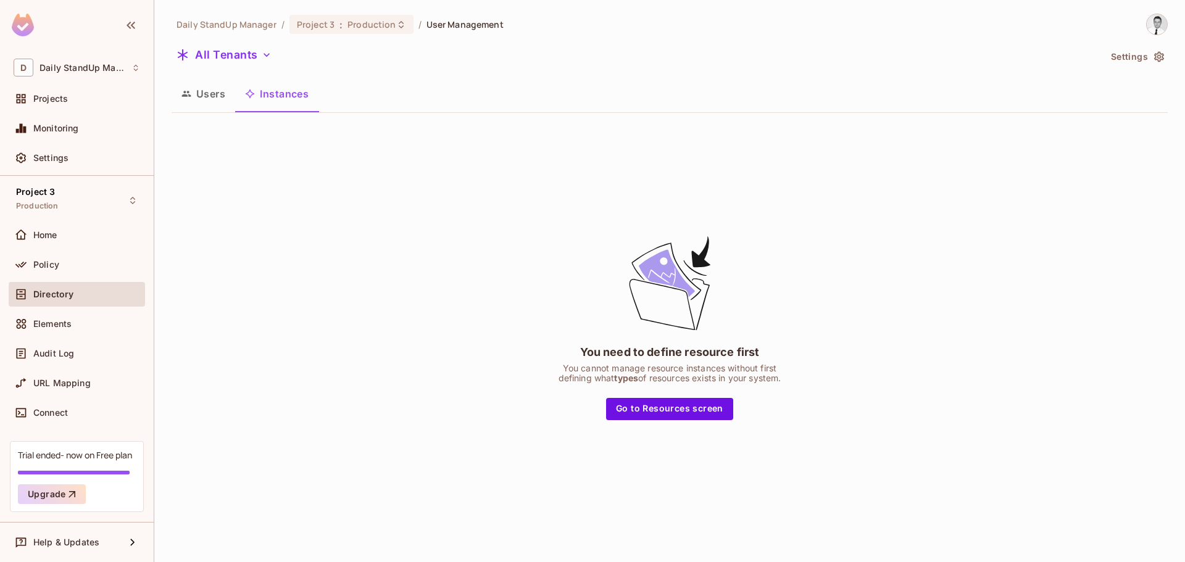
click at [189, 93] on icon "button" at bounding box center [186, 94] width 9 height 6
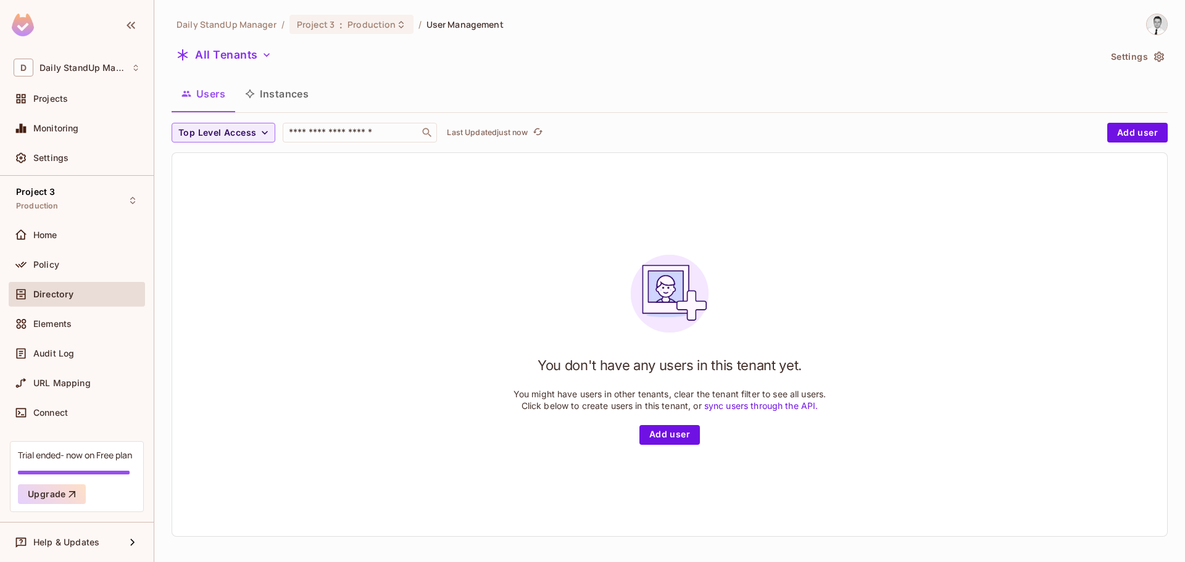
click at [514, 336] on div "You don't have any users in this tenant yet. You might have users in other tena…" at bounding box center [670, 345] width 313 height 200
click at [210, 104] on button "Users" at bounding box center [204, 93] width 64 height 31
drag, startPoint x: 661, startPoint y: 107, endPoint x: 667, endPoint y: 104, distance: 7.2
click at [662, 107] on div "Users Instances" at bounding box center [670, 93] width 997 height 31
click at [692, 103] on div "Users Instances" at bounding box center [670, 93] width 997 height 31
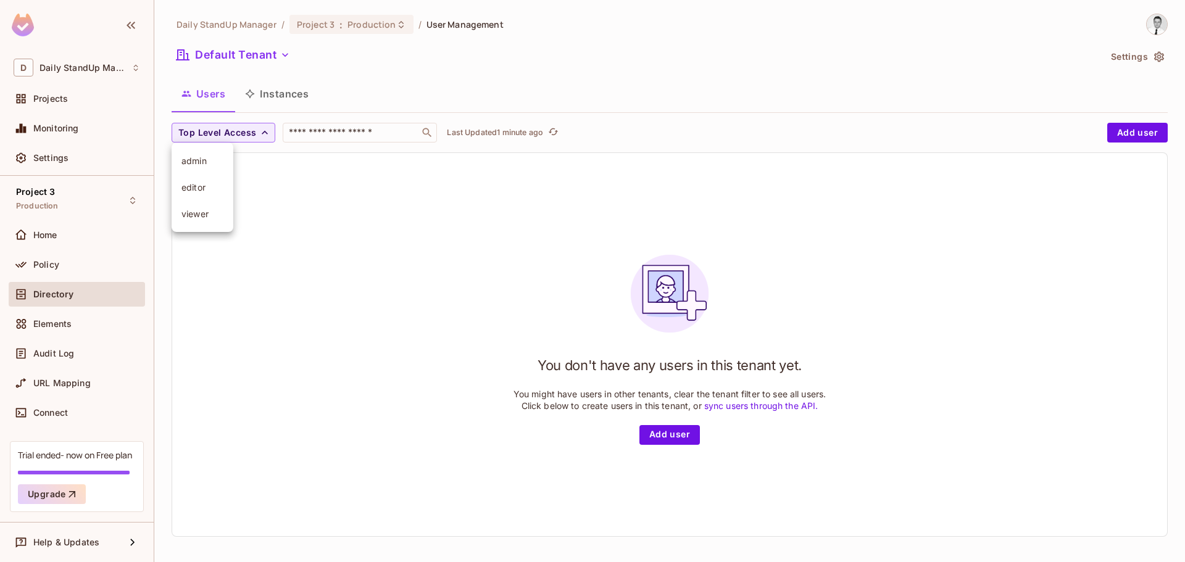
click at [405, 156] on div at bounding box center [592, 281] width 1185 height 562
click at [409, 85] on div "Users Instances" at bounding box center [670, 93] width 997 height 31
click at [226, 51] on button "Default Tenant" at bounding box center [233, 55] width 123 height 20
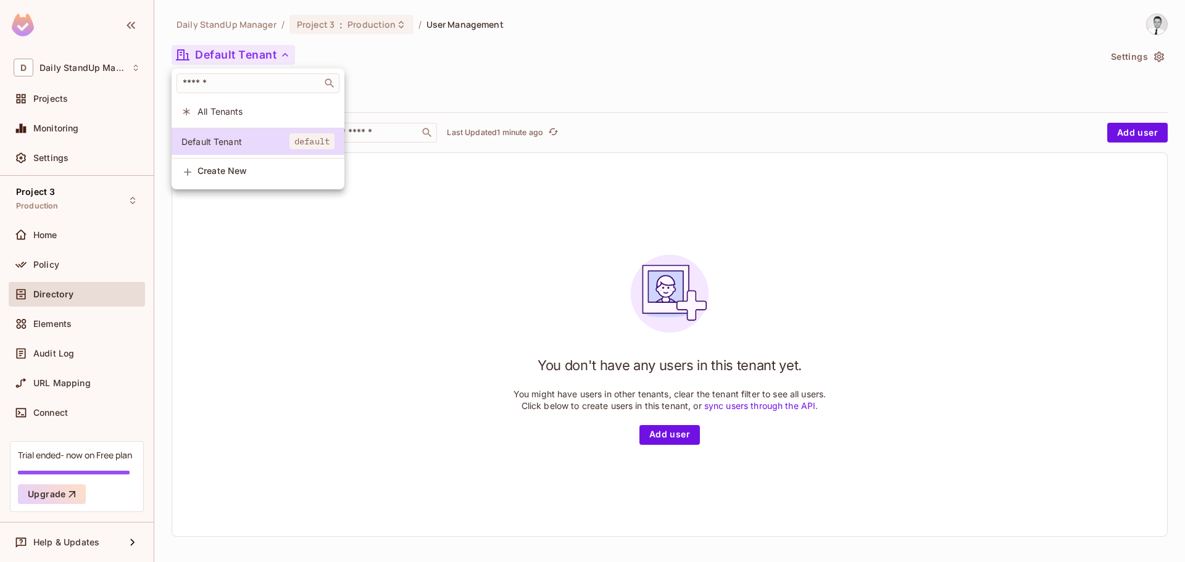
click at [226, 51] on div at bounding box center [592, 281] width 1185 height 562
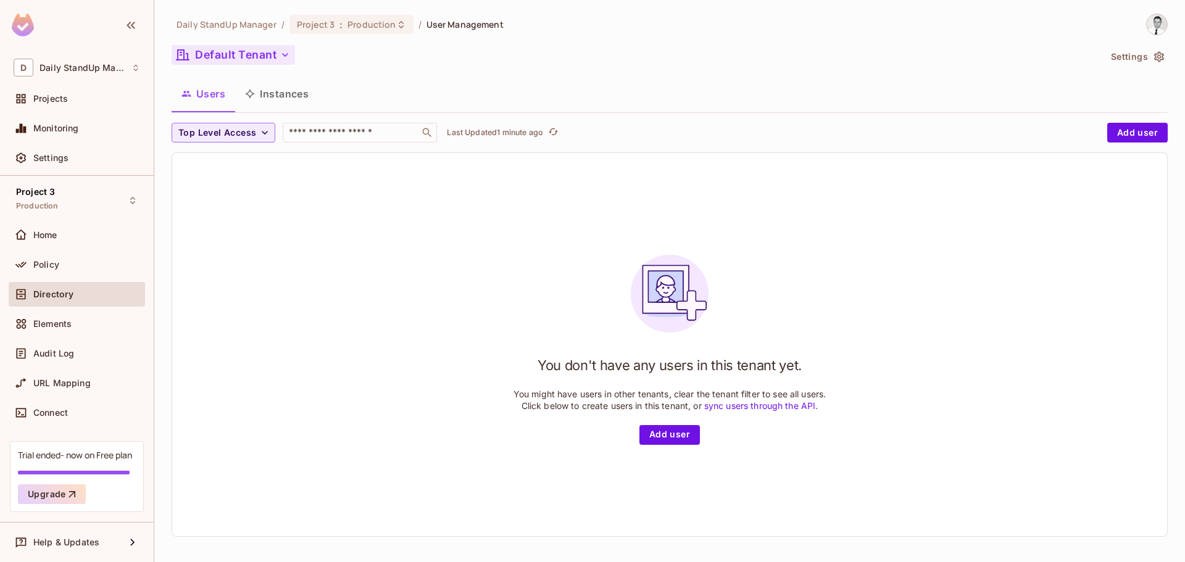
click at [257, 51] on button "Default Tenant" at bounding box center [233, 55] width 123 height 20
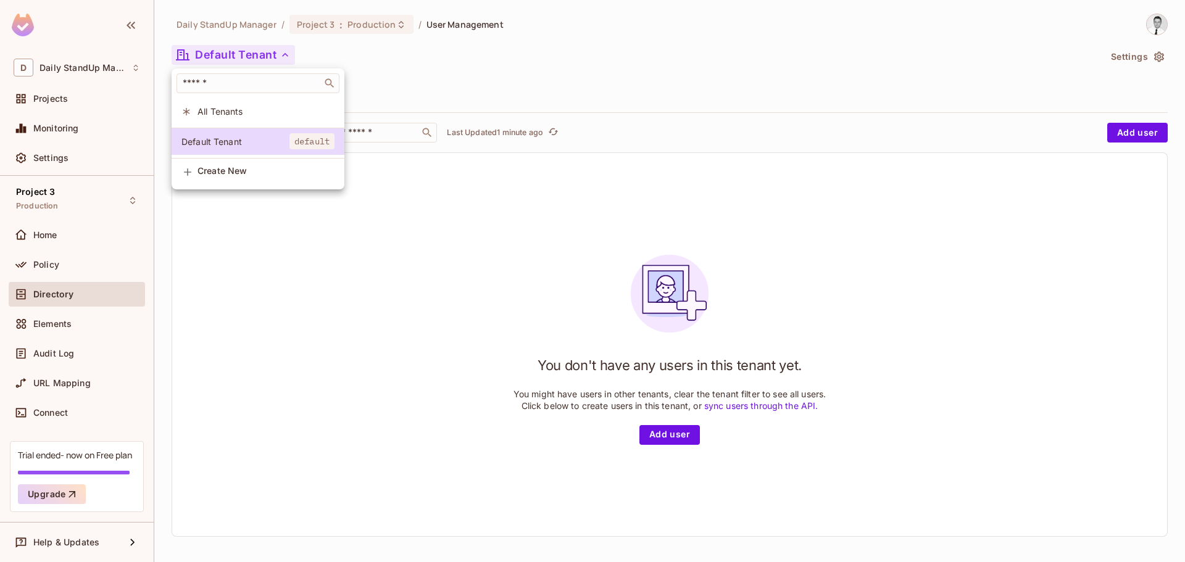
click at [206, 109] on span "All Tenants" at bounding box center [266, 112] width 137 height 12
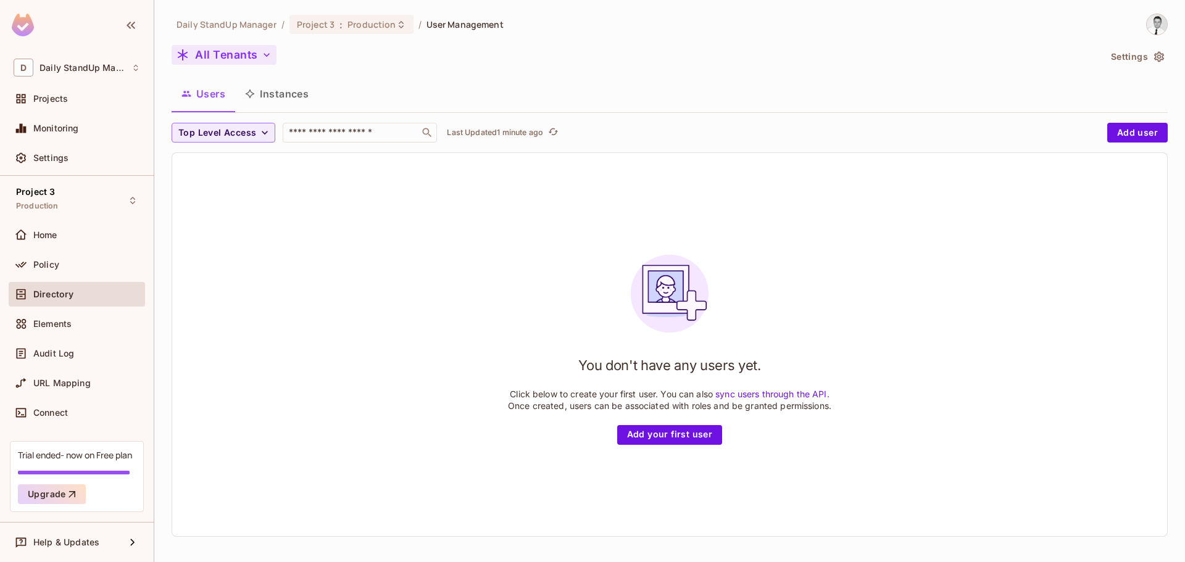
click at [231, 49] on button "All Tenants" at bounding box center [224, 55] width 105 height 20
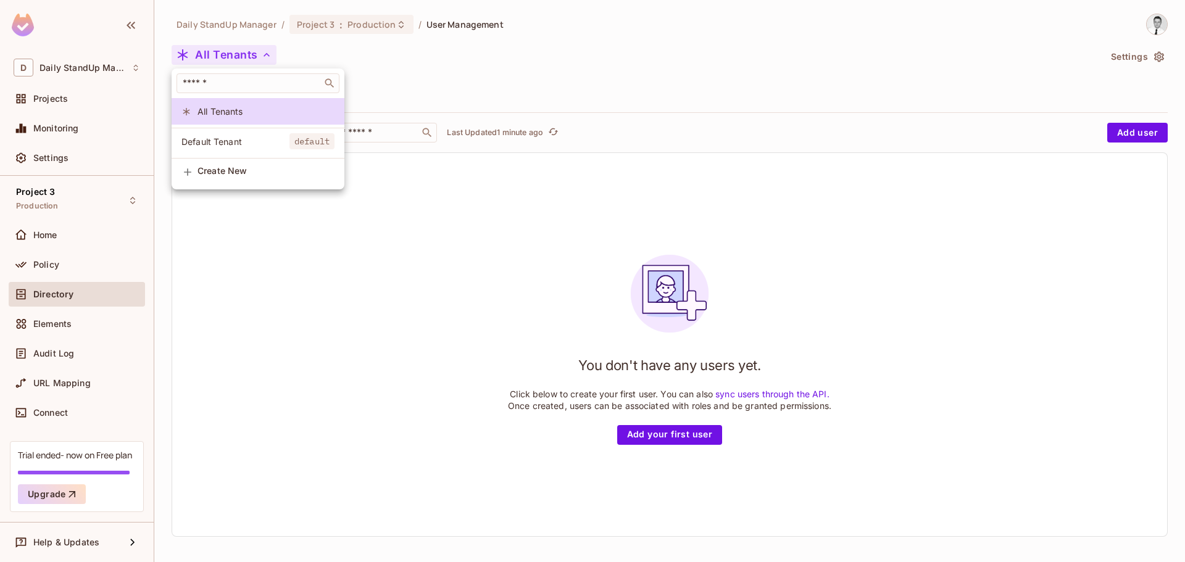
click at [211, 136] on span "Default Tenant" at bounding box center [236, 142] width 108 height 12
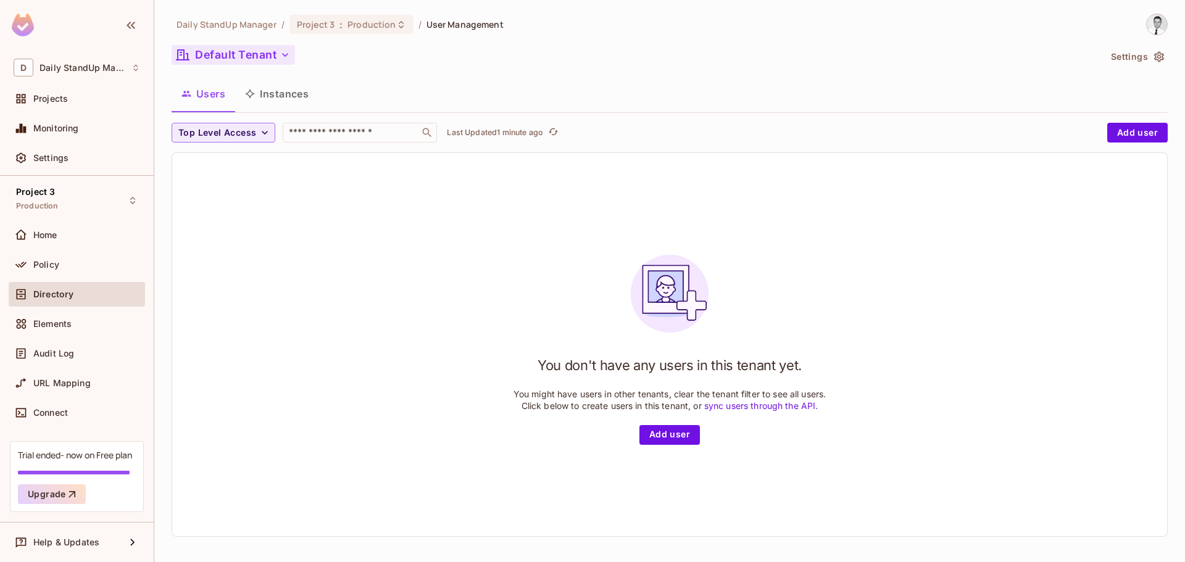
click at [244, 57] on button "Default Tenant" at bounding box center [233, 55] width 123 height 20
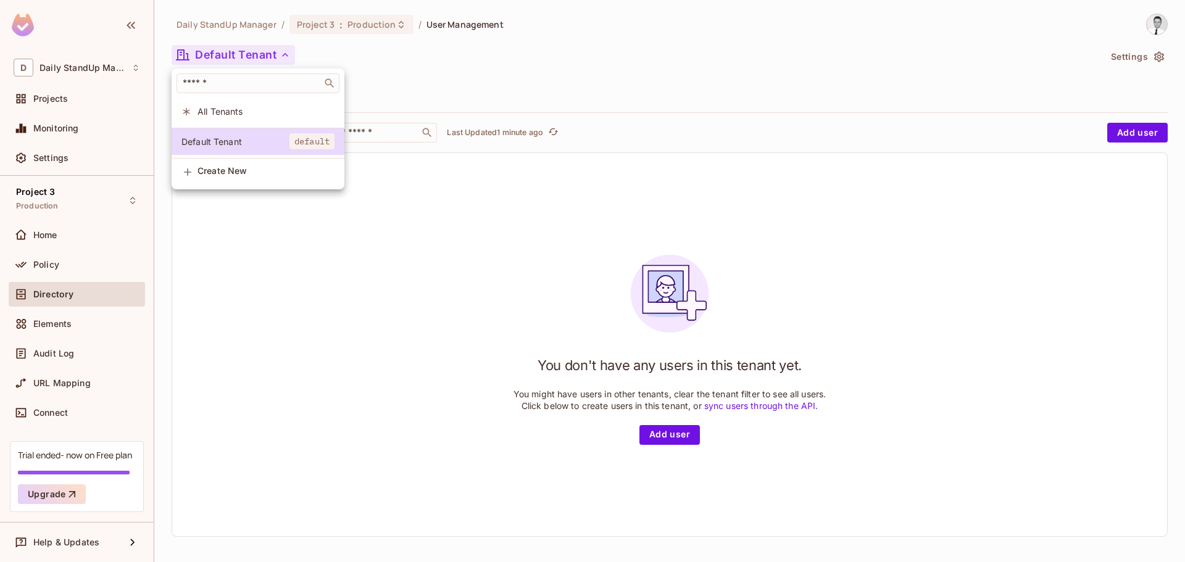
click at [220, 107] on span "All Tenants" at bounding box center [266, 112] width 137 height 12
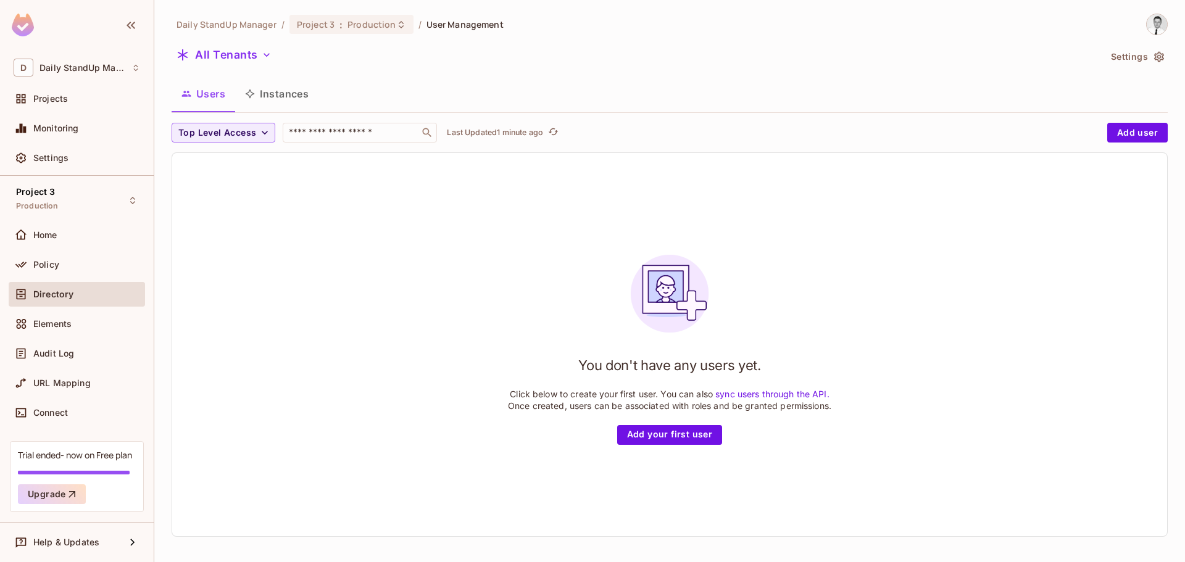
click at [377, 243] on div "You don't have any users yet. Click below to create your first user. You can al…" at bounding box center [669, 344] width 995 height 383
click at [277, 96] on button "Instances" at bounding box center [276, 93] width 83 height 31
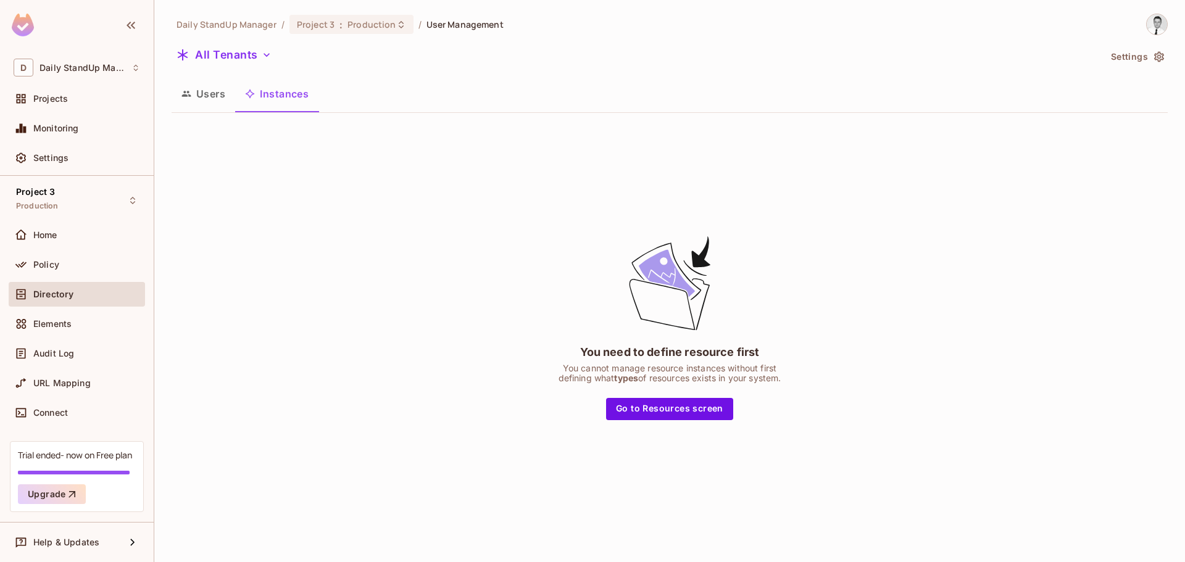
click at [196, 95] on button "Users" at bounding box center [204, 93] width 64 height 31
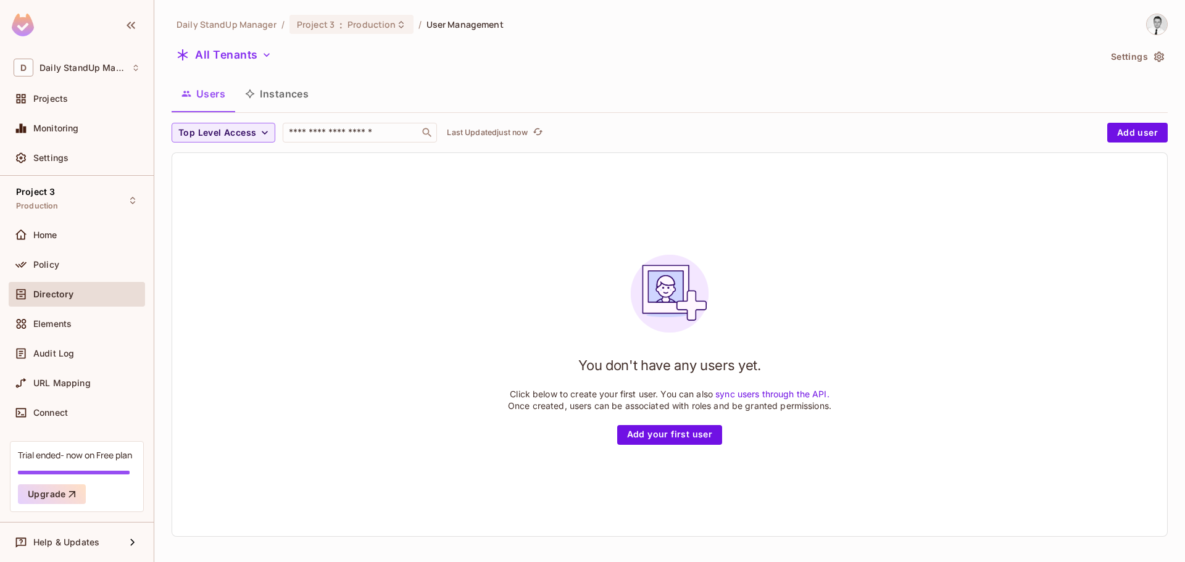
click at [409, 68] on div "All Tenants" at bounding box center [636, 56] width 929 height 23
click at [86, 201] on div "Project 3 Production" at bounding box center [77, 200] width 136 height 34
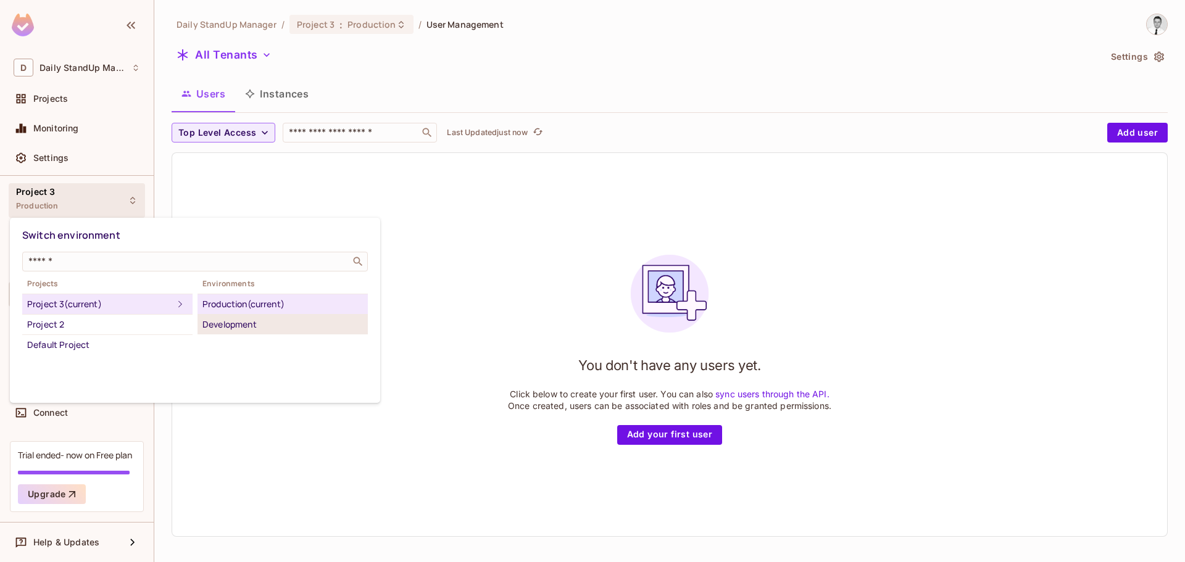
click at [262, 333] on li "Development" at bounding box center [283, 325] width 170 height 20
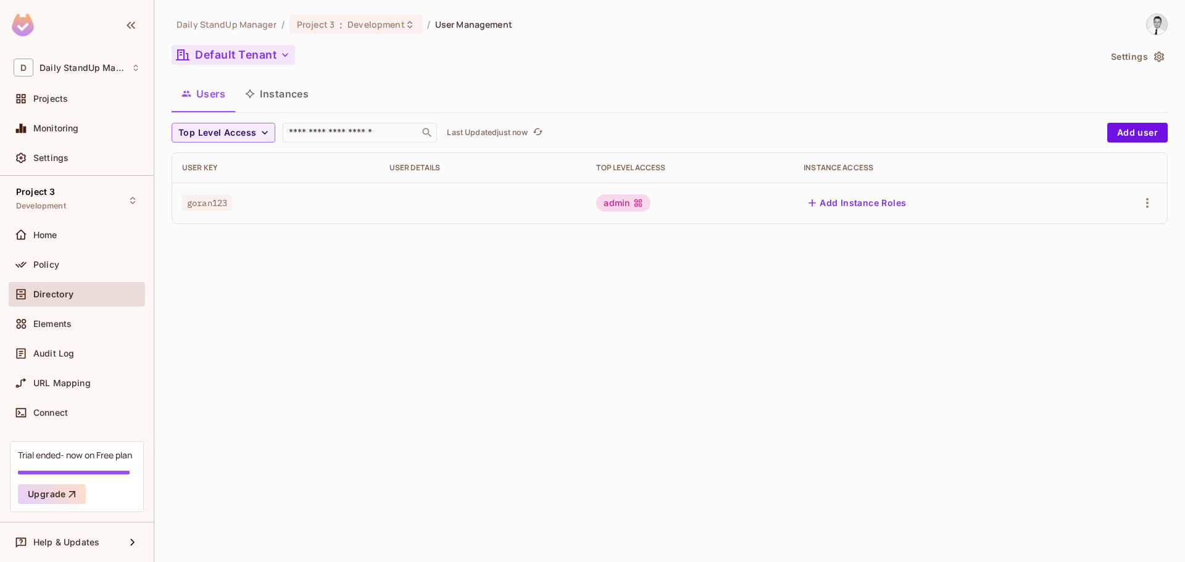
click at [233, 59] on button "Default Tenant" at bounding box center [233, 55] width 123 height 20
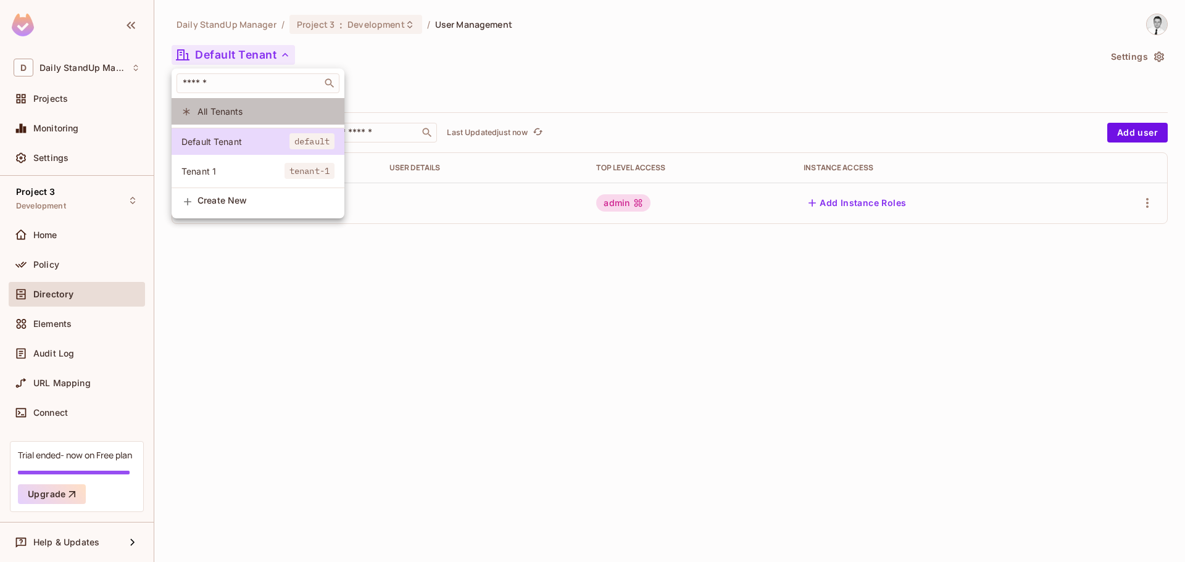
click at [224, 109] on span "All Tenants" at bounding box center [266, 112] width 137 height 12
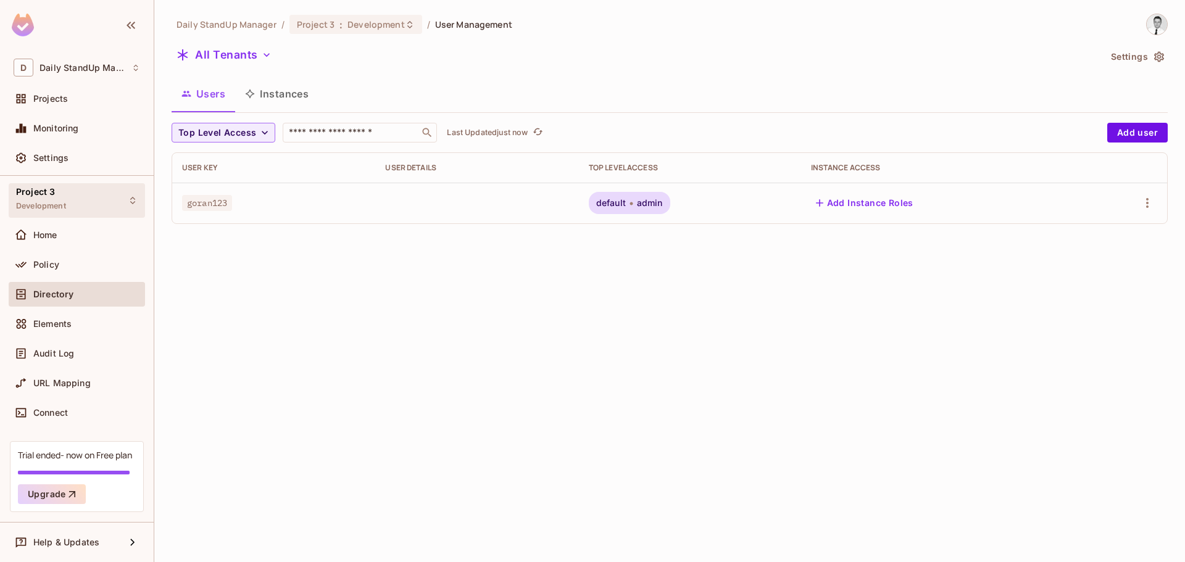
click at [15, 193] on div "Project 3 Development" at bounding box center [77, 200] width 136 height 34
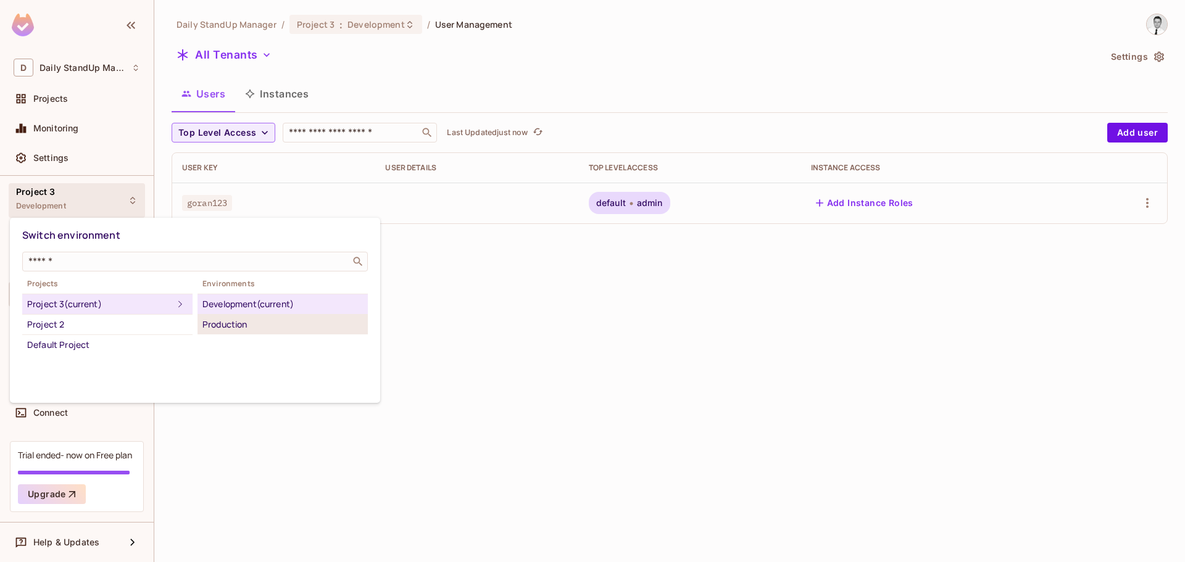
click at [235, 316] on li "Production" at bounding box center [283, 325] width 170 height 20
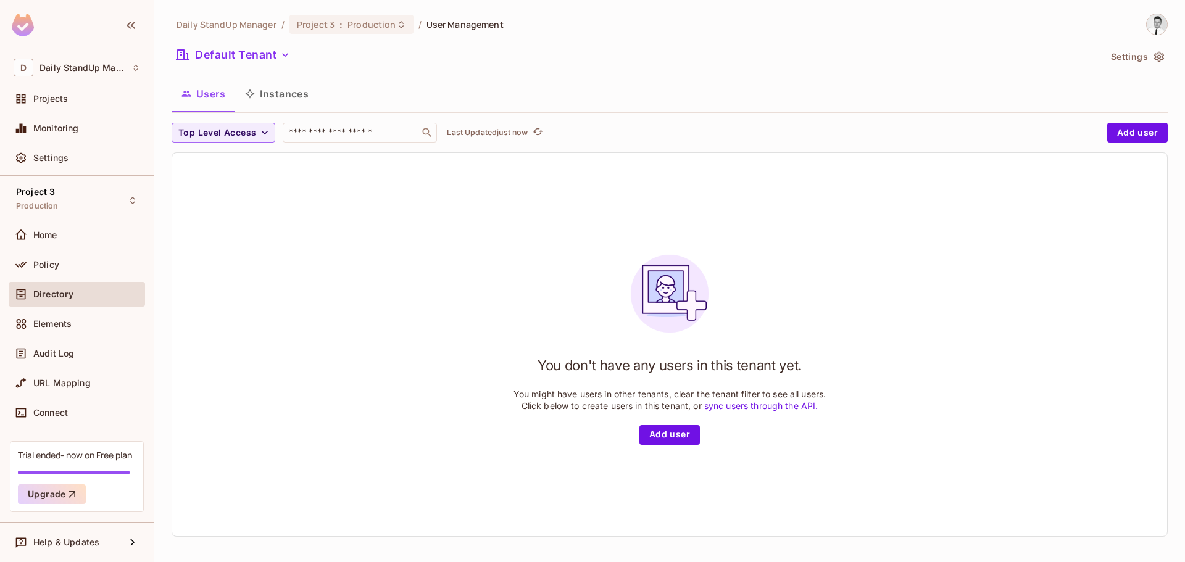
click at [259, 94] on button "Instances" at bounding box center [276, 93] width 83 height 31
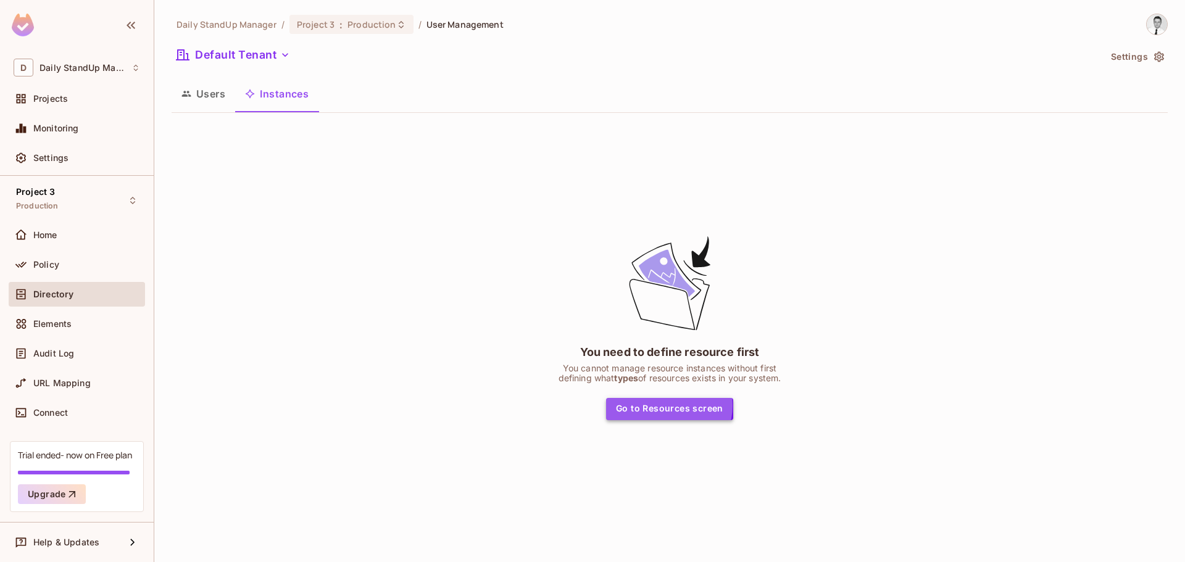
click at [669, 406] on button "Go to Resources screen" at bounding box center [669, 409] width 127 height 22
click at [58, 188] on div "Project 3 Production" at bounding box center [77, 200] width 136 height 34
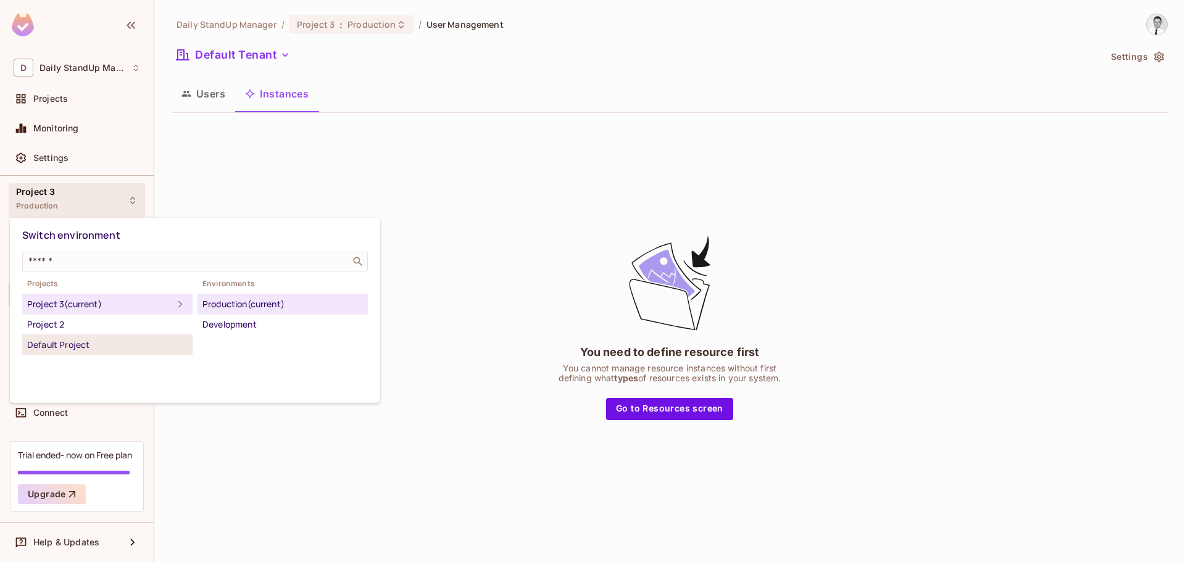
click at [78, 343] on div "Default Project" at bounding box center [107, 345] width 161 height 15
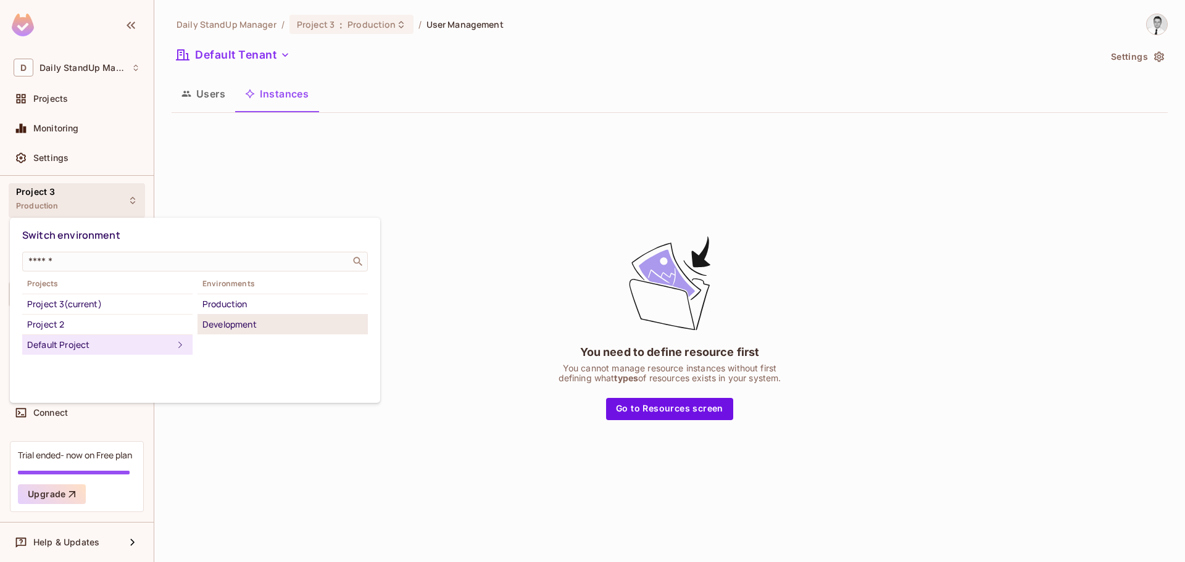
click at [304, 322] on div "Development" at bounding box center [283, 324] width 161 height 15
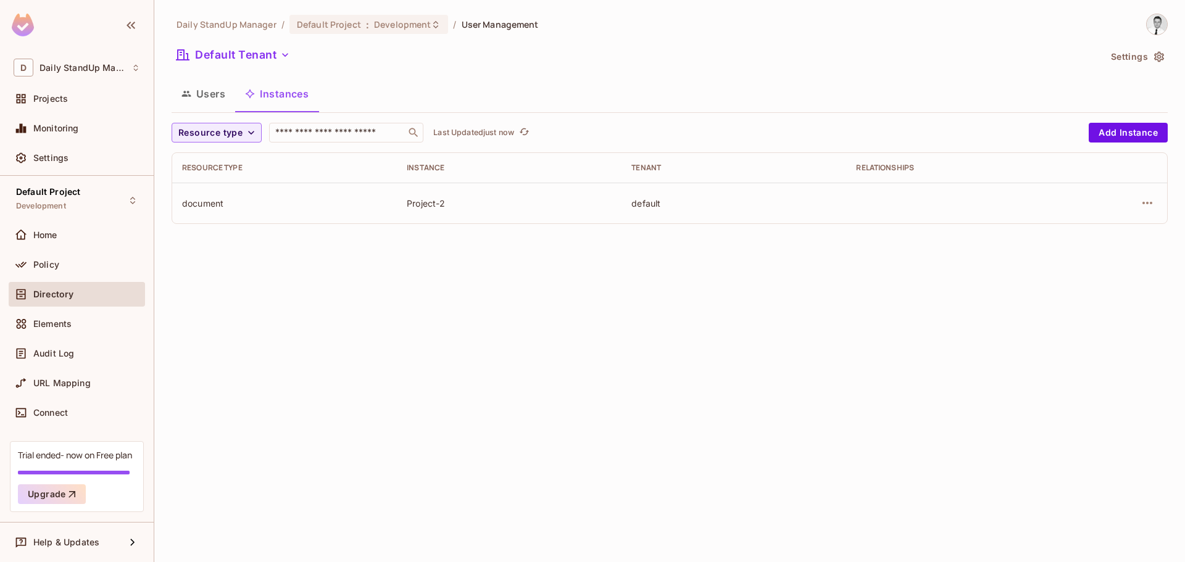
click at [283, 99] on button "Instances" at bounding box center [276, 93] width 83 height 31
click at [211, 96] on button "Users" at bounding box center [204, 93] width 64 height 31
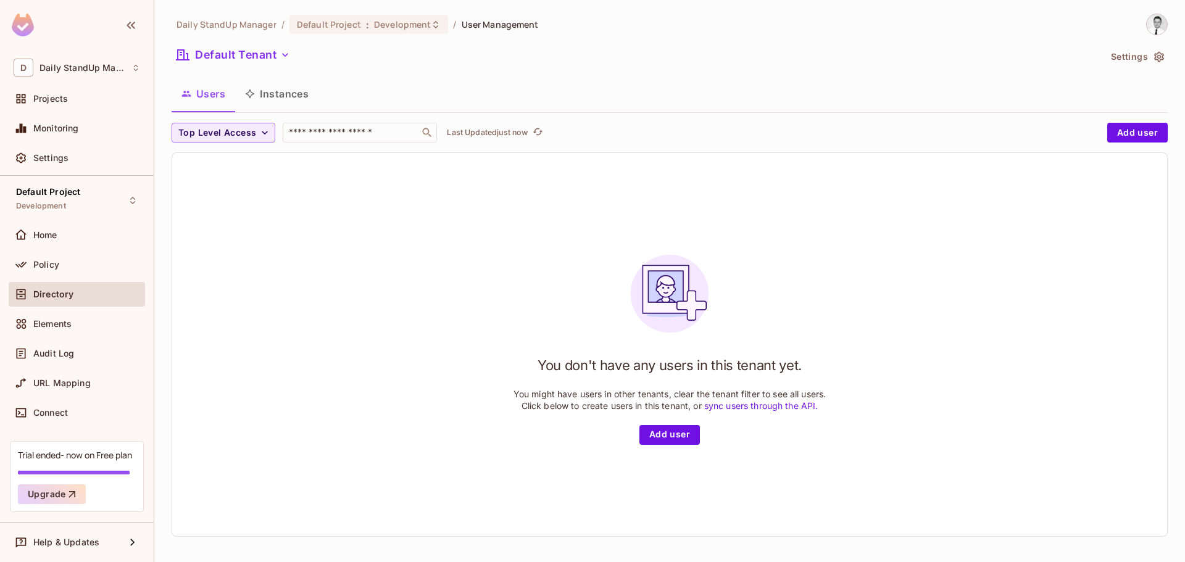
click at [268, 94] on button "Instances" at bounding box center [276, 93] width 83 height 31
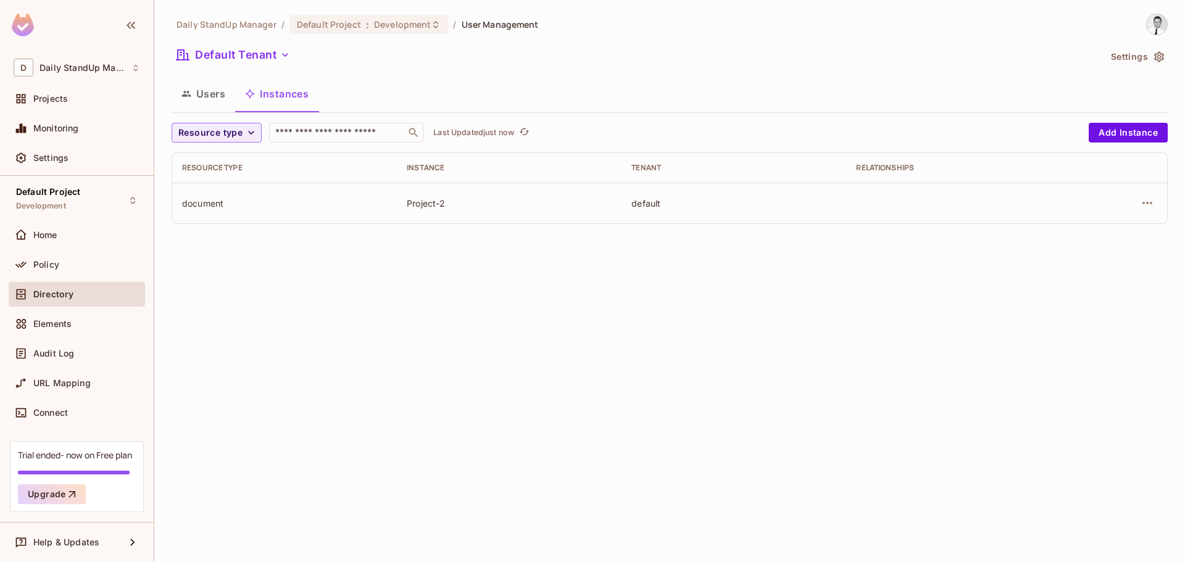
click at [640, 80] on div "Users Instances" at bounding box center [670, 93] width 997 height 31
click at [1111, 129] on button "Add Instance" at bounding box center [1128, 133] width 79 height 20
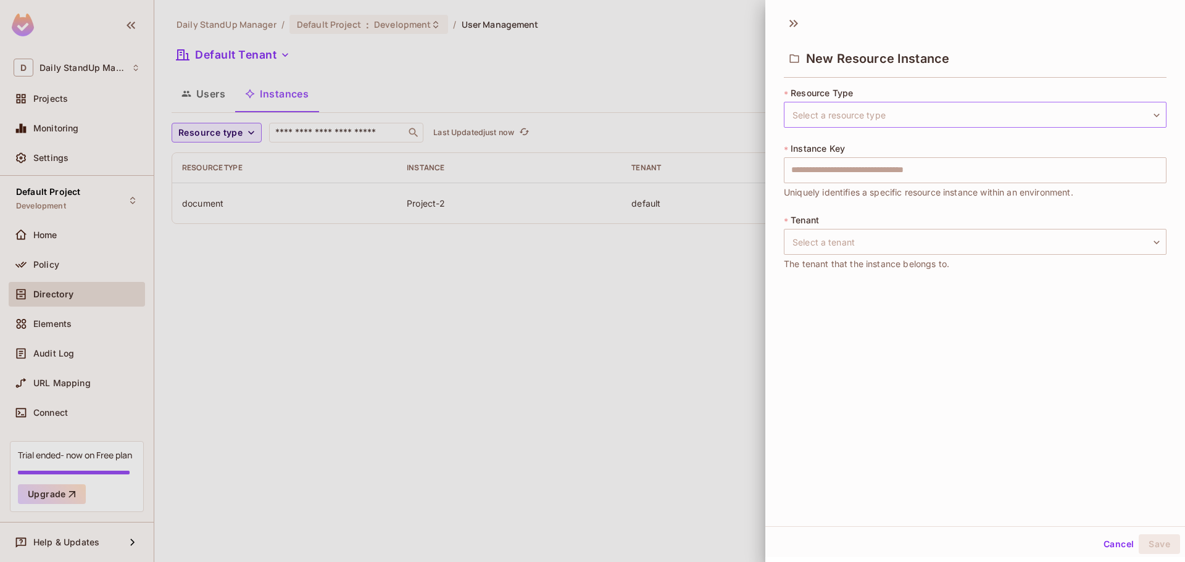
click at [1072, 108] on body "D Daily StandUp Manager Projects Monitoring Settings Default Project Developmen…" at bounding box center [592, 281] width 1185 height 562
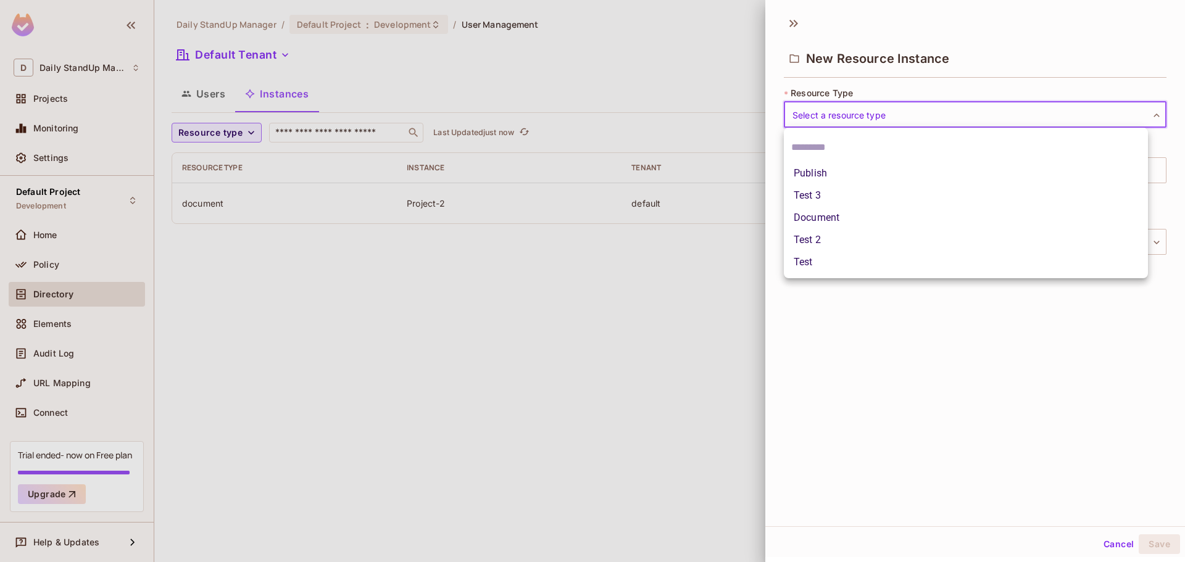
click at [997, 370] on div at bounding box center [592, 281] width 1185 height 562
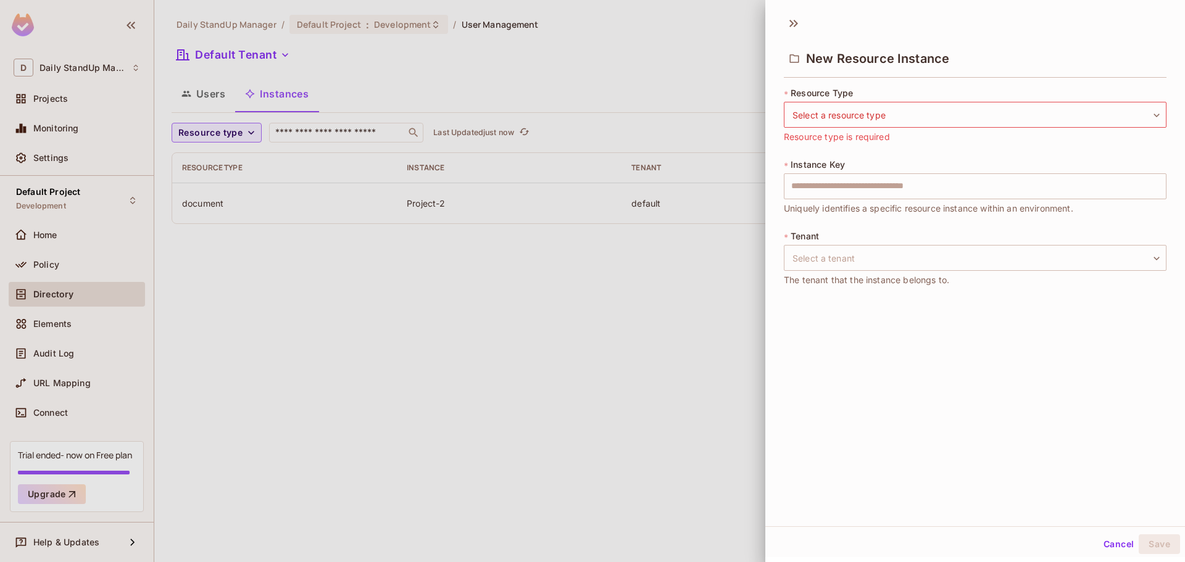
click at [1051, 59] on div "New Resource Instance" at bounding box center [975, 58] width 383 height 40
click at [791, 23] on icon at bounding box center [794, 24] width 20 height 20
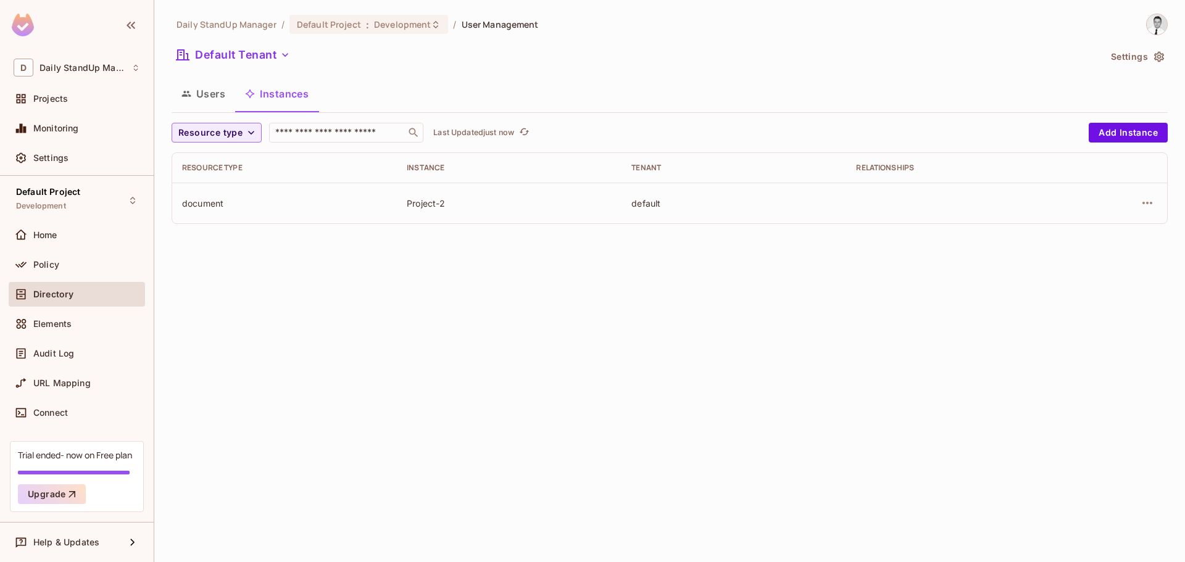
click at [652, 92] on div "Users Instances" at bounding box center [670, 93] width 997 height 31
click at [1004, 65] on div "Default Tenant" at bounding box center [636, 56] width 929 height 23
click at [685, 86] on div "Users Instances" at bounding box center [670, 93] width 997 height 31
click at [1142, 203] on icon "button" at bounding box center [1147, 203] width 15 height 15
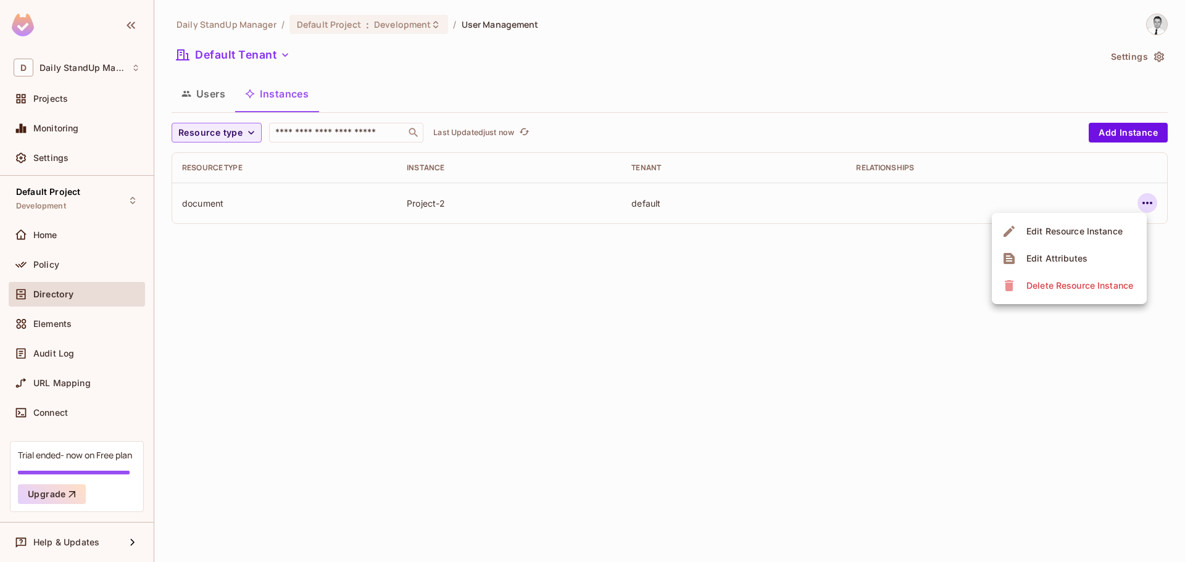
click at [1087, 286] on div "Delete Resource Instance" at bounding box center [1080, 286] width 107 height 12
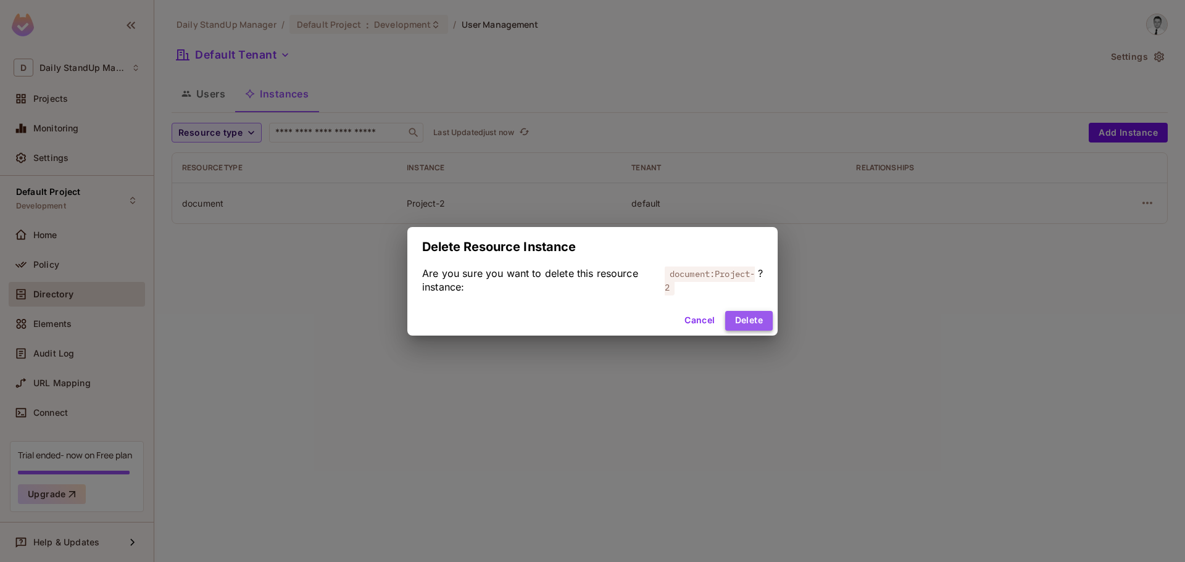
click at [738, 320] on button "Delete" at bounding box center [749, 321] width 48 height 20
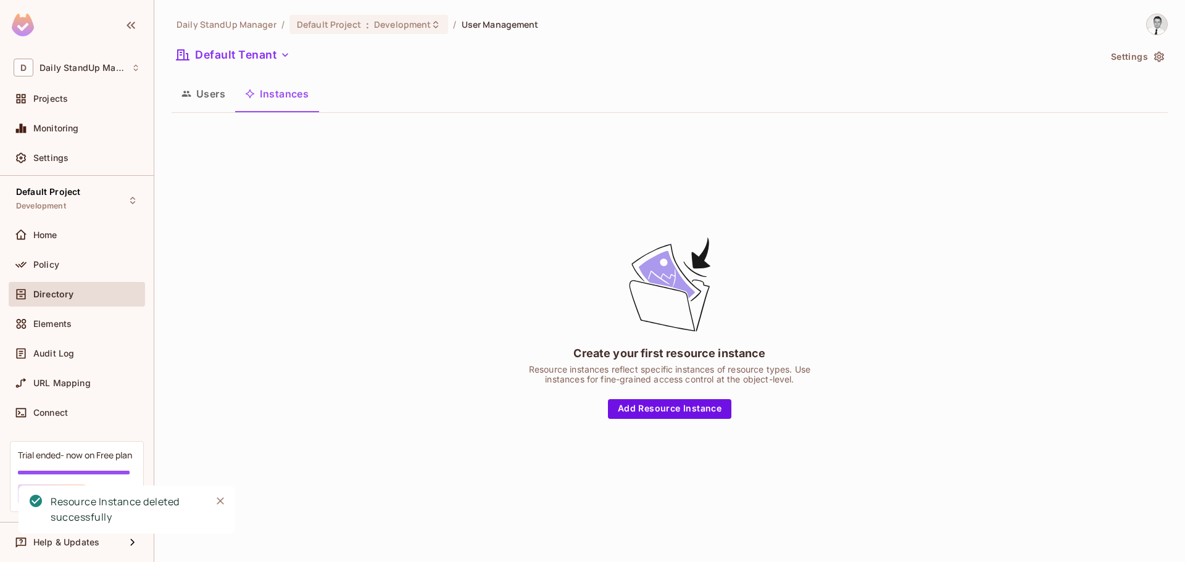
click at [611, 81] on div "Users Instances" at bounding box center [670, 93] width 997 height 31
click at [490, 225] on div "Create your first resource instance Resource instances reflect specific instanc…" at bounding box center [670, 327] width 997 height 408
click at [711, 407] on button "Add Resource Instance" at bounding box center [669, 409] width 123 height 20
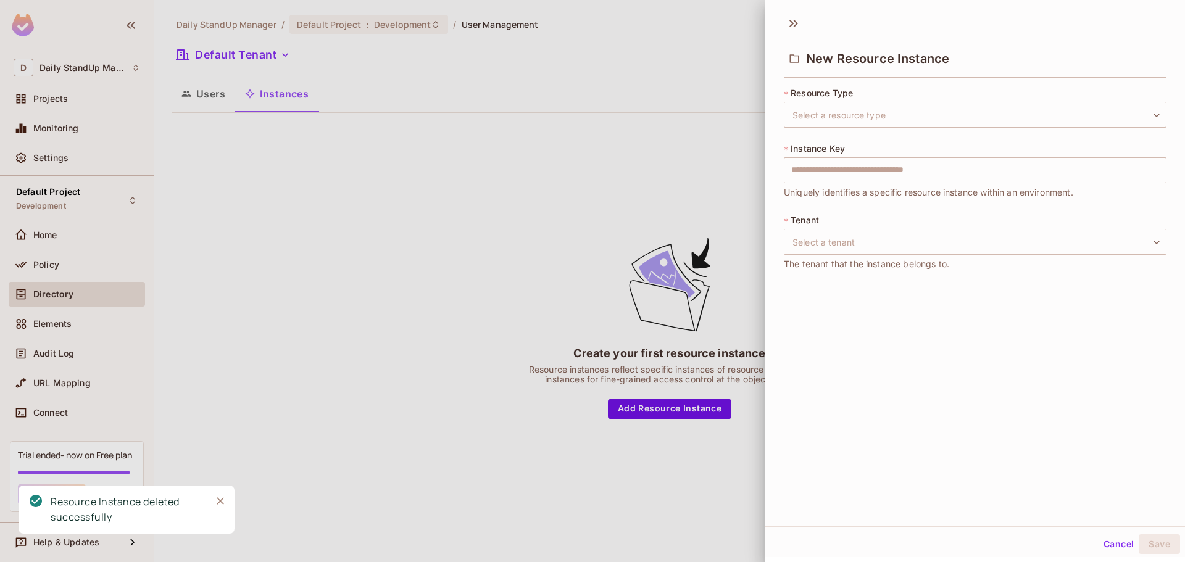
click at [477, 154] on div at bounding box center [592, 281] width 1185 height 562
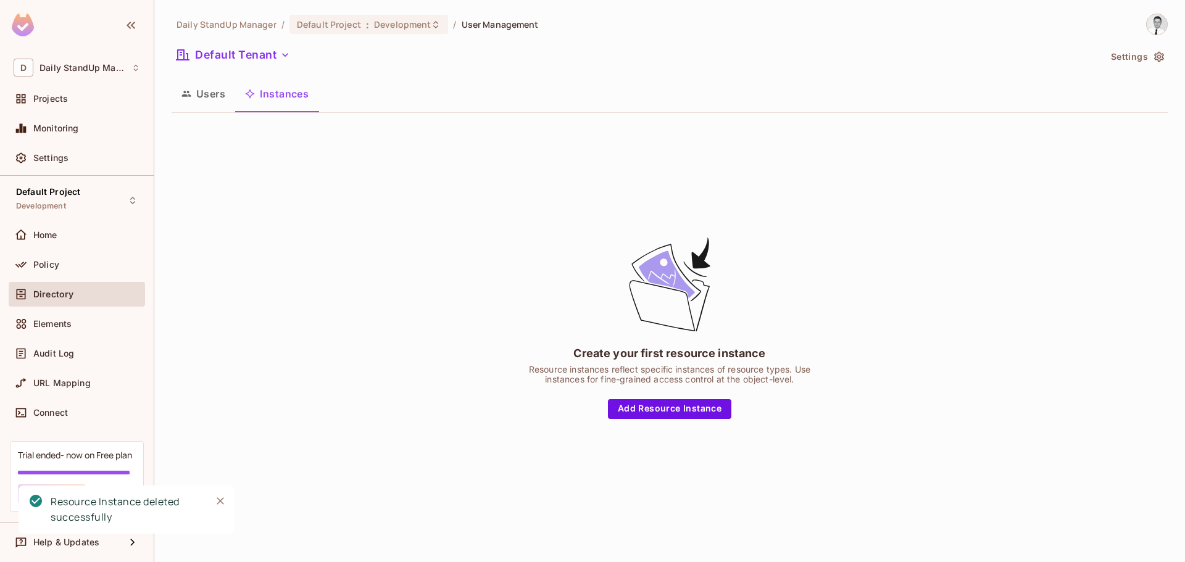
click at [600, 190] on div "Create your first resource instance Resource instances reflect specific instanc…" at bounding box center [670, 327] width 997 height 408
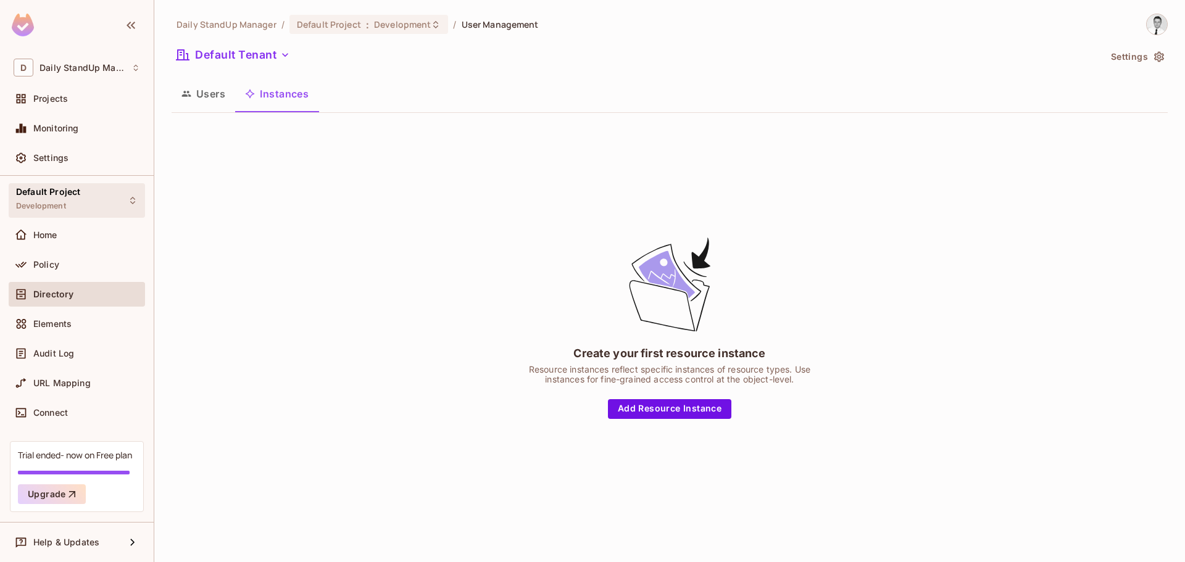
click at [120, 196] on div "Default Project Development" at bounding box center [77, 200] width 136 height 34
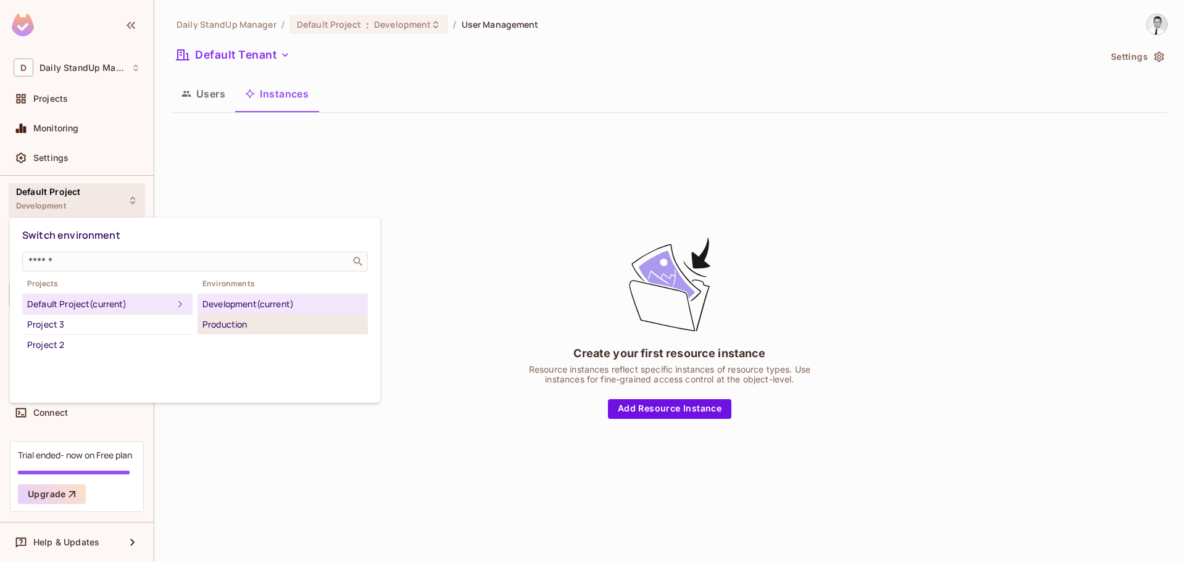
click at [233, 315] on li "Production" at bounding box center [283, 325] width 170 height 20
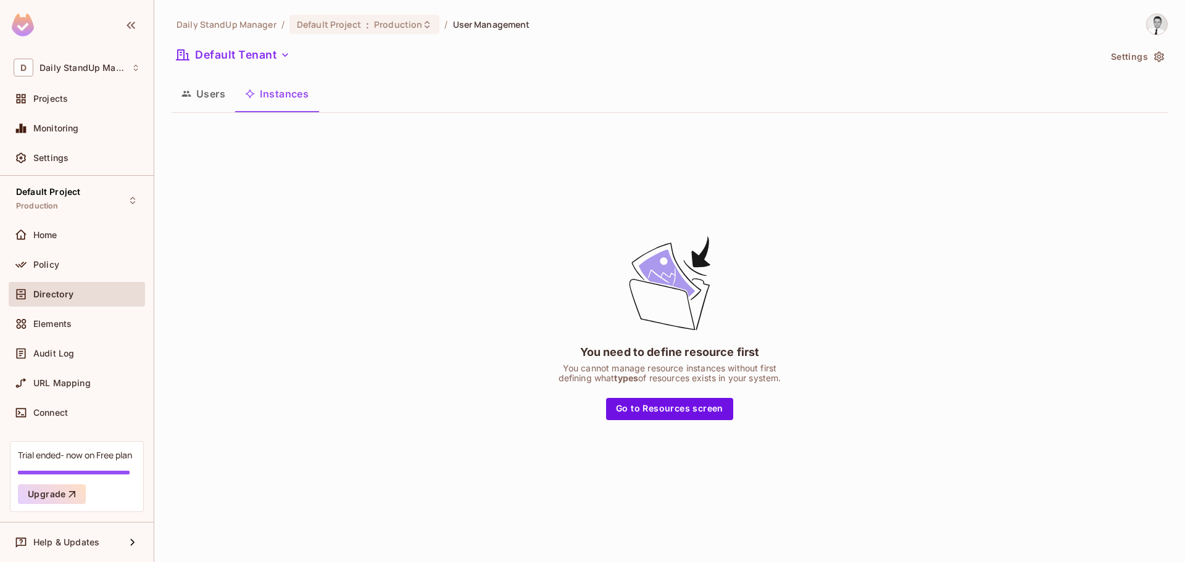
click at [495, 263] on div "You need to define resource first You cannot manage resource instances without …" at bounding box center [670, 327] width 997 height 408
click at [194, 93] on button "Users" at bounding box center [204, 93] width 64 height 31
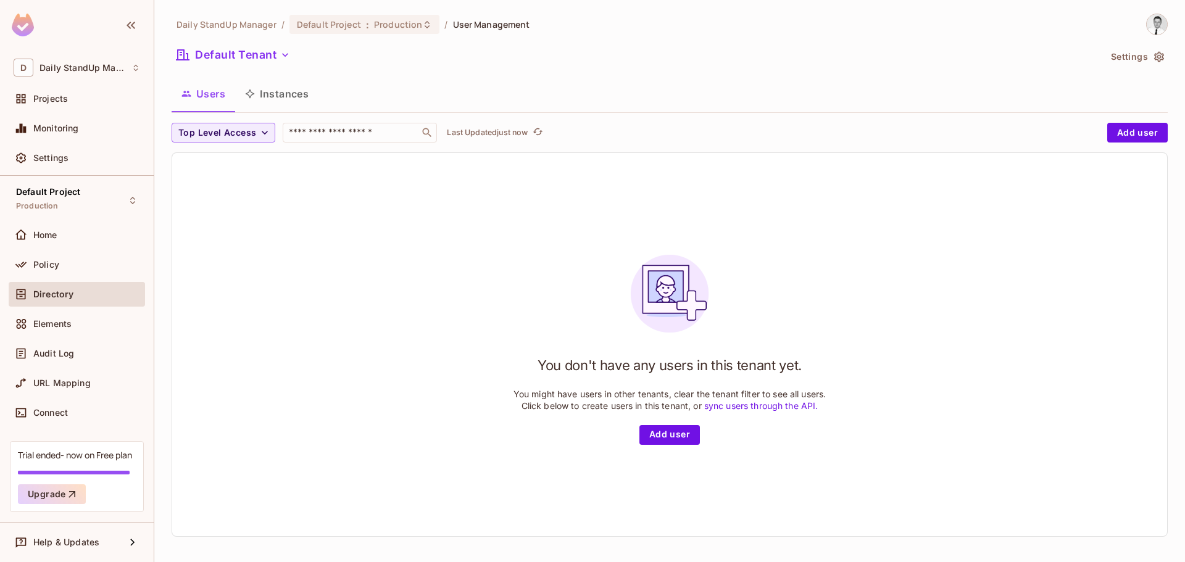
click at [635, 72] on div "Daily StandUp Manager / Default Project : Production / User Management Default …" at bounding box center [670, 280] width 997 height 533
click at [222, 126] on span "Top Level Access" at bounding box center [217, 132] width 78 height 15
click at [194, 162] on span "admin" at bounding box center [203, 161] width 42 height 12
click at [206, 122] on div "Daily StandUp Manager / Default Project : Production / User Management Default …" at bounding box center [670, 280] width 997 height 533
click at [203, 135] on span "admin" at bounding box center [192, 132] width 28 height 15
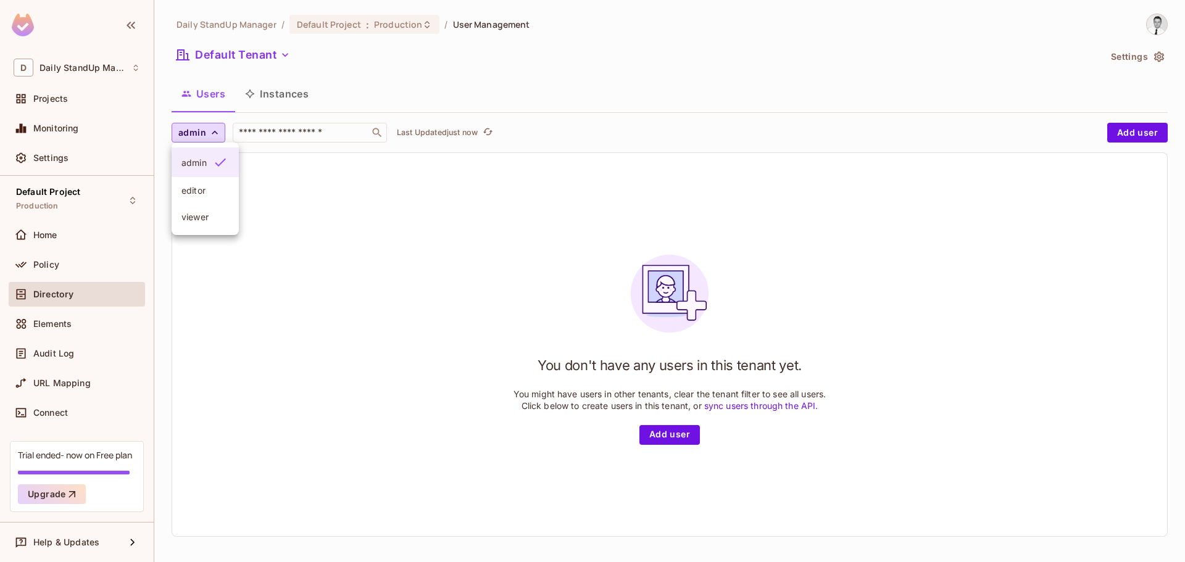
click at [185, 166] on span "admin" at bounding box center [194, 163] width 25 height 12
click at [212, 136] on icon "button" at bounding box center [215, 133] width 12 height 12
click at [388, 198] on div "You don't have any users in this tenant yet. You might have users in other tena…" at bounding box center [669, 344] width 995 height 383
click at [534, 74] on div "Daily StandUp Manager / Default Project : Production / User Management Default …" at bounding box center [670, 280] width 997 height 533
click at [342, 141] on div "​" at bounding box center [360, 133] width 154 height 20
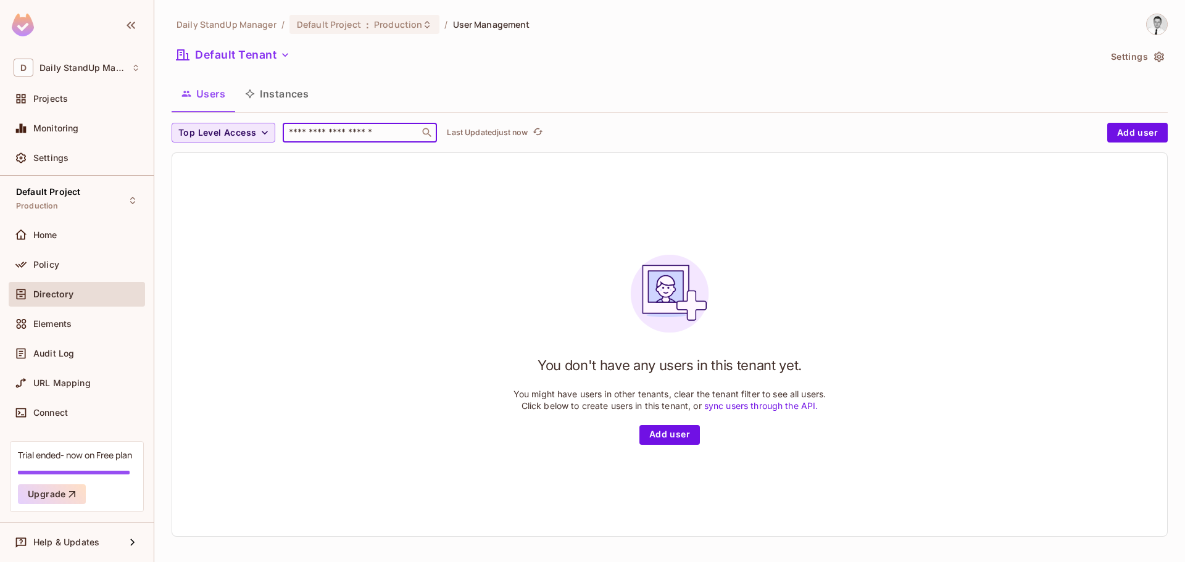
click at [637, 90] on div "Users Instances" at bounding box center [670, 93] width 997 height 31
click at [269, 55] on button "Default Tenant" at bounding box center [233, 55] width 123 height 20
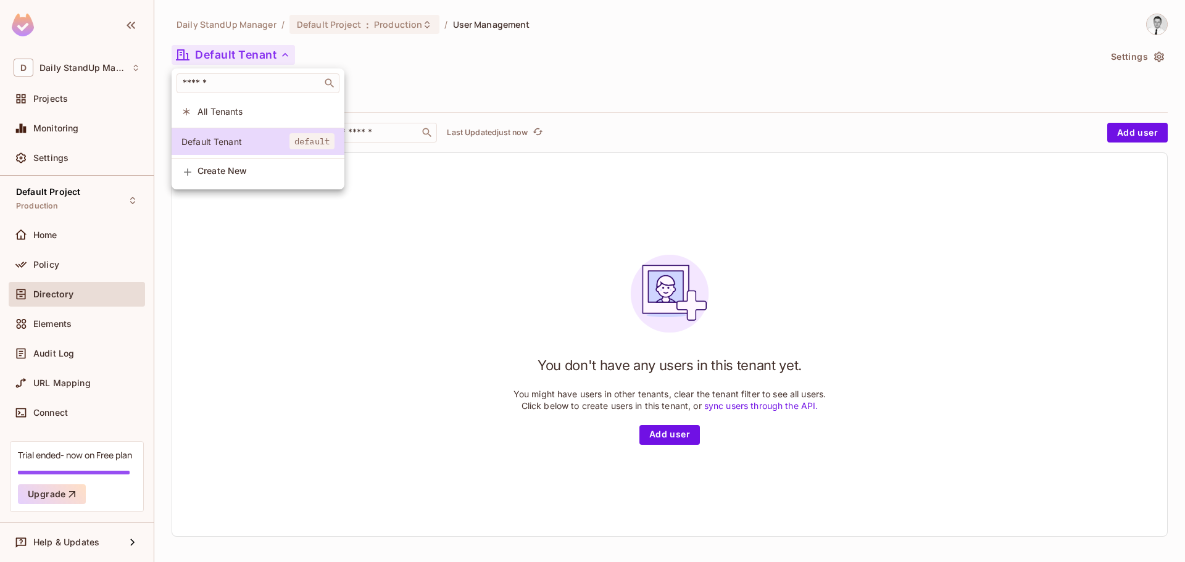
click at [233, 109] on span "All Tenants" at bounding box center [266, 112] width 137 height 12
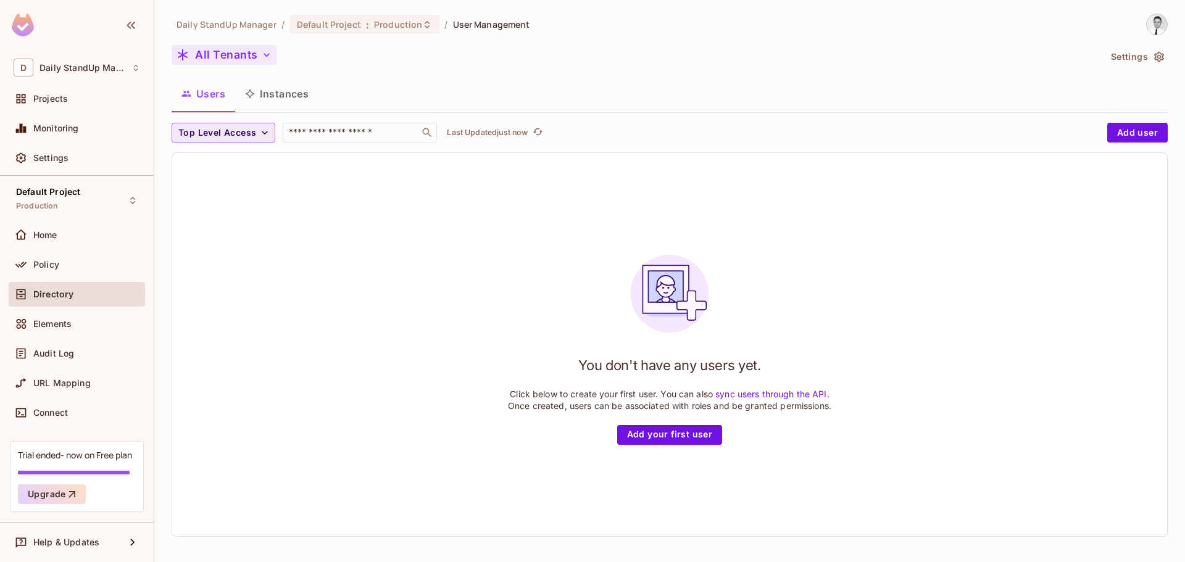
click at [230, 57] on button "All Tenants" at bounding box center [224, 55] width 105 height 20
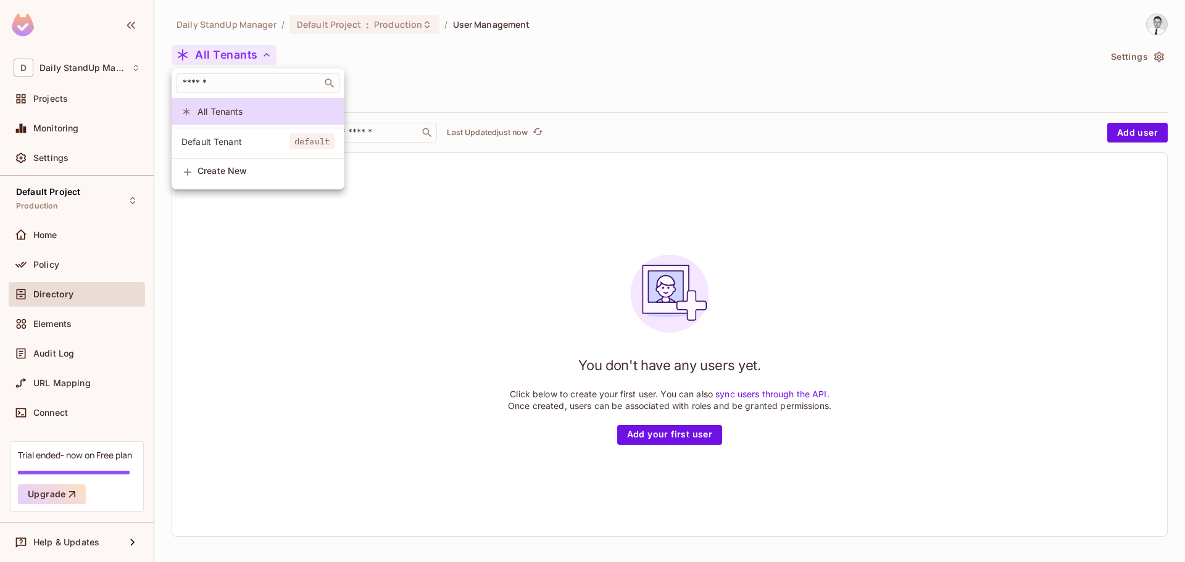
click at [1106, 44] on div at bounding box center [592, 281] width 1185 height 562
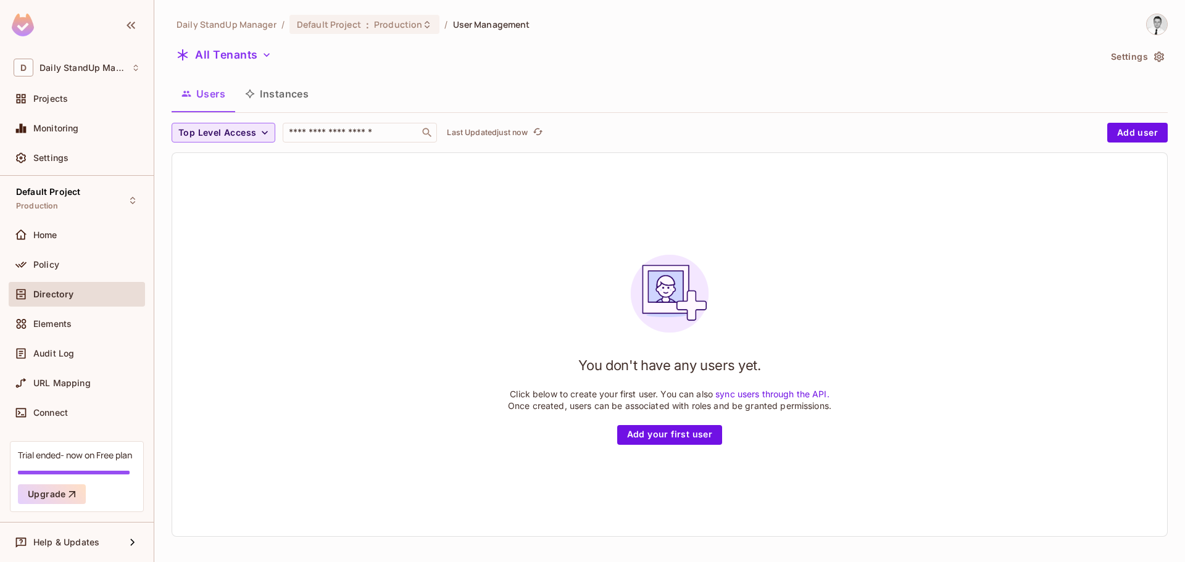
click at [866, 60] on div "All Tenants" at bounding box center [636, 56] width 929 height 23
click at [1122, 49] on button "Settings" at bounding box center [1137, 57] width 62 height 20
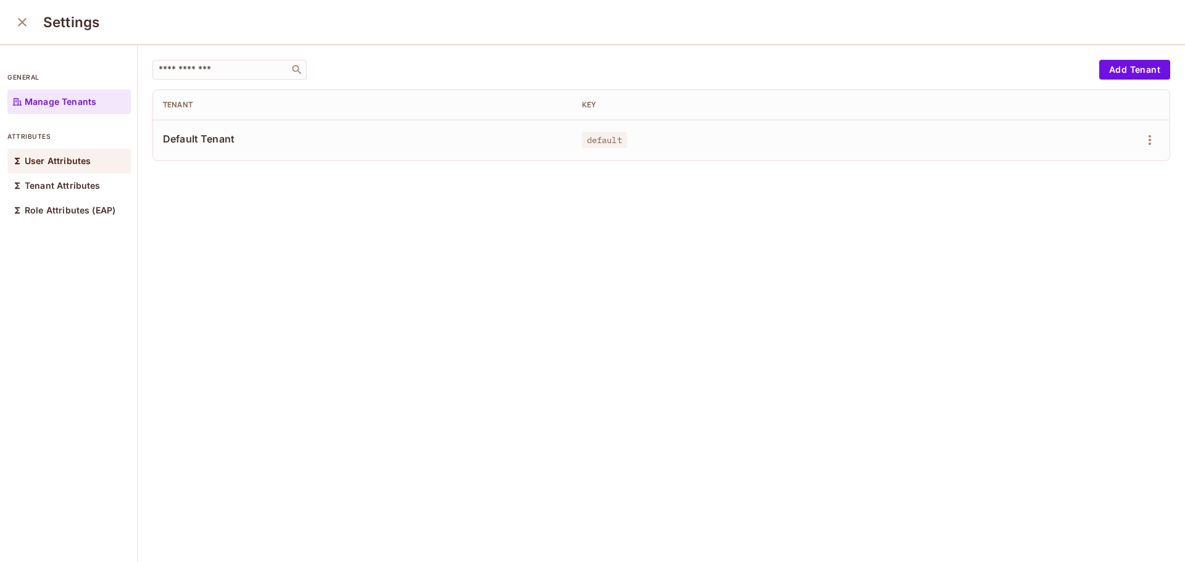
click at [57, 164] on p "User Attributes" at bounding box center [58, 161] width 66 height 10
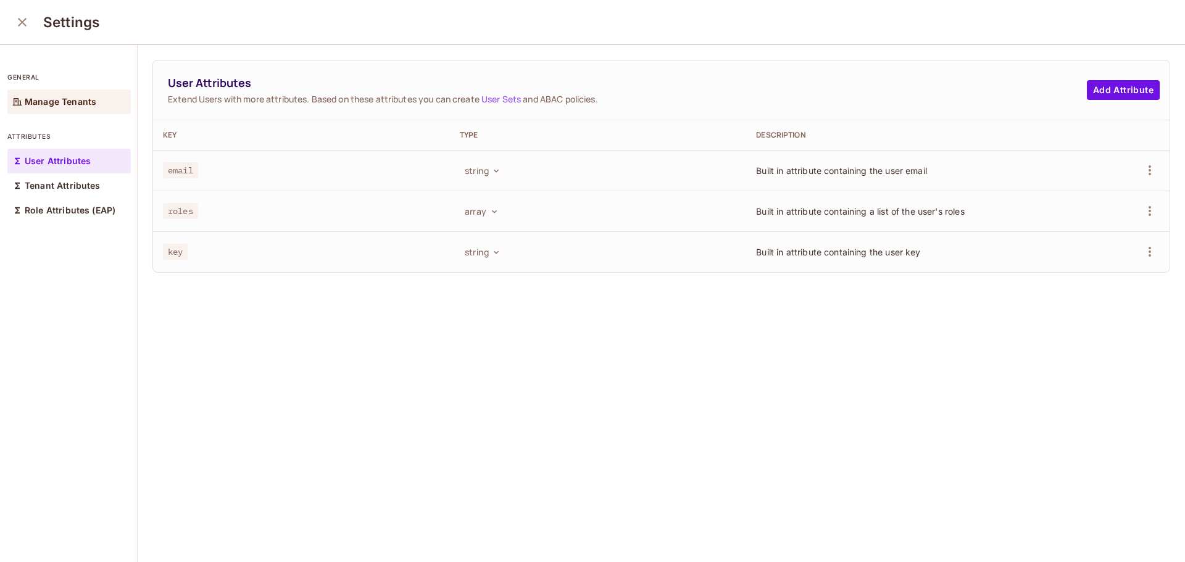
click at [32, 93] on div "Manage Tenants" at bounding box center [68, 102] width 123 height 25
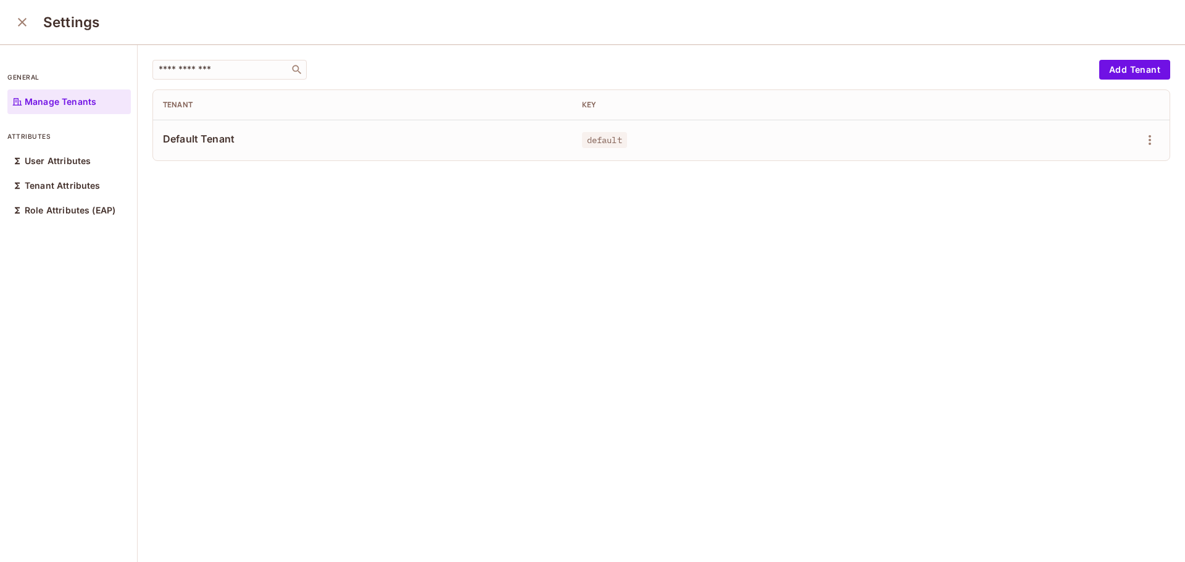
click at [663, 36] on div "Settings" at bounding box center [592, 22] width 1185 height 45
click at [698, 60] on div "​" at bounding box center [623, 70] width 941 height 20
click at [22, 25] on icon "close" at bounding box center [22, 22] width 15 height 15
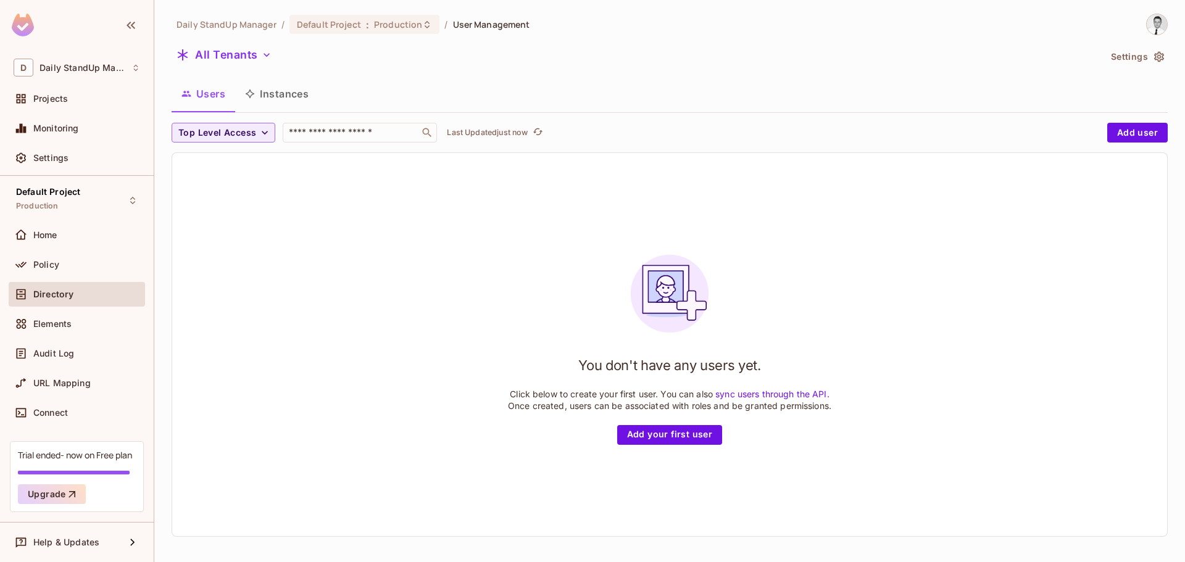
click at [502, 81] on div "Users Instances" at bounding box center [670, 93] width 997 height 31
click at [1121, 63] on button "Settings" at bounding box center [1137, 57] width 62 height 20
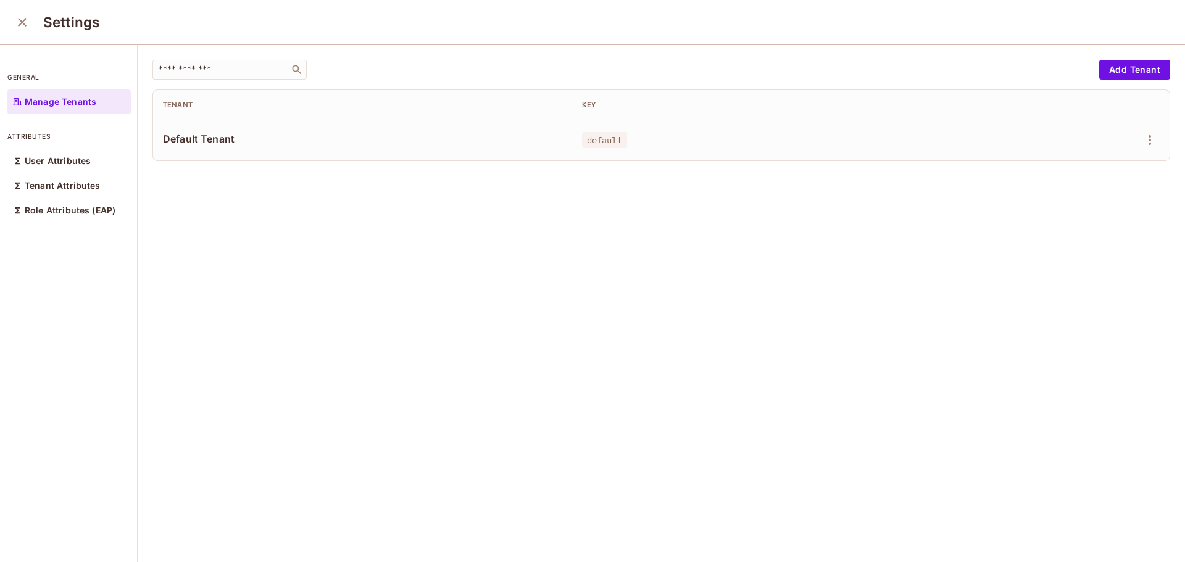
click at [96, 100] on div "Manage Tenants" at bounding box center [68, 102] width 123 height 25
click at [1116, 65] on button "Add Tenant" at bounding box center [1135, 70] width 71 height 20
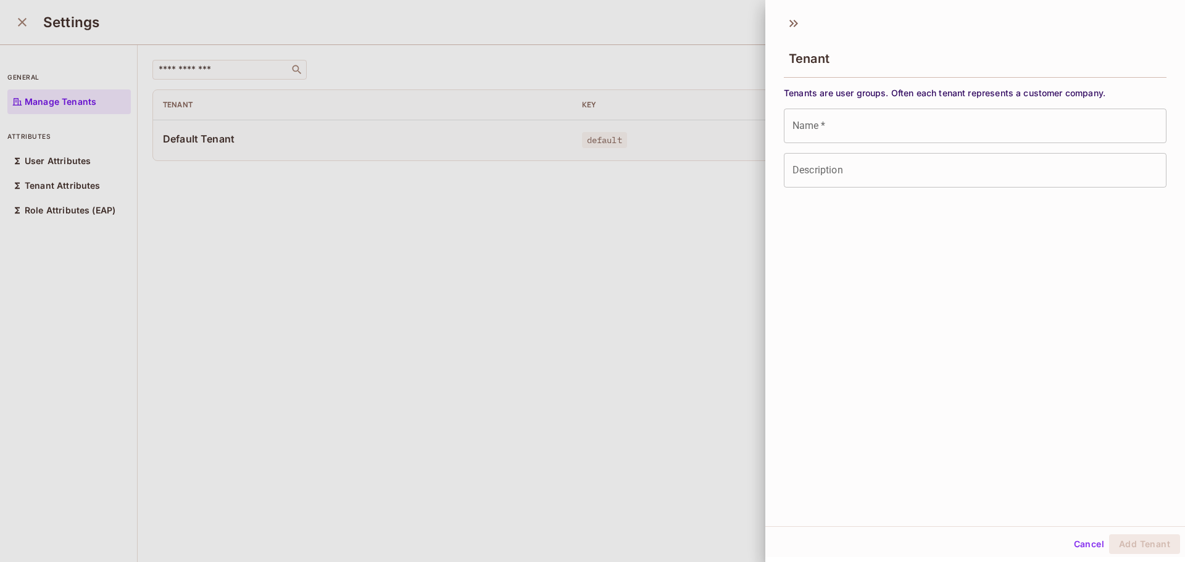
click at [1074, 532] on div "Cancel Add Tenant" at bounding box center [976, 545] width 420 height 30
click at [1074, 539] on button "Cancel" at bounding box center [1089, 545] width 40 height 20
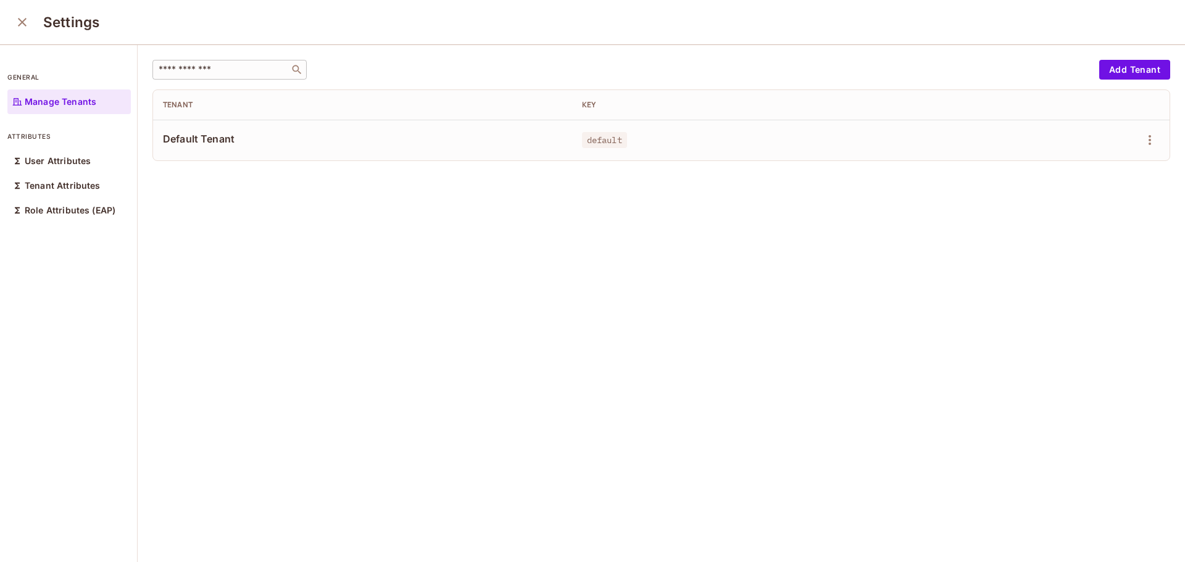
click at [247, 62] on div "​" at bounding box center [230, 70] width 154 height 20
click at [25, 25] on icon "close" at bounding box center [22, 22] width 9 height 9
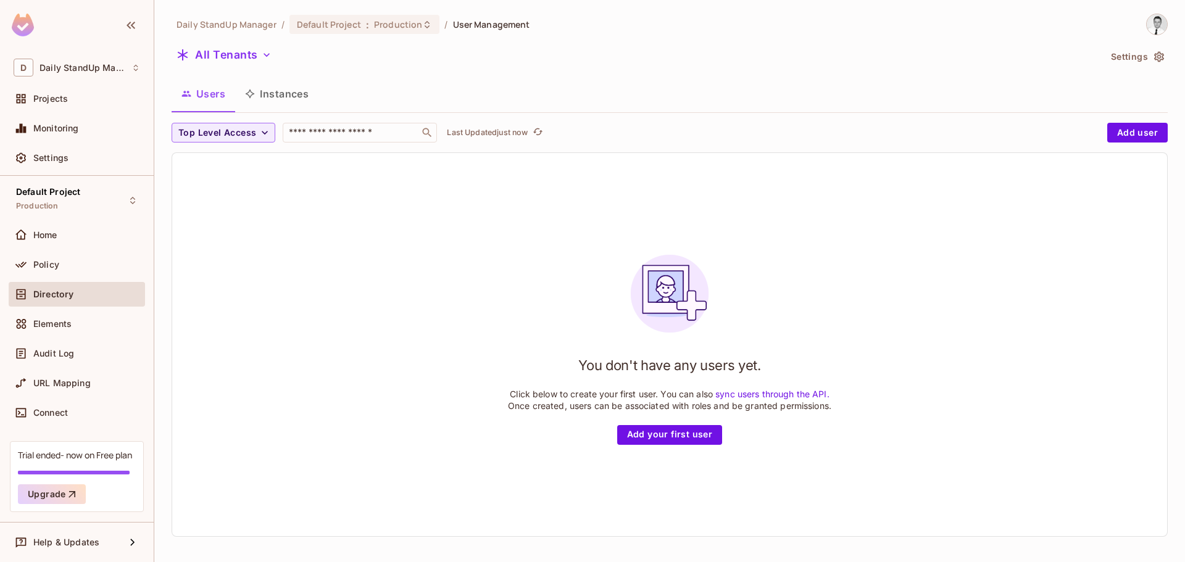
click at [49, 290] on span "Directory" at bounding box center [53, 295] width 40 height 10
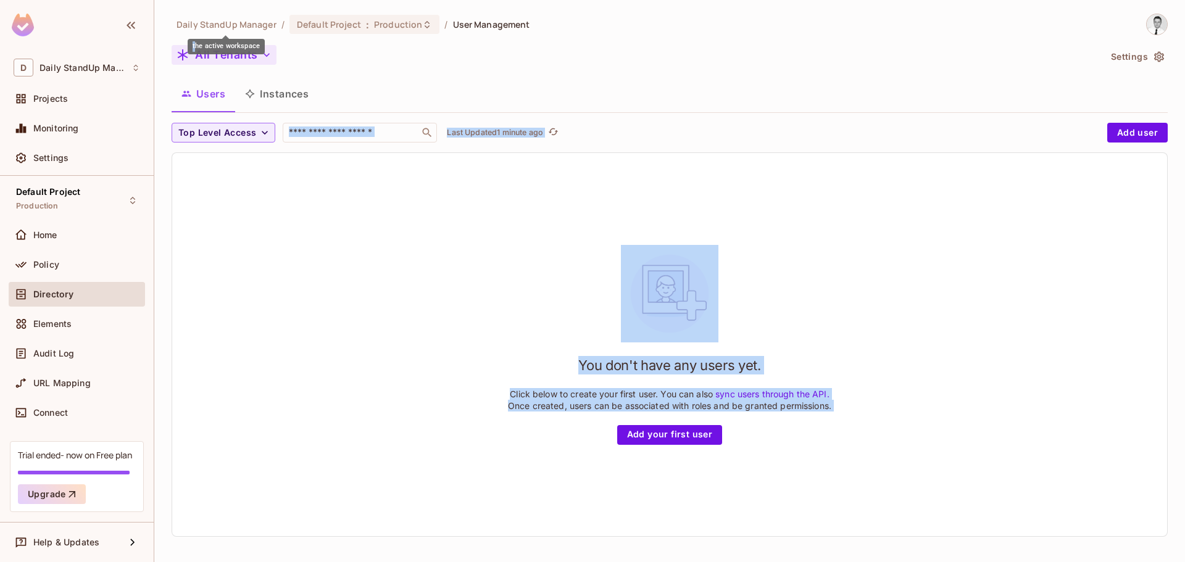
click at [194, 54] on body "D Daily StandUp Manager Projects Monitoring Settings Default Project Production…" at bounding box center [592, 281] width 1185 height 562
click at [208, 54] on button "All Tenants" at bounding box center [224, 55] width 105 height 20
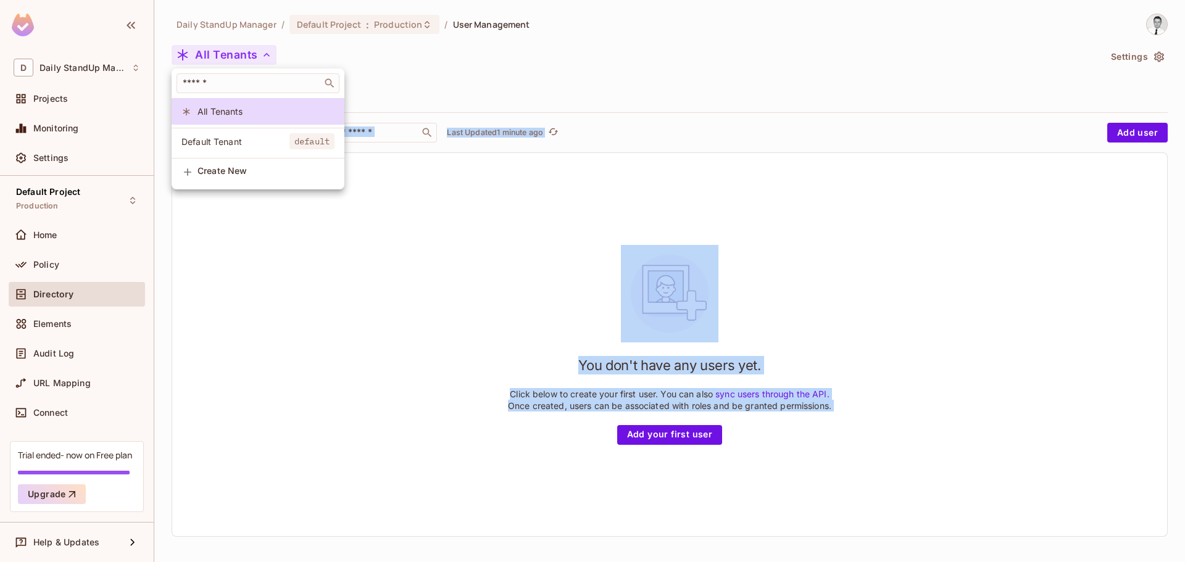
click at [603, 79] on div at bounding box center [592, 281] width 1185 height 562
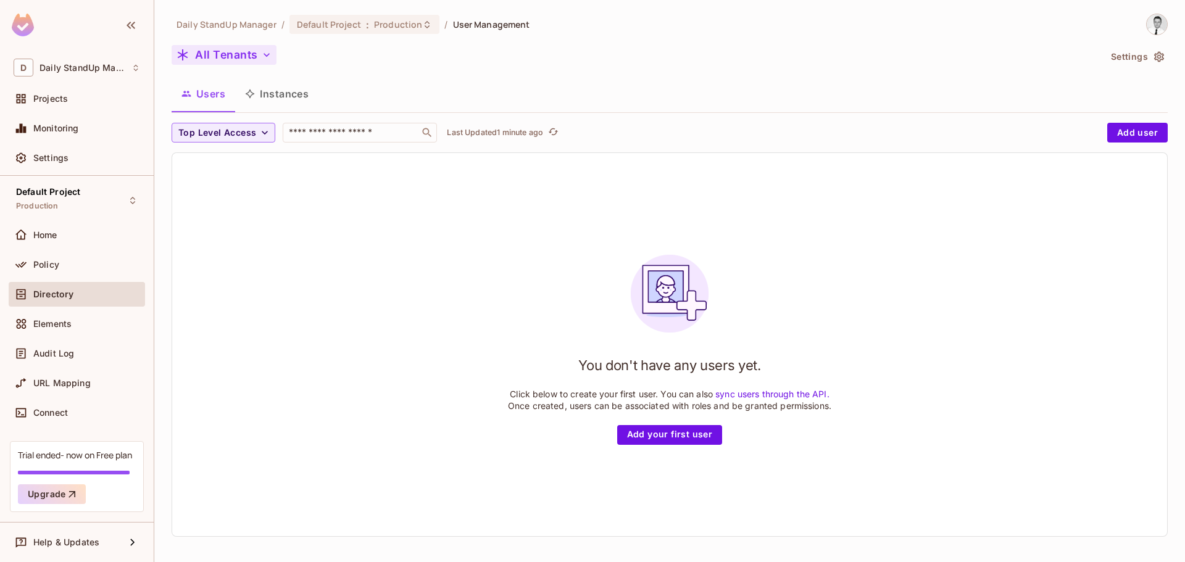
click at [248, 56] on button "All Tenants" at bounding box center [224, 55] width 105 height 20
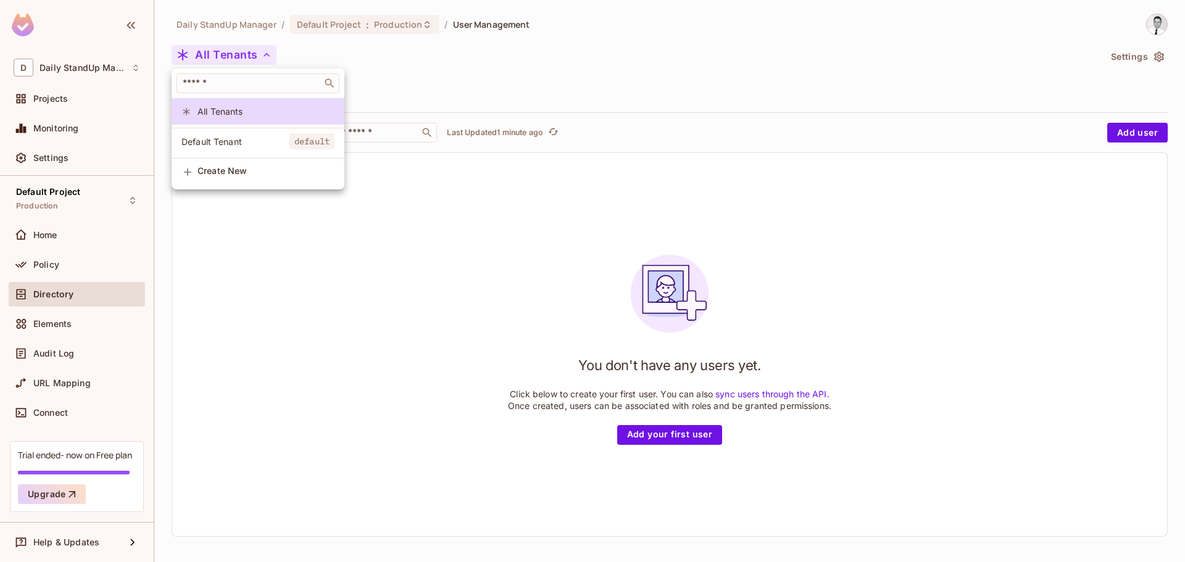
drag, startPoint x: 527, startPoint y: 85, endPoint x: 569, endPoint y: 182, distance: 106.2
click at [527, 85] on div at bounding box center [592, 281] width 1185 height 562
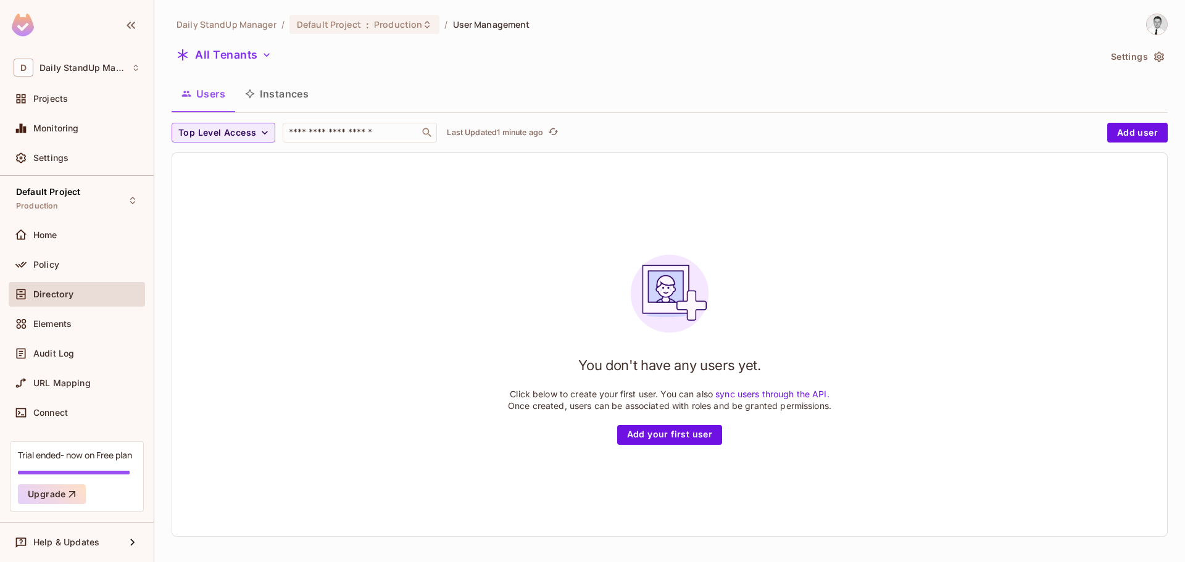
click at [481, 107] on div "Users Instances" at bounding box center [670, 93] width 997 height 31
click at [219, 128] on span "Top Level Access" at bounding box center [217, 132] width 78 height 15
click at [194, 217] on span "viewer" at bounding box center [203, 214] width 42 height 12
drag, startPoint x: 216, startPoint y: 135, endPoint x: 179, endPoint y: 167, distance: 49.0
click at [216, 135] on icon "button" at bounding box center [217, 133] width 12 height 12
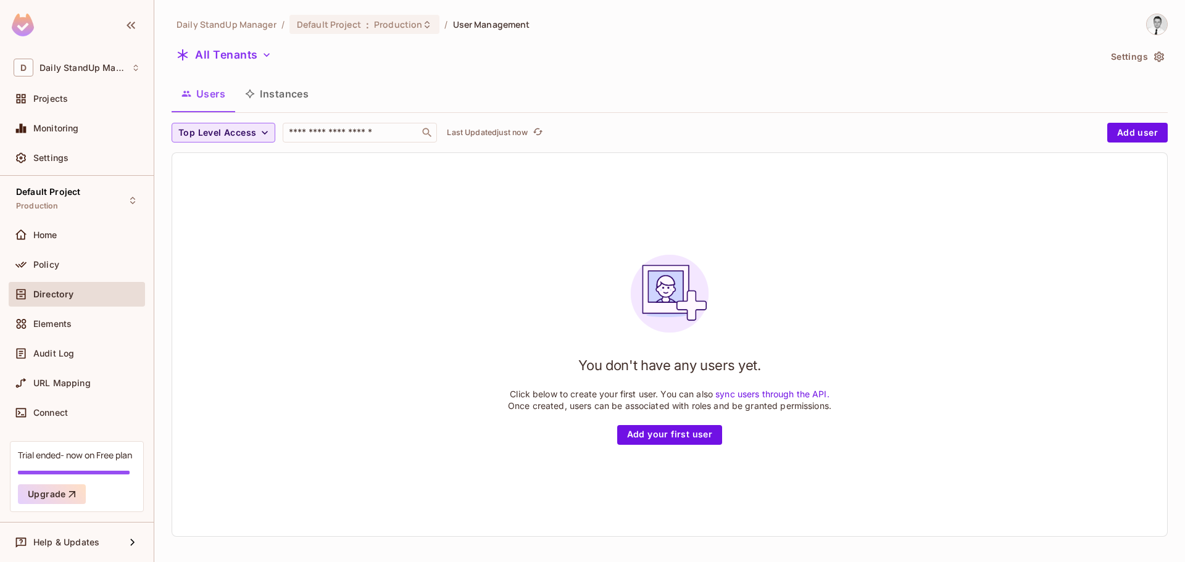
click at [230, 127] on span "Top Level Access" at bounding box center [217, 132] width 78 height 15
click at [207, 161] on span "admin" at bounding box center [203, 161] width 42 height 12
click at [569, 78] on div "Daily StandUp Manager / Default Project : Production / User Management All Tena…" at bounding box center [670, 280] width 997 height 533
click at [236, 49] on button "All Tenants" at bounding box center [224, 55] width 105 height 20
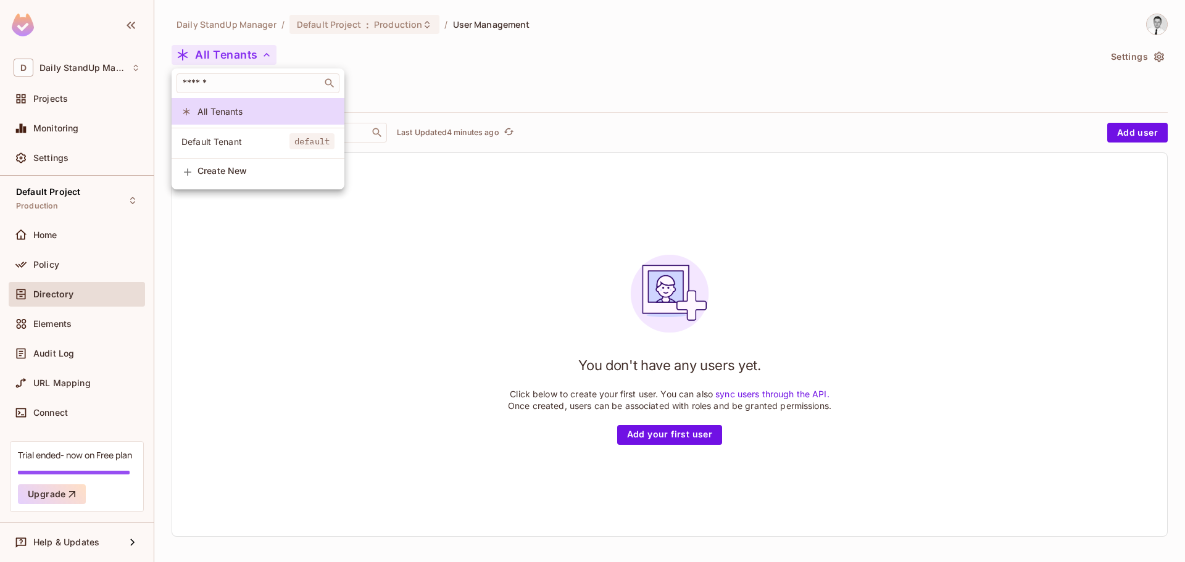
click at [469, 78] on div at bounding box center [592, 281] width 1185 height 562
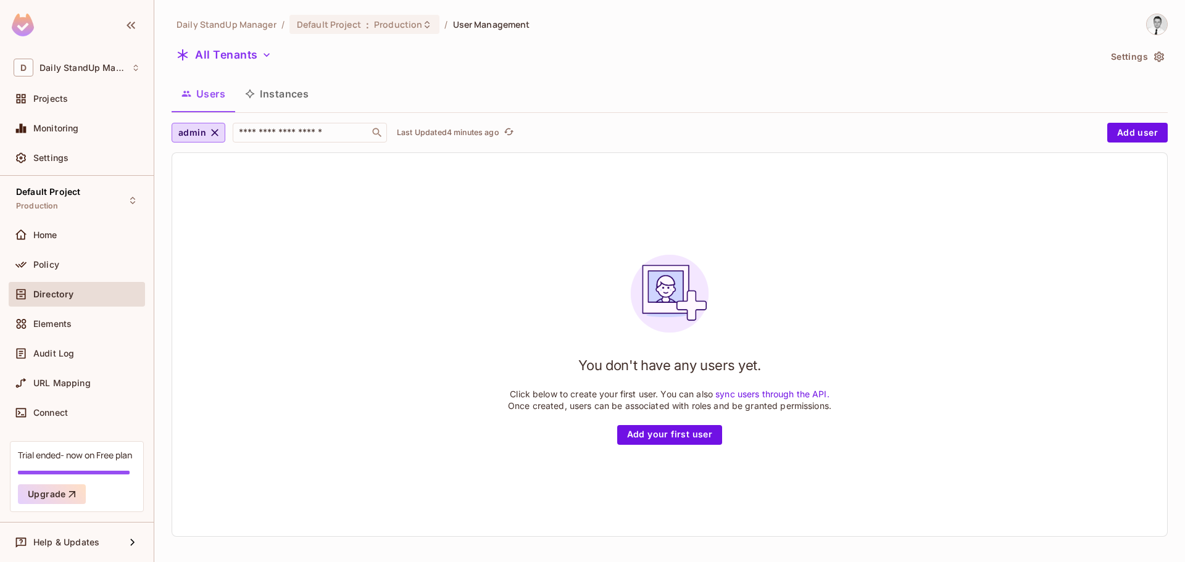
click at [281, 100] on button "Instances" at bounding box center [276, 93] width 83 height 31
click at [87, 152] on div "Settings" at bounding box center [77, 158] width 127 height 15
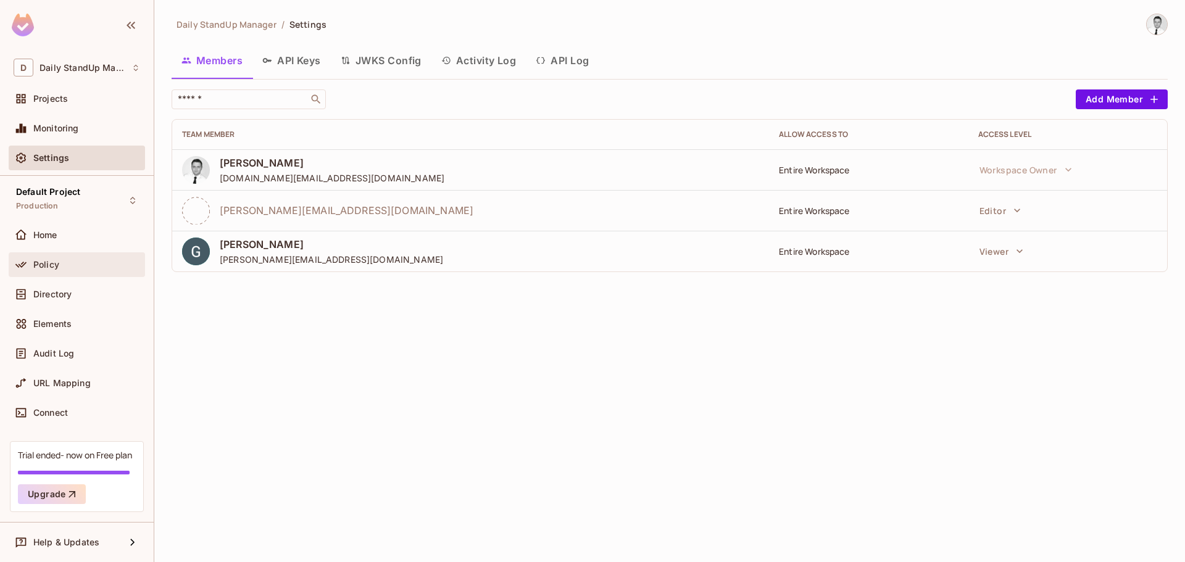
click at [46, 274] on div "Policy" at bounding box center [77, 265] width 136 height 25
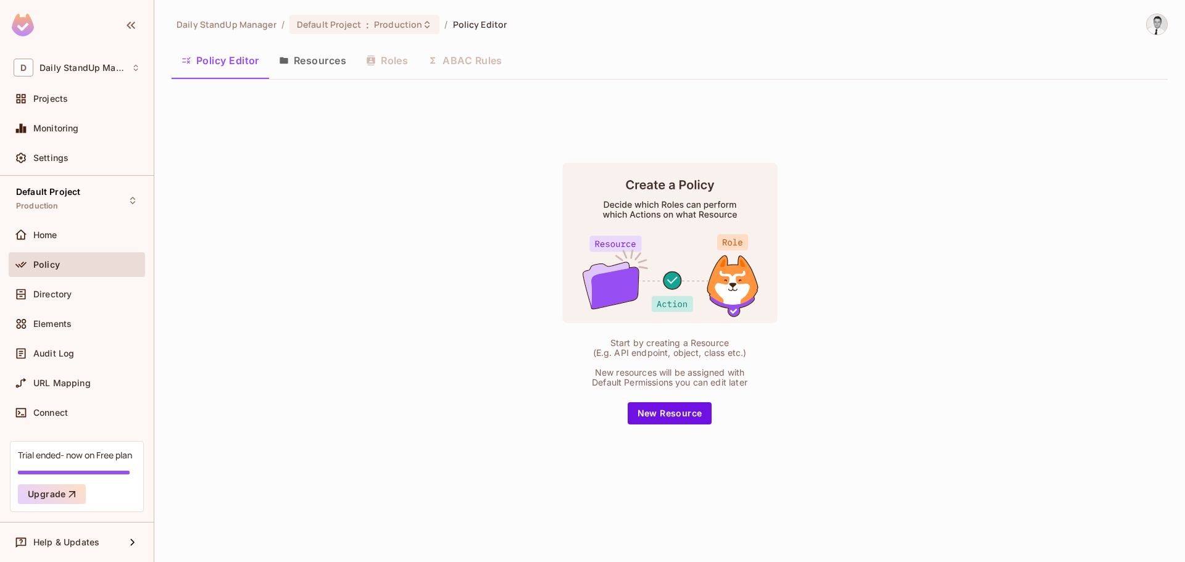
click at [224, 56] on button "Policy Editor" at bounding box center [221, 60] width 98 height 31
click at [306, 55] on button "Resources" at bounding box center [312, 60] width 87 height 31
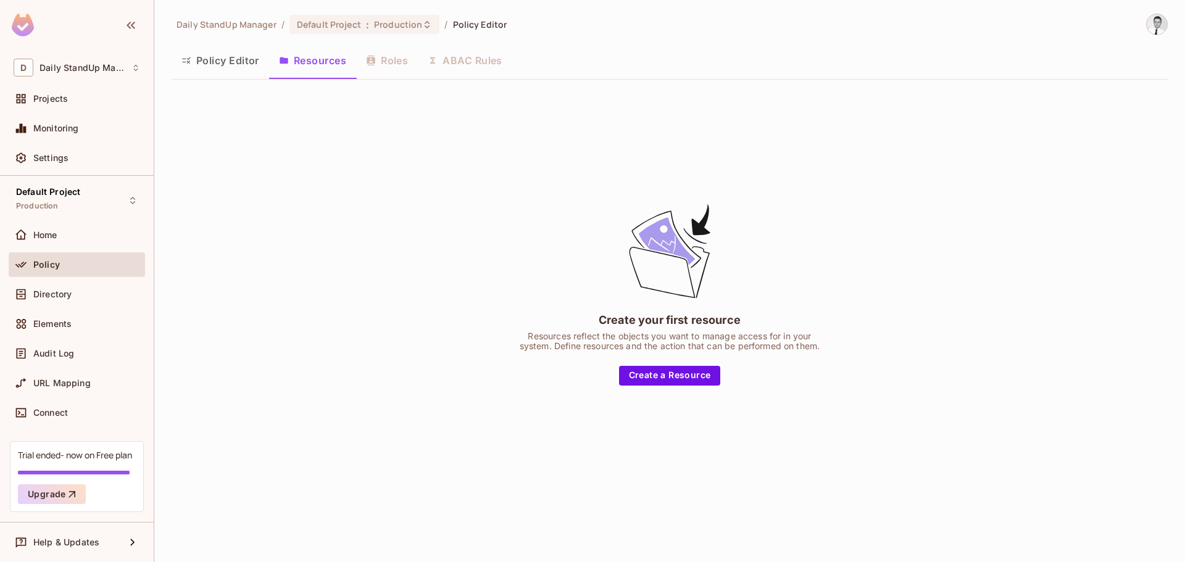
click at [223, 59] on button "Policy Editor" at bounding box center [221, 60] width 98 height 31
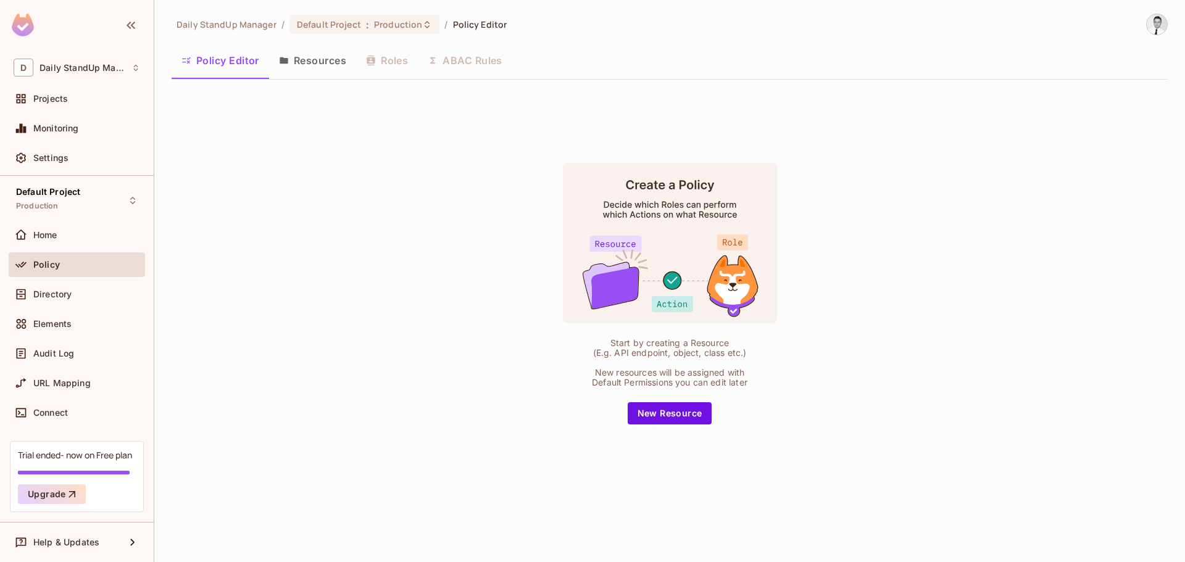
click at [79, 268] on div "Policy" at bounding box center [86, 265] width 107 height 10
click at [324, 64] on button "Resources" at bounding box center [312, 60] width 87 height 31
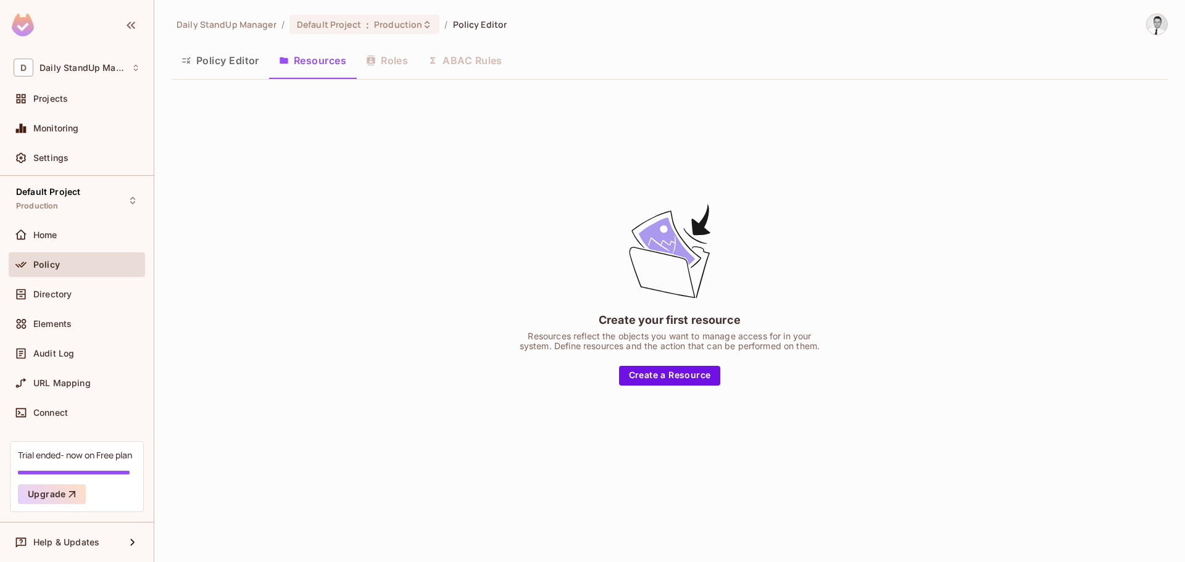
click at [387, 62] on div "Policy Editor Resources Roles ABAC Rules" at bounding box center [670, 60] width 997 height 31
click at [240, 61] on button "Policy Editor" at bounding box center [221, 60] width 98 height 31
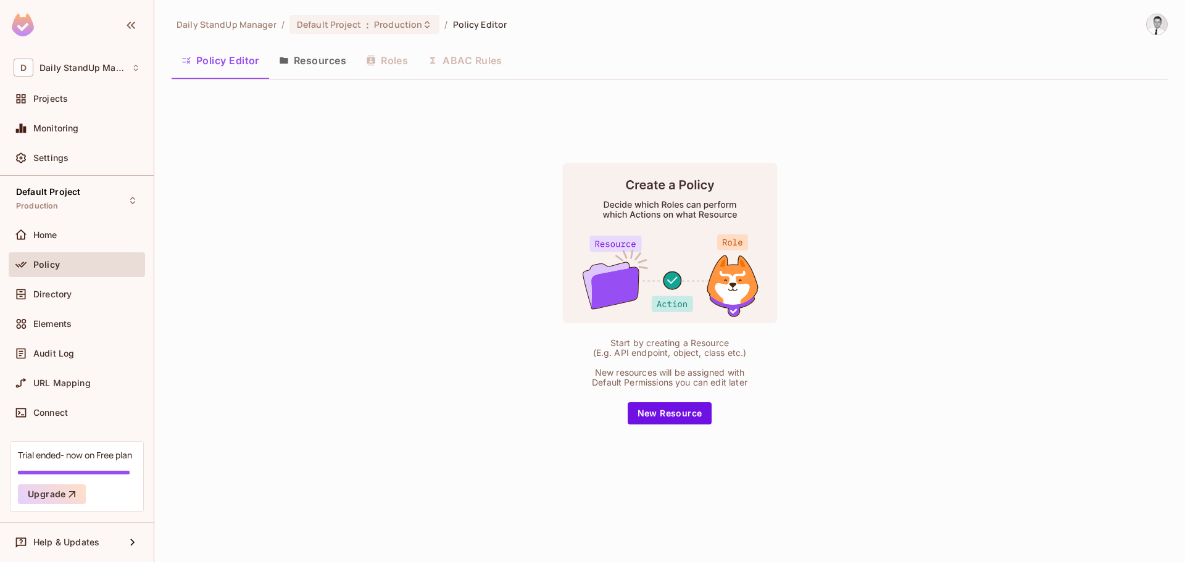
click at [299, 58] on button "Resources" at bounding box center [312, 60] width 87 height 31
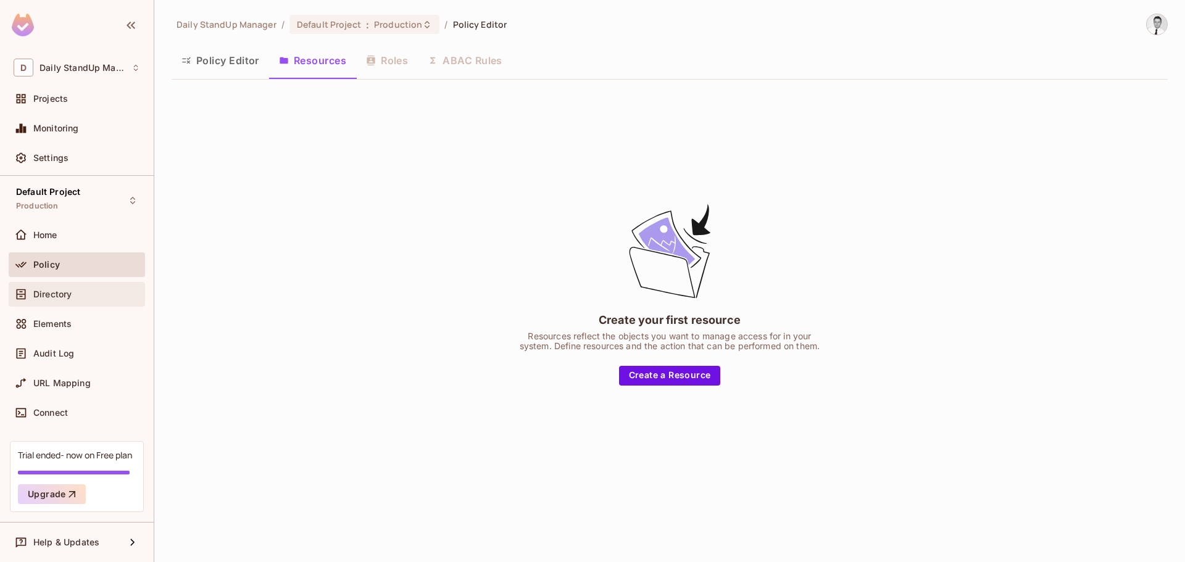
click at [43, 291] on span "Directory" at bounding box center [52, 295] width 38 height 10
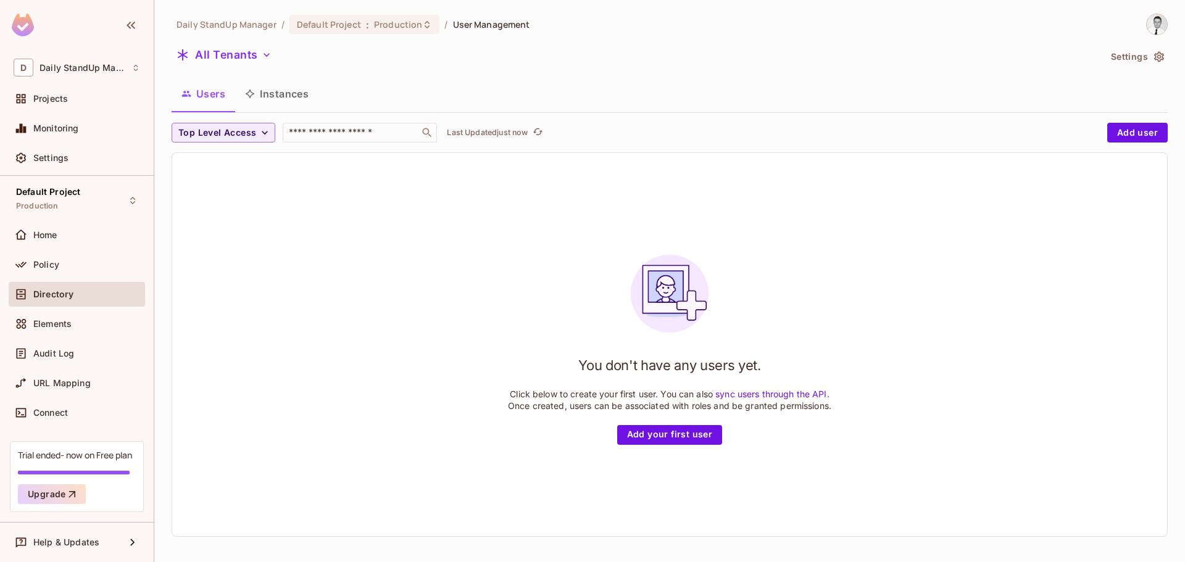
click at [277, 98] on button "Instances" at bounding box center [276, 93] width 83 height 31
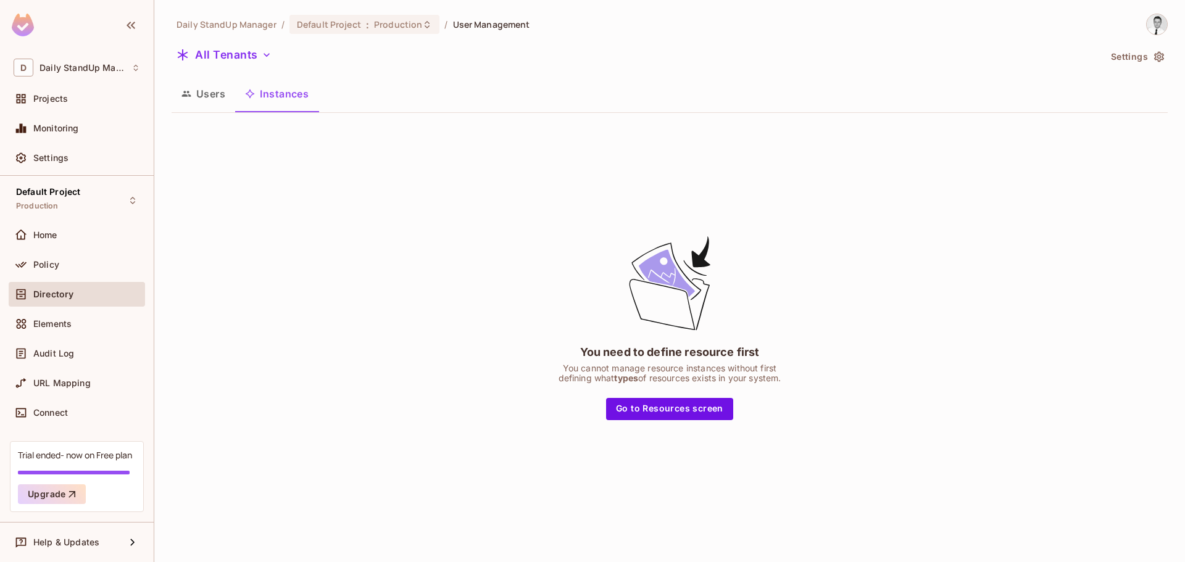
click at [222, 90] on button "Users" at bounding box center [204, 93] width 64 height 31
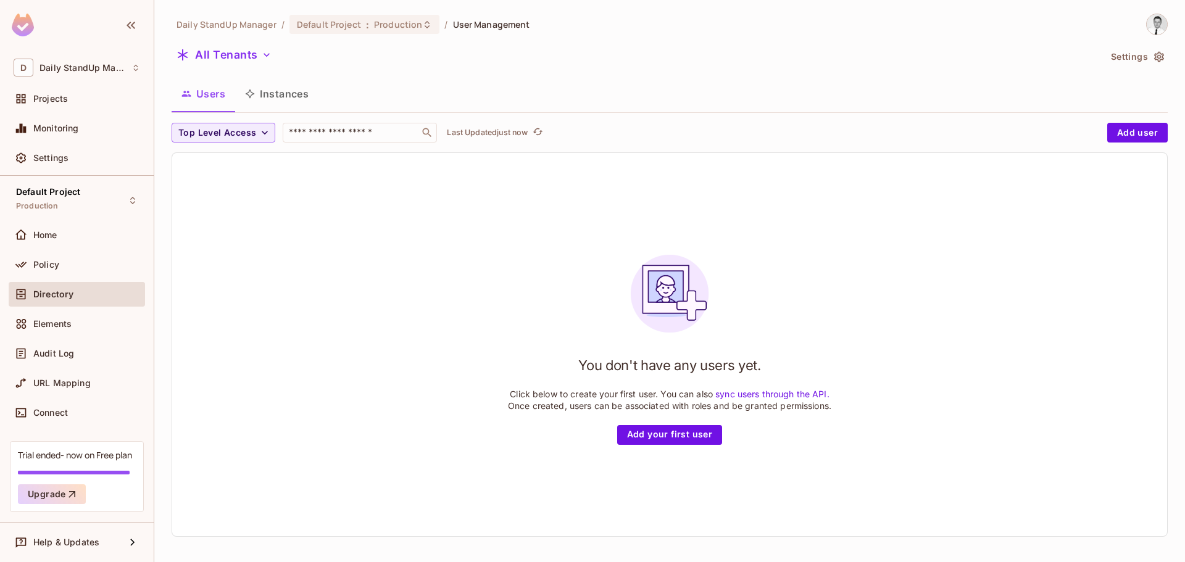
click at [445, 91] on div "Users Instances" at bounding box center [670, 93] width 997 height 31
click at [270, 98] on button "Instances" at bounding box center [276, 93] width 83 height 31
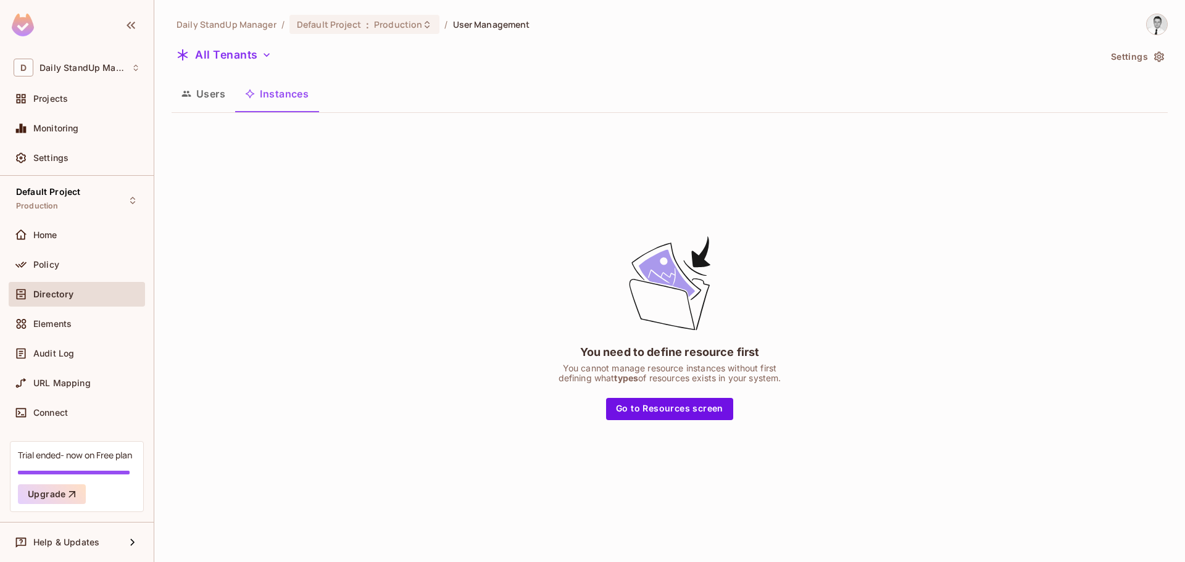
click at [192, 100] on button "Users" at bounding box center [204, 93] width 64 height 31
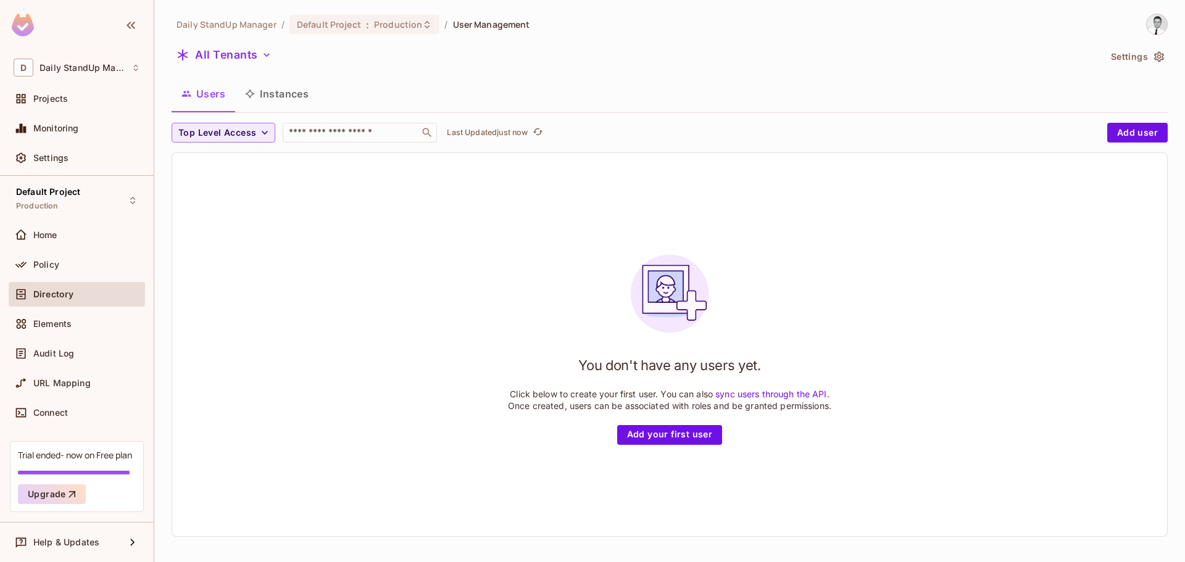
click at [485, 75] on div "Daily StandUp Manager / Default Project : Production / User Management All Tena…" at bounding box center [670, 280] width 997 height 533
